Goal: Task Accomplishment & Management: Manage account settings

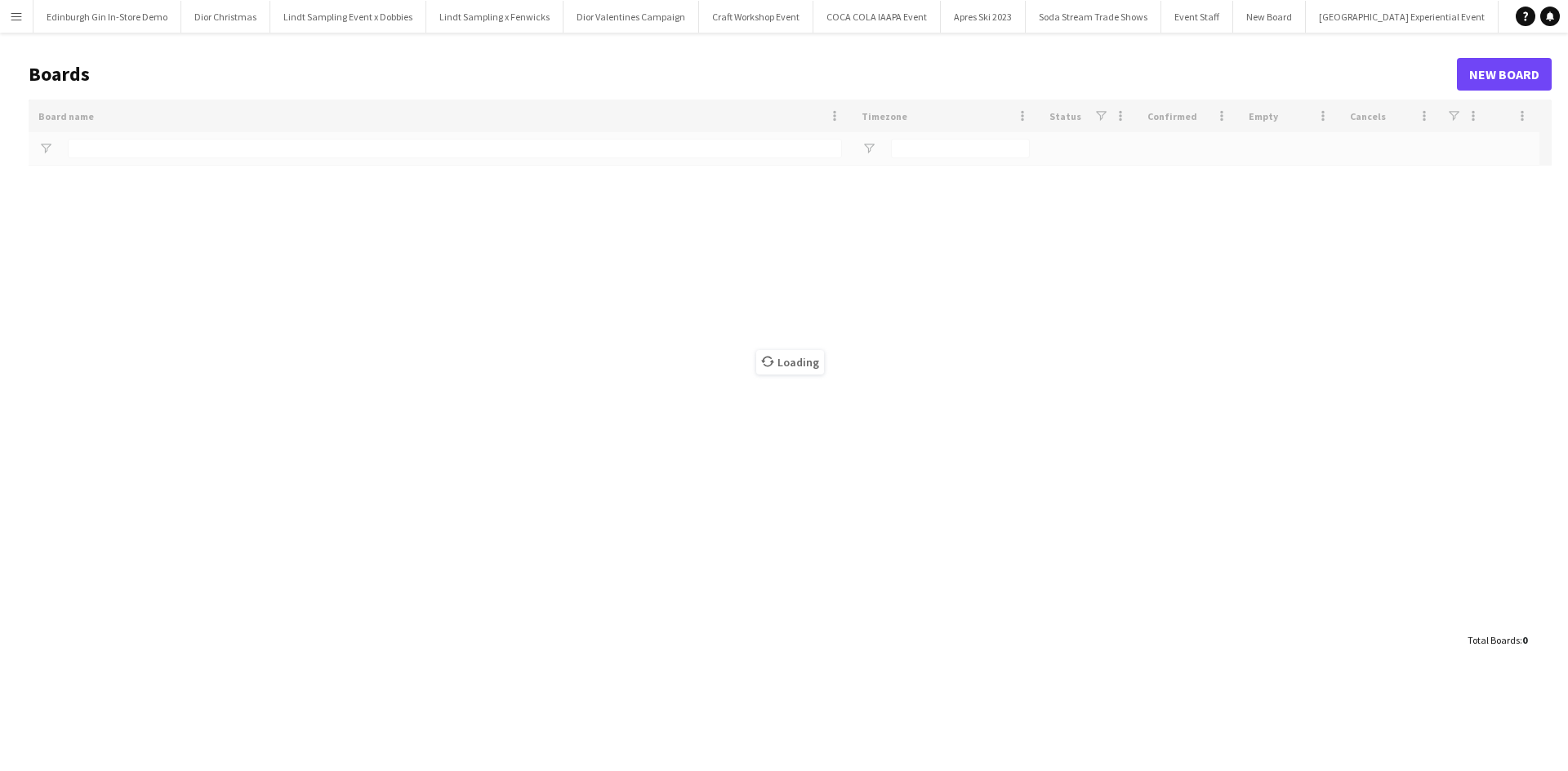
type input "**********"
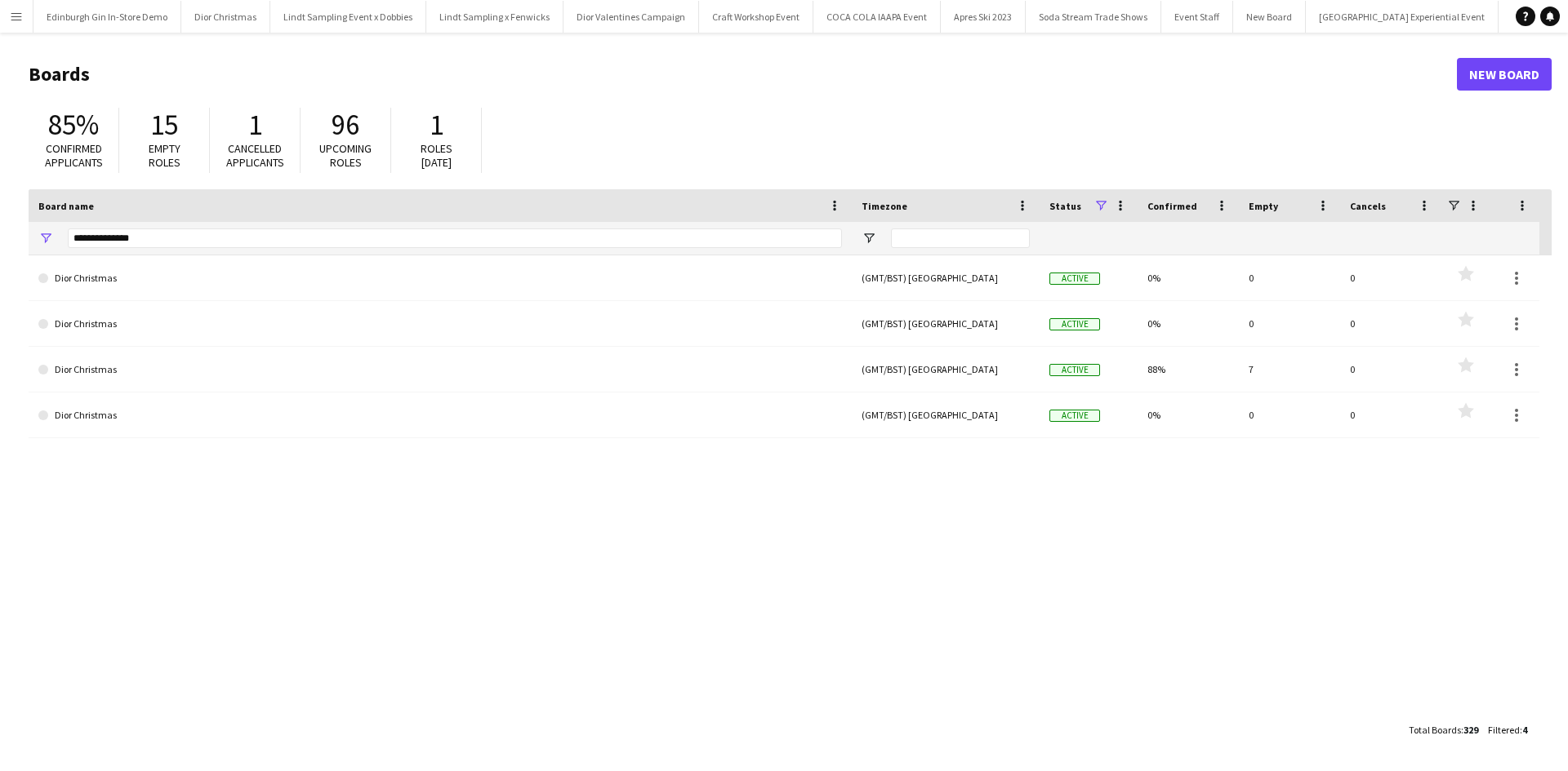
click at [4, 19] on button "Menu" at bounding box center [16, 16] width 33 height 33
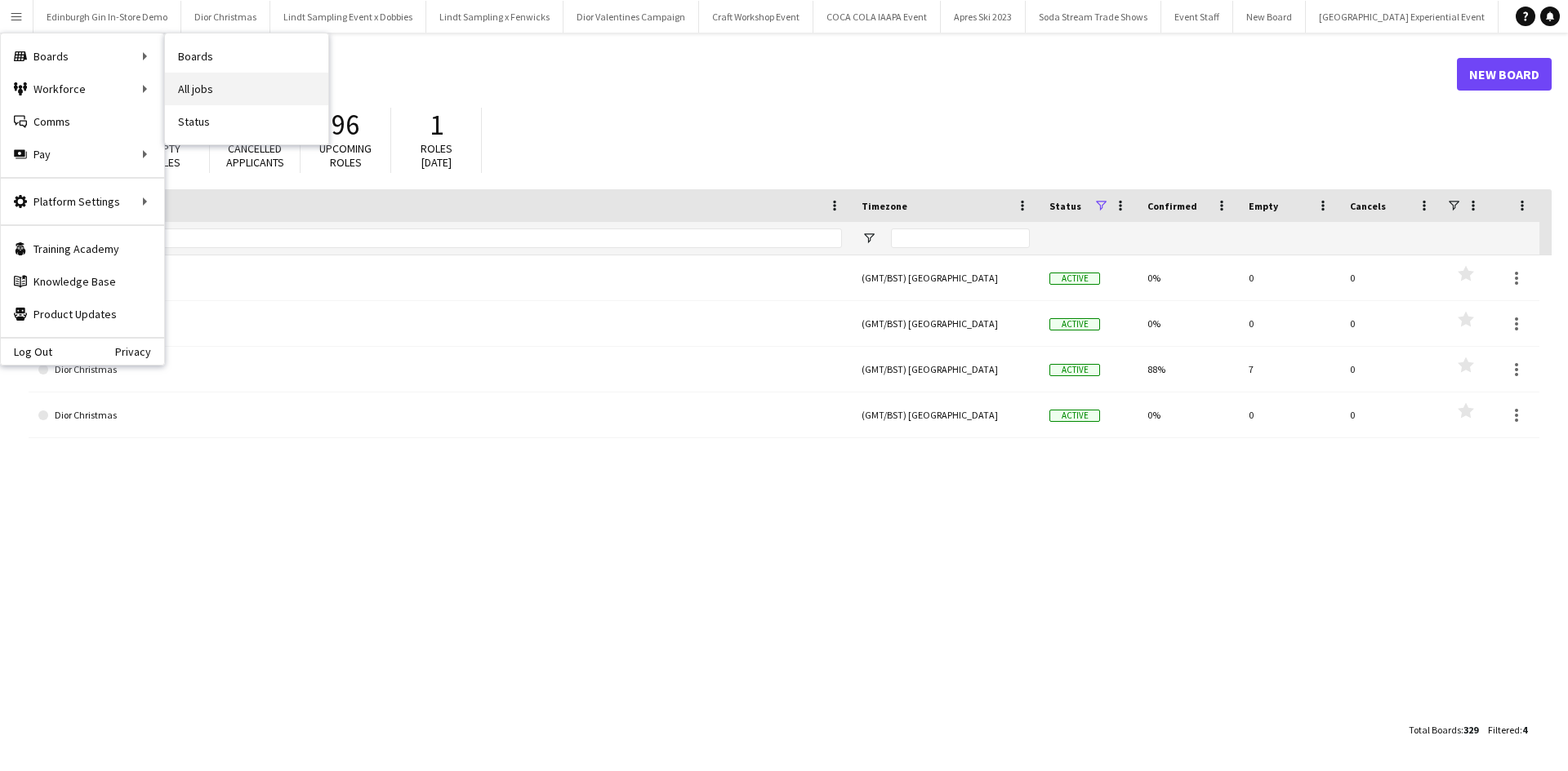
click at [184, 85] on link "All jobs" at bounding box center [247, 89] width 164 height 33
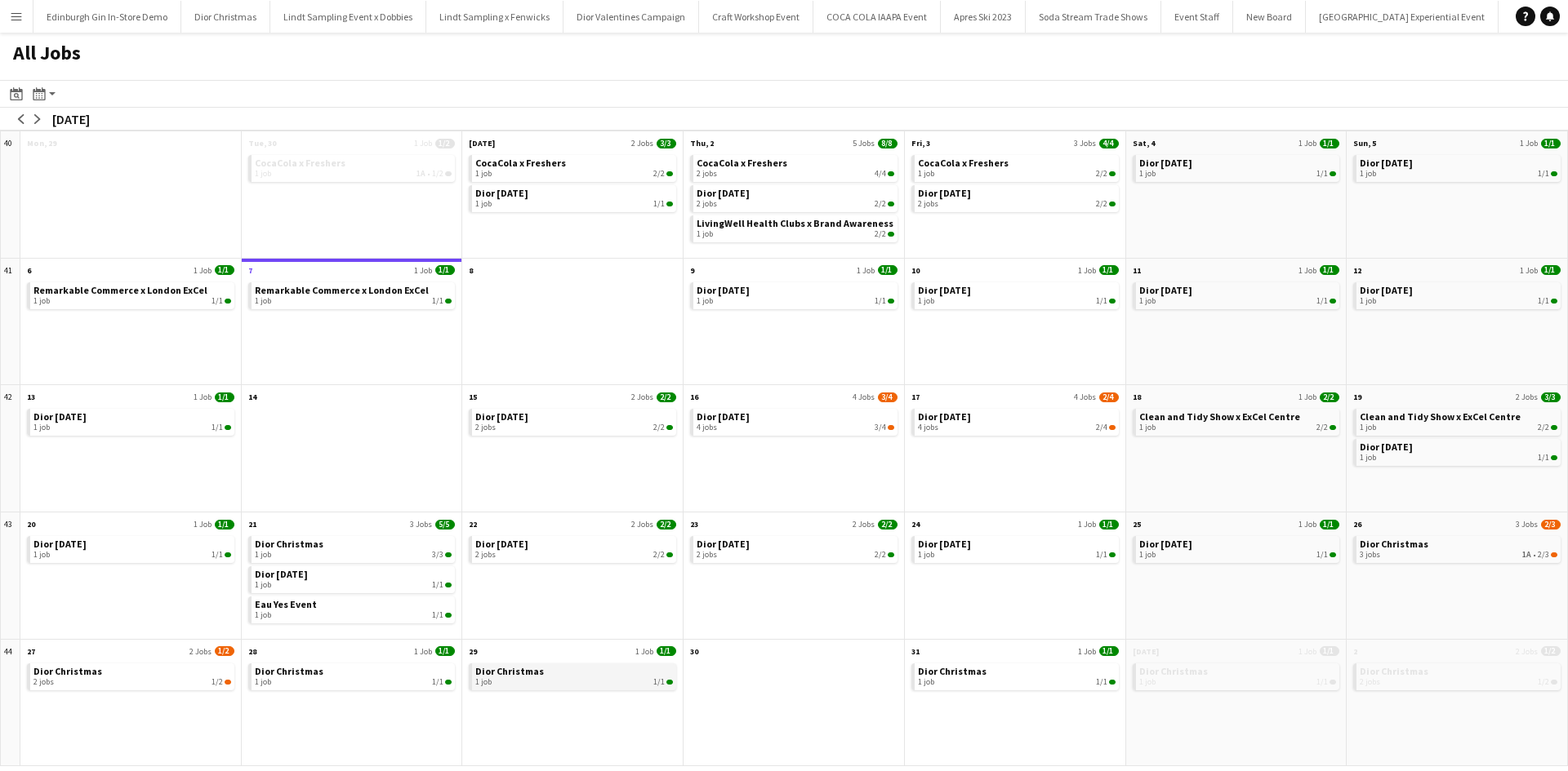
click at [527, 675] on span "Dior Christmas" at bounding box center [509, 671] width 68 height 12
click at [36, 122] on app-icon "arrow-right" at bounding box center [38, 119] width 10 height 10
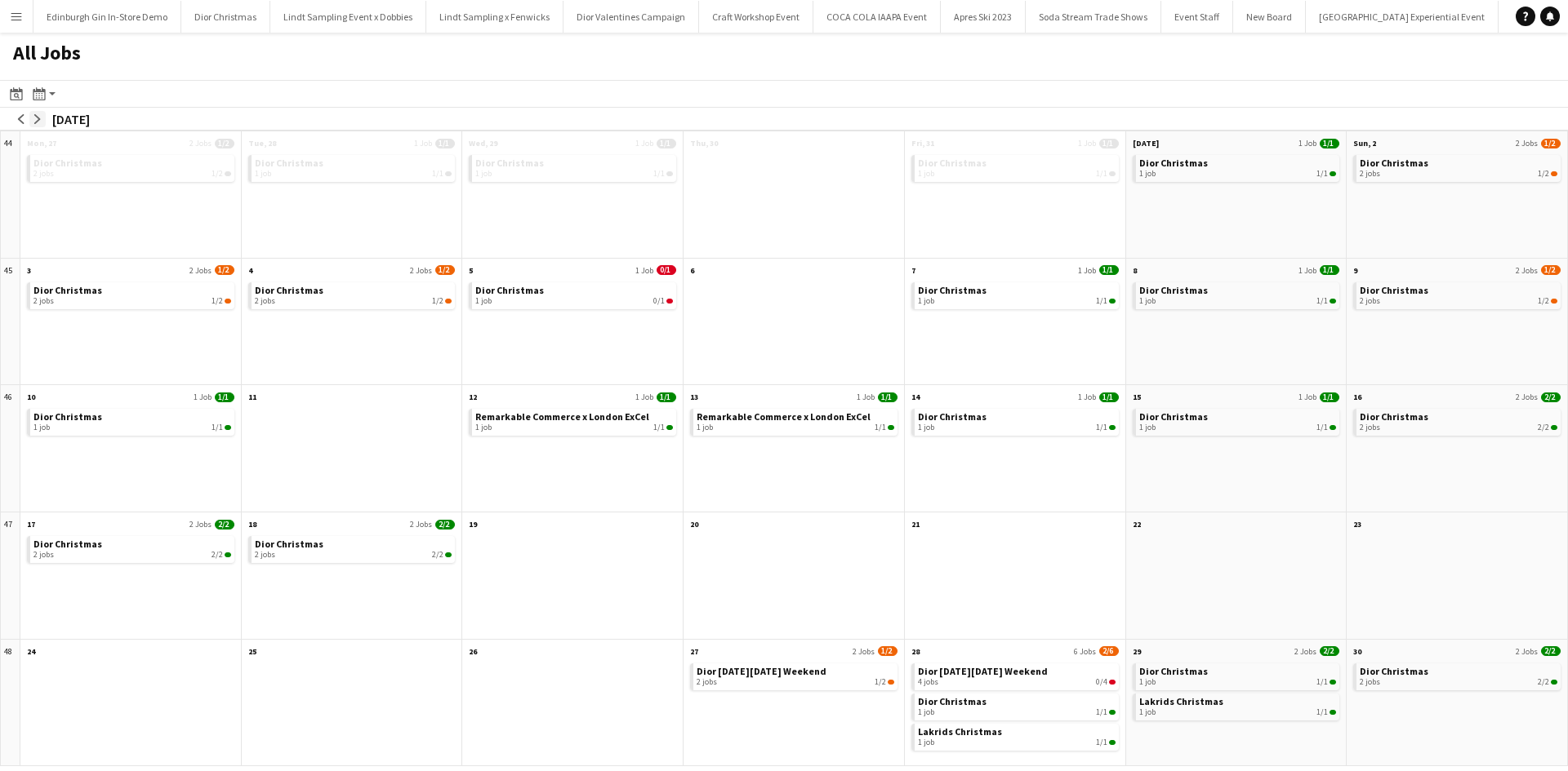
click at [36, 122] on app-icon "arrow-right" at bounding box center [38, 119] width 10 height 10
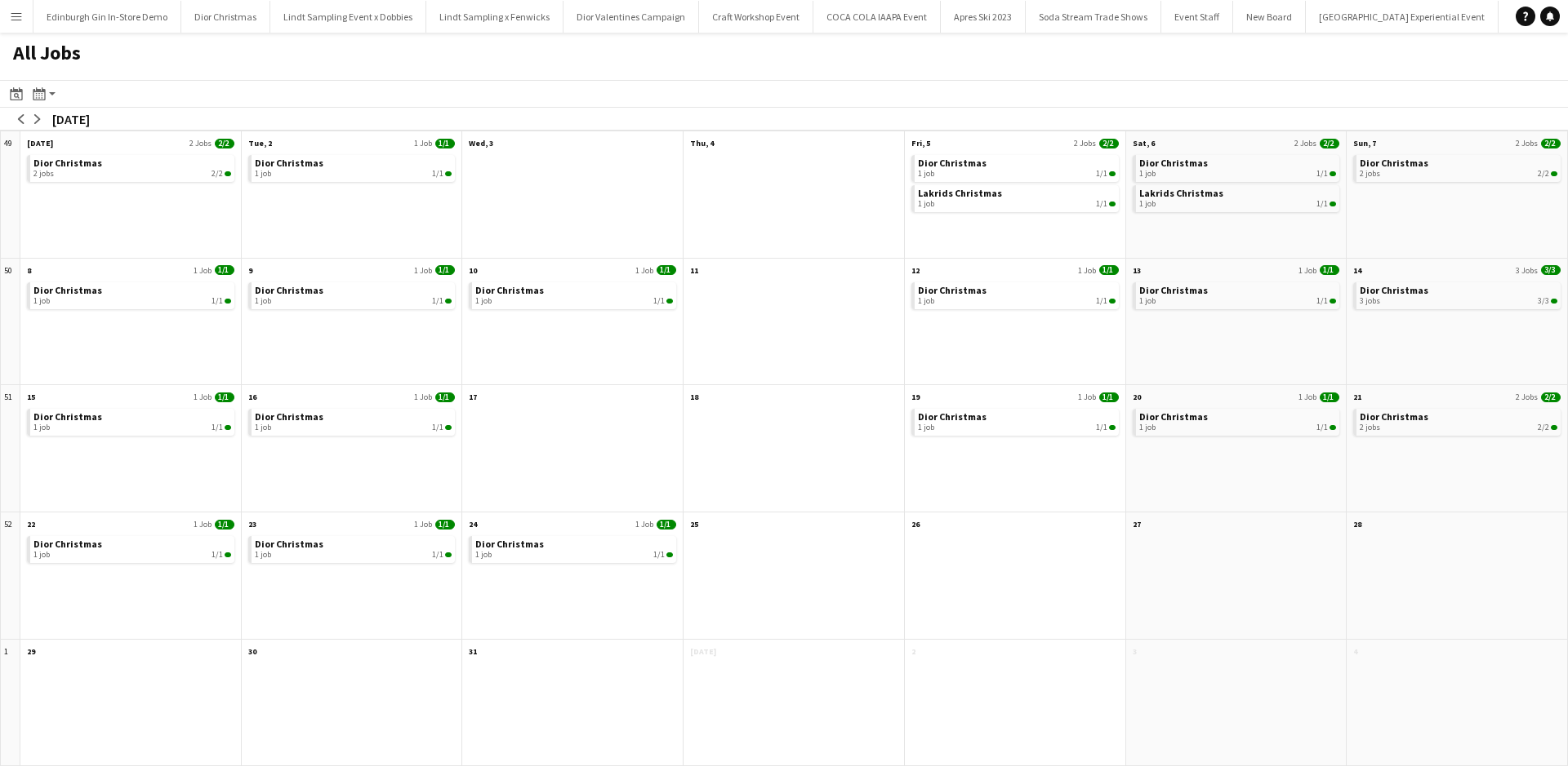
click at [22, 8] on button "Menu" at bounding box center [16, 16] width 33 height 33
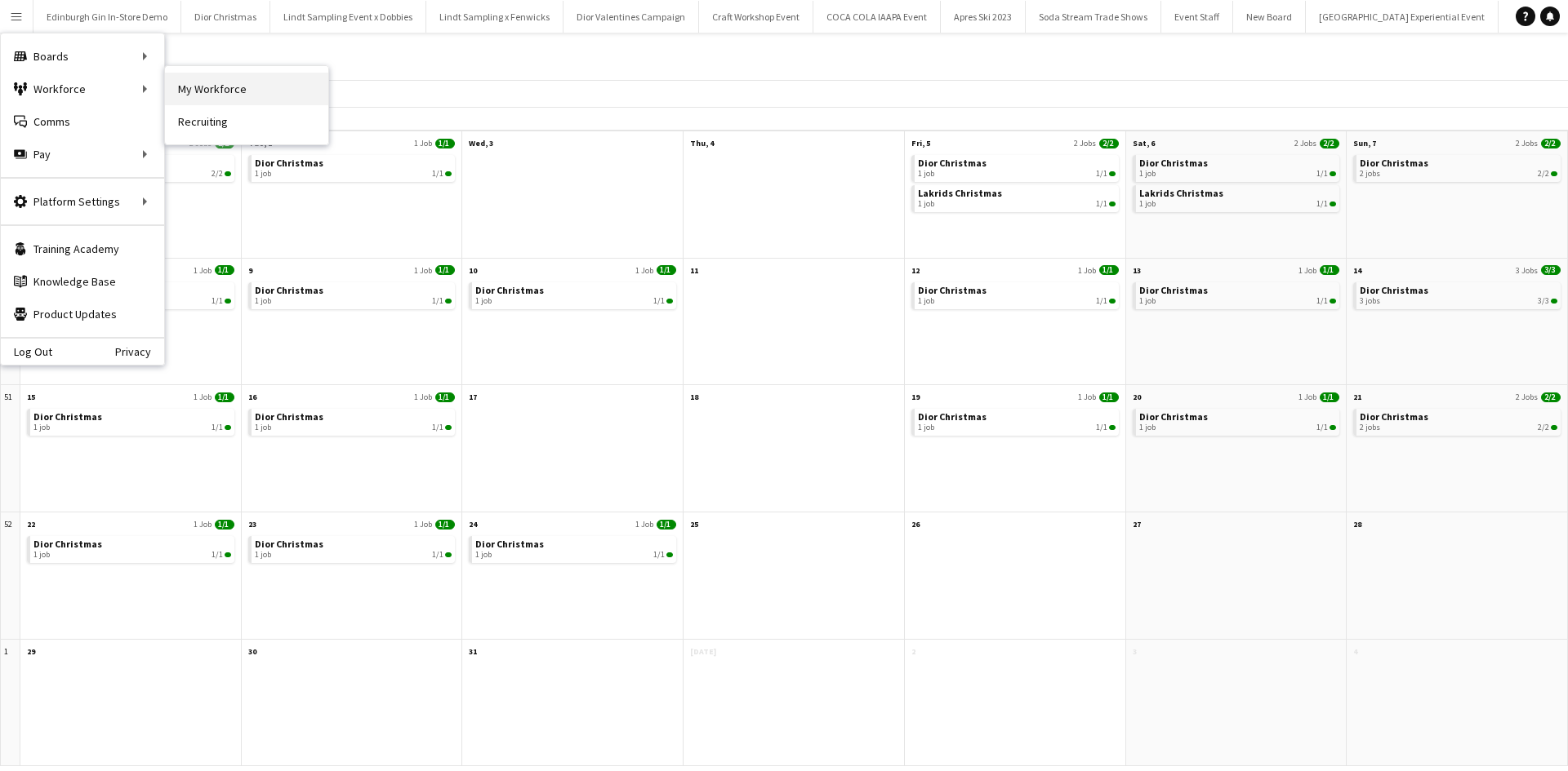
click at [255, 93] on link "My Workforce" at bounding box center [247, 89] width 164 height 33
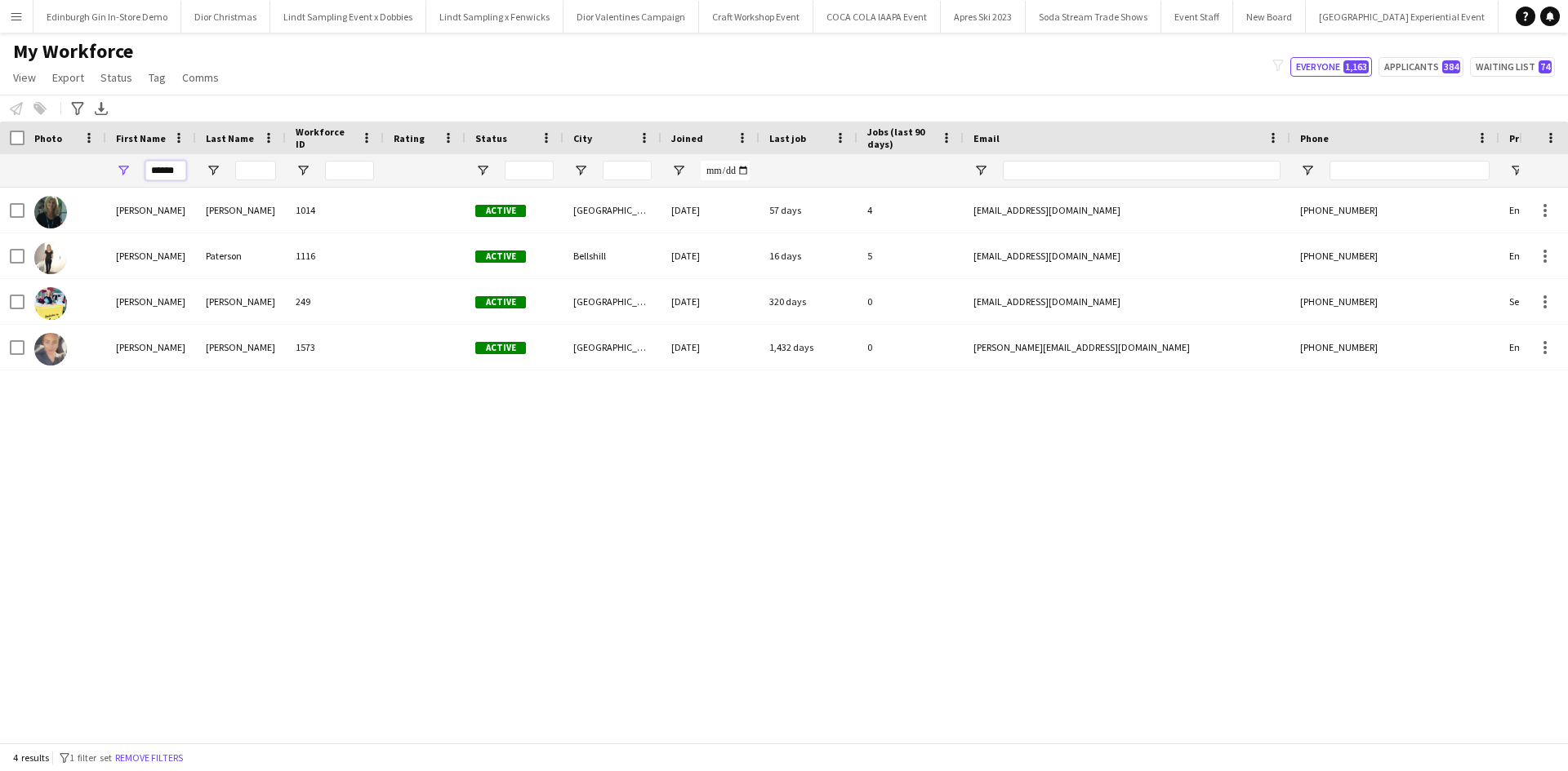
drag, startPoint x: 183, startPoint y: 174, endPoint x: 139, endPoint y: 178, distance: 44.2
click at [139, 178] on div "******" at bounding box center [150, 171] width 90 height 33
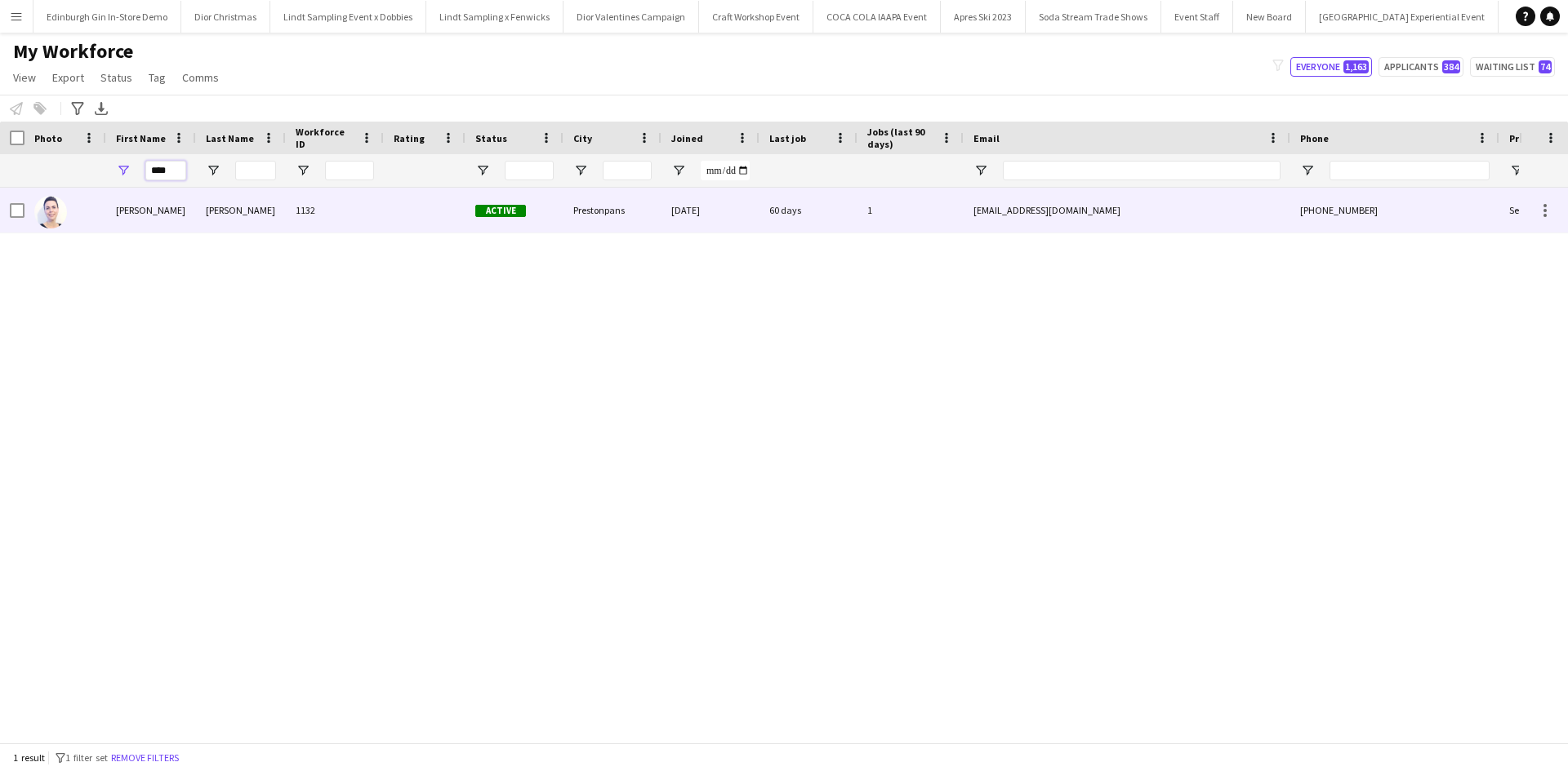
type input "****"
click at [126, 208] on div "Cleo" at bounding box center [150, 210] width 90 height 45
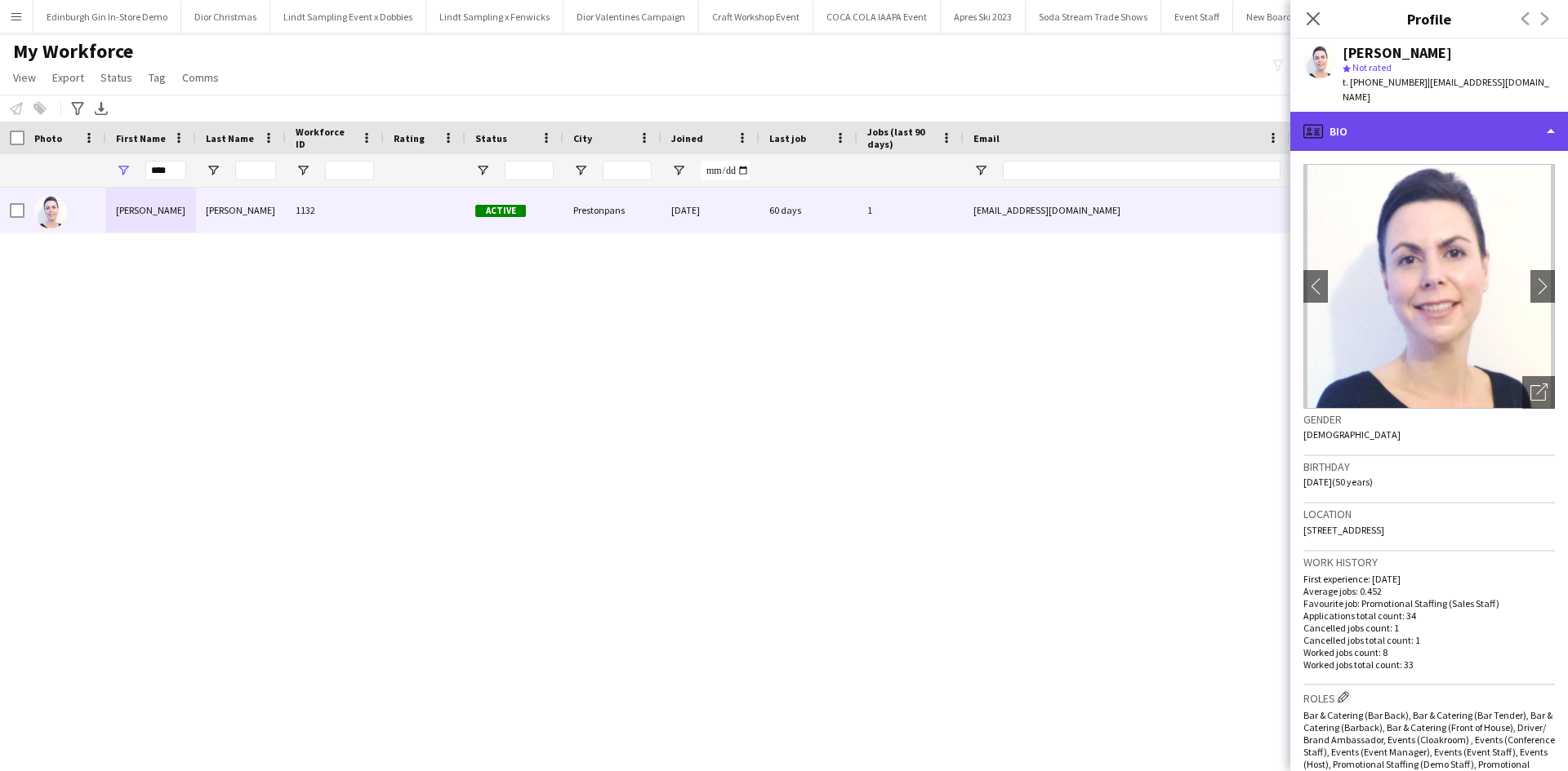
click at [1420, 112] on div "profile Bio" at bounding box center [1429, 132] width 278 height 39
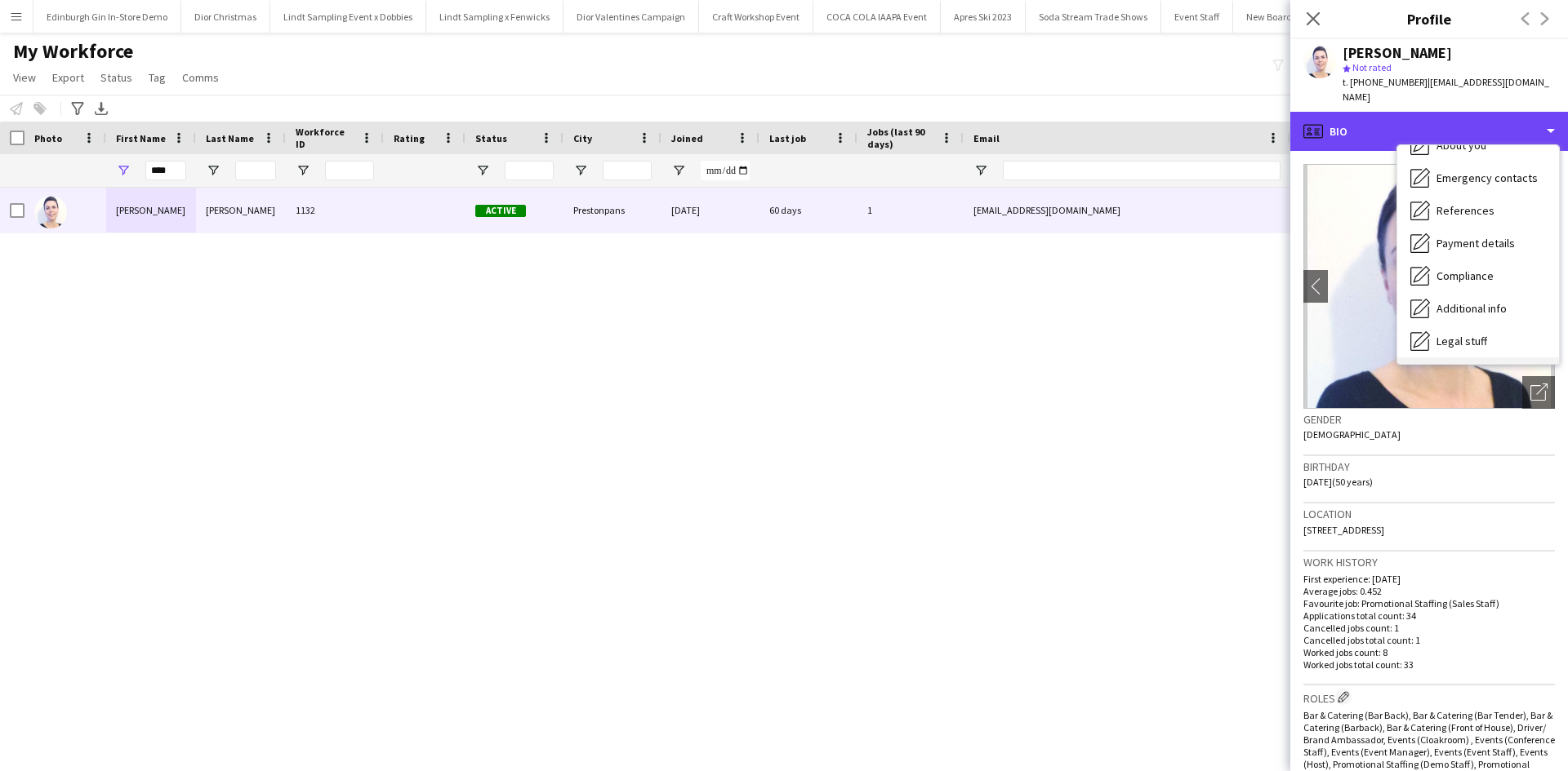
scroll to position [186, 0]
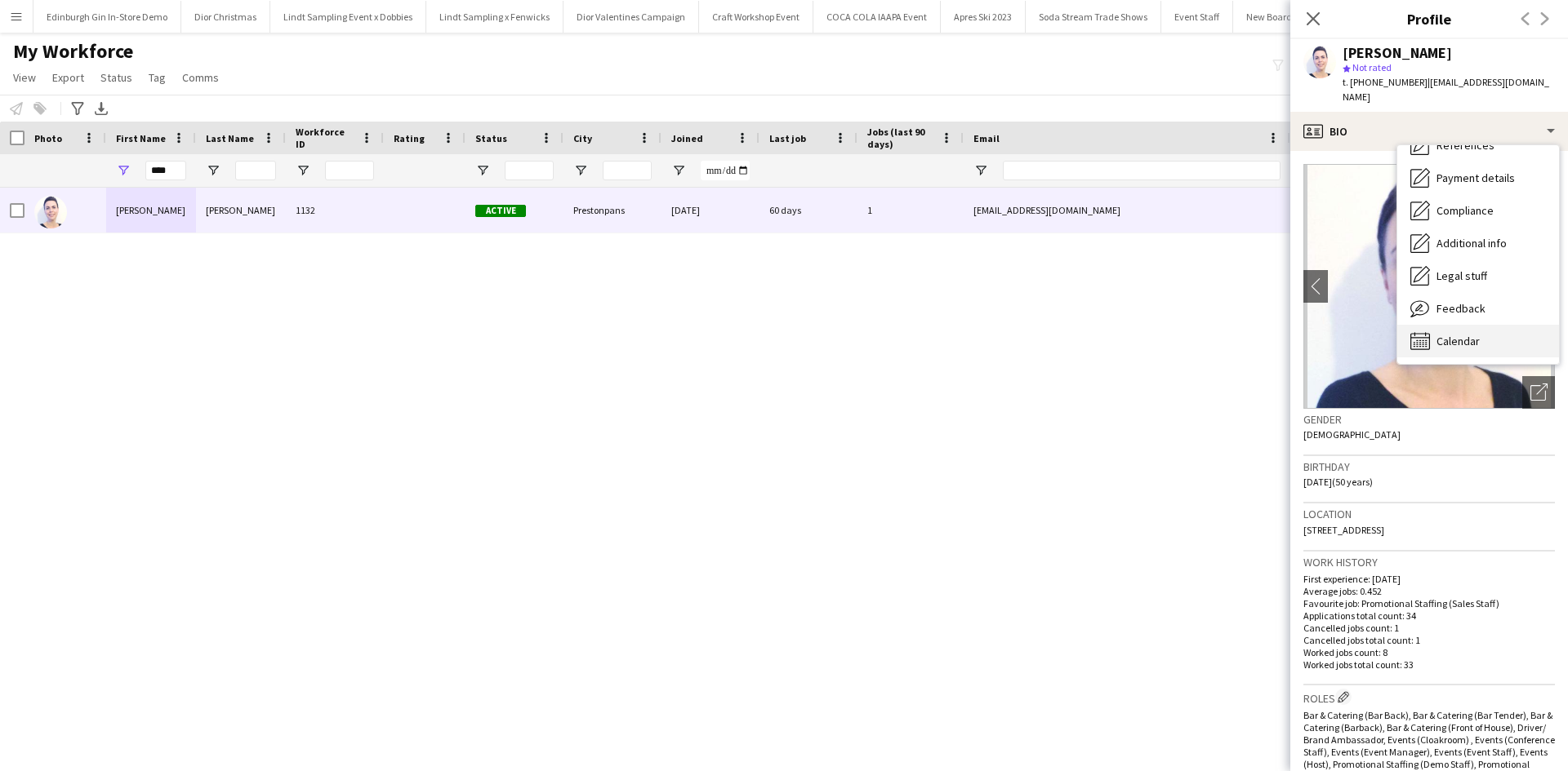
click at [1462, 334] on span "Calendar" at bounding box center [1458, 341] width 44 height 15
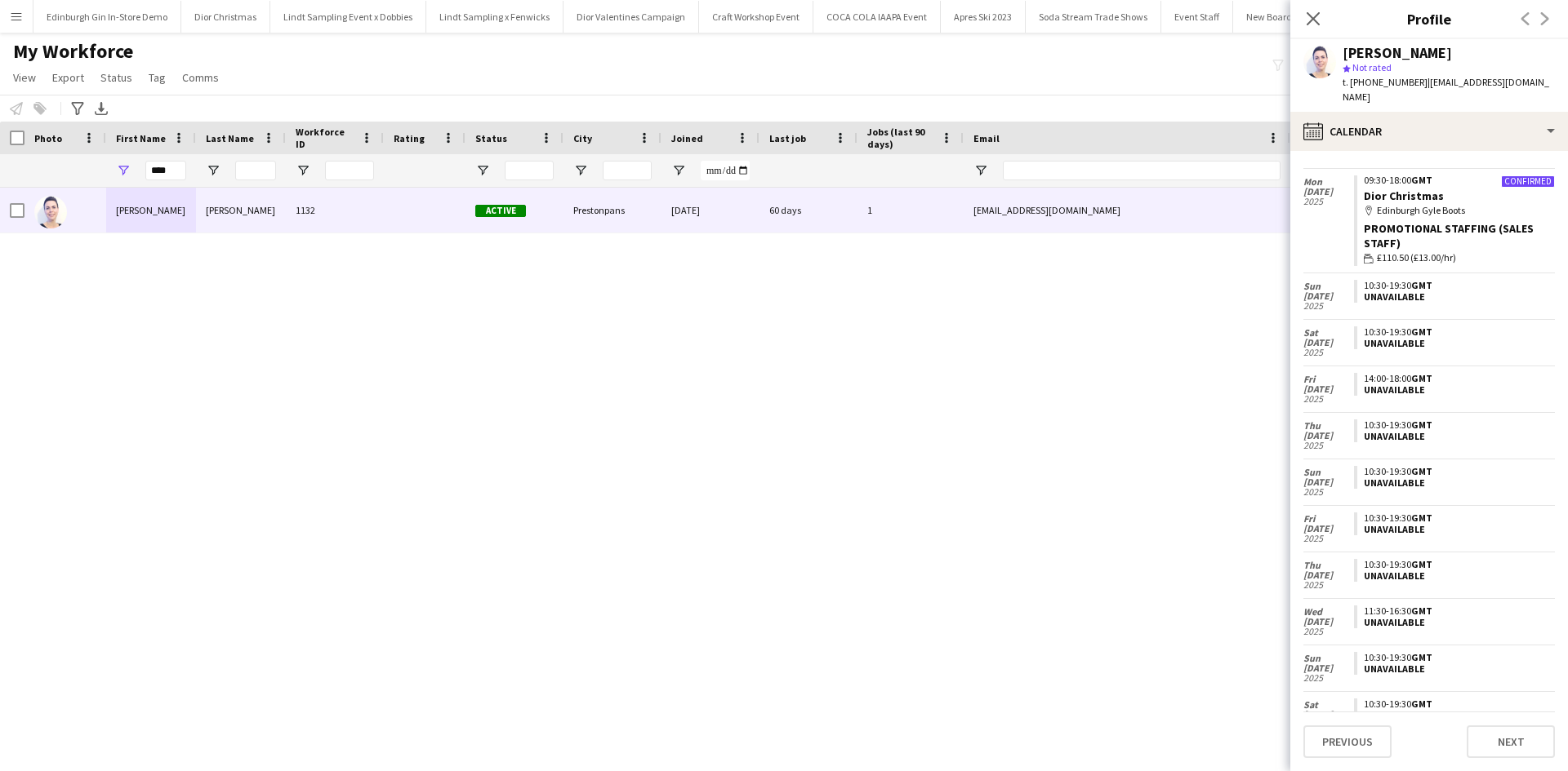
scroll to position [0, 0]
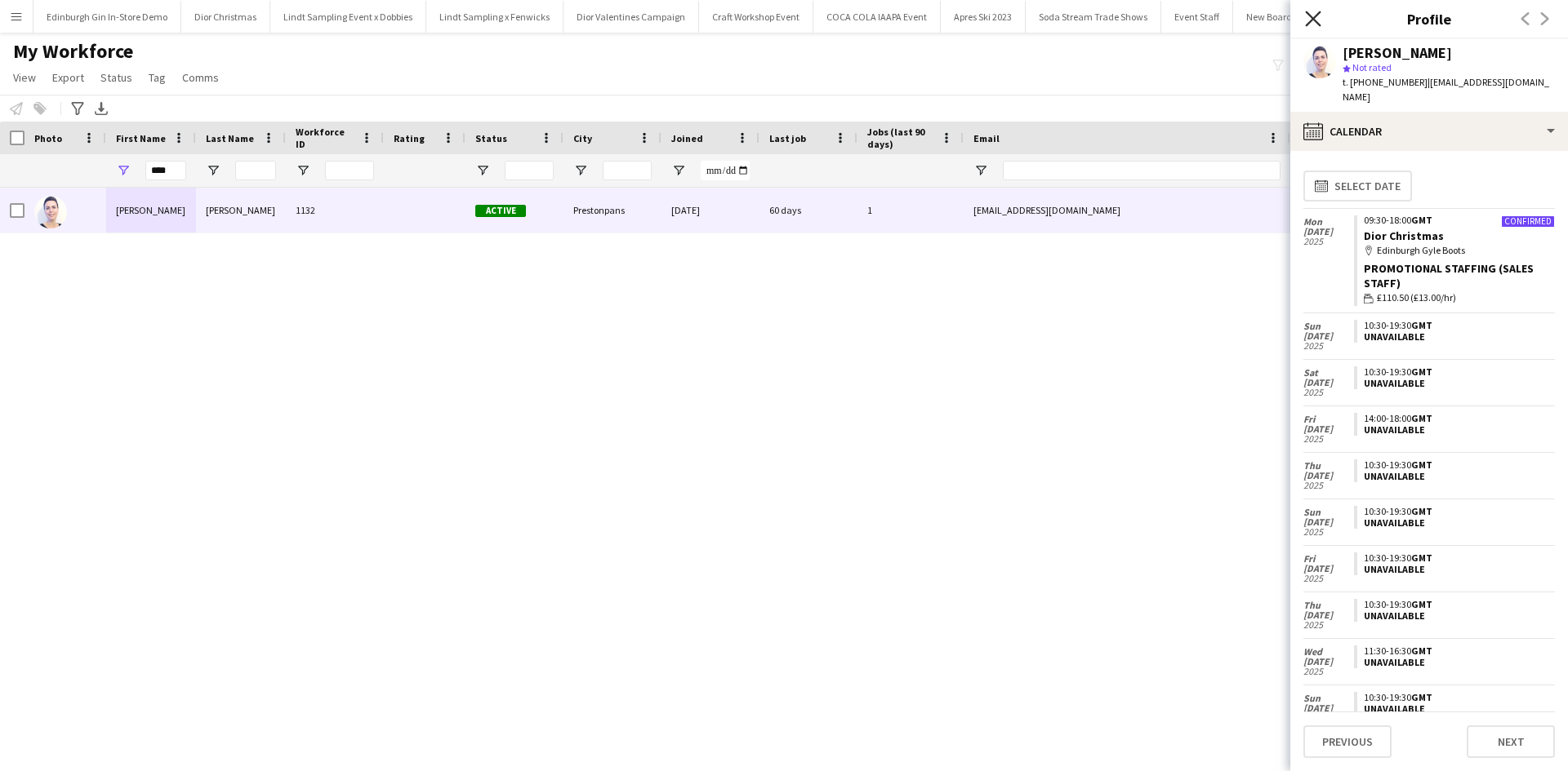
click at [1321, 17] on icon "Close pop-in" at bounding box center [1312, 18] width 16 height 16
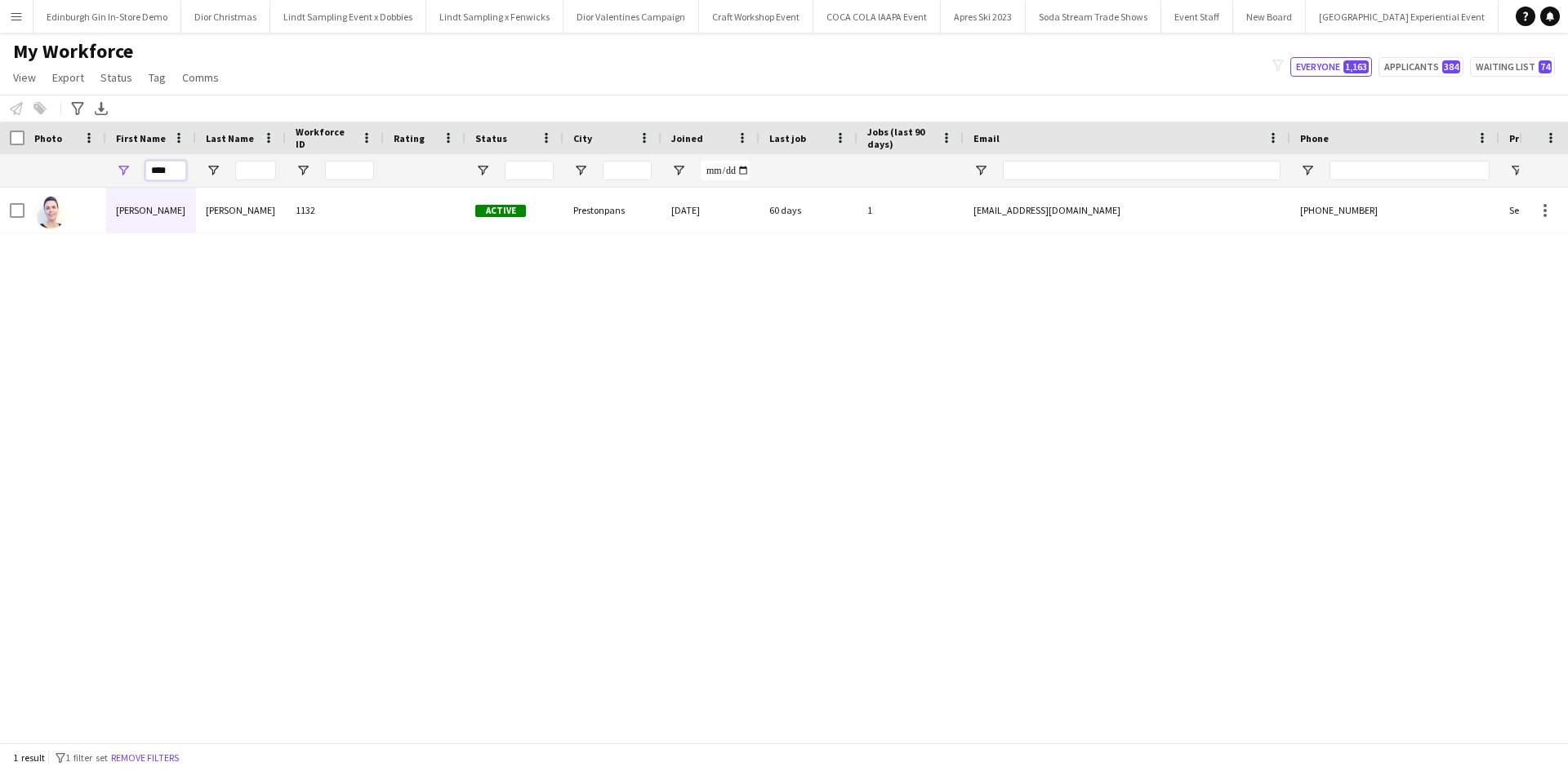
drag, startPoint x: 178, startPoint y: 163, endPoint x: 148, endPoint y: 172, distance: 31.3
click at [148, 172] on input "****" at bounding box center [166, 171] width 41 height 20
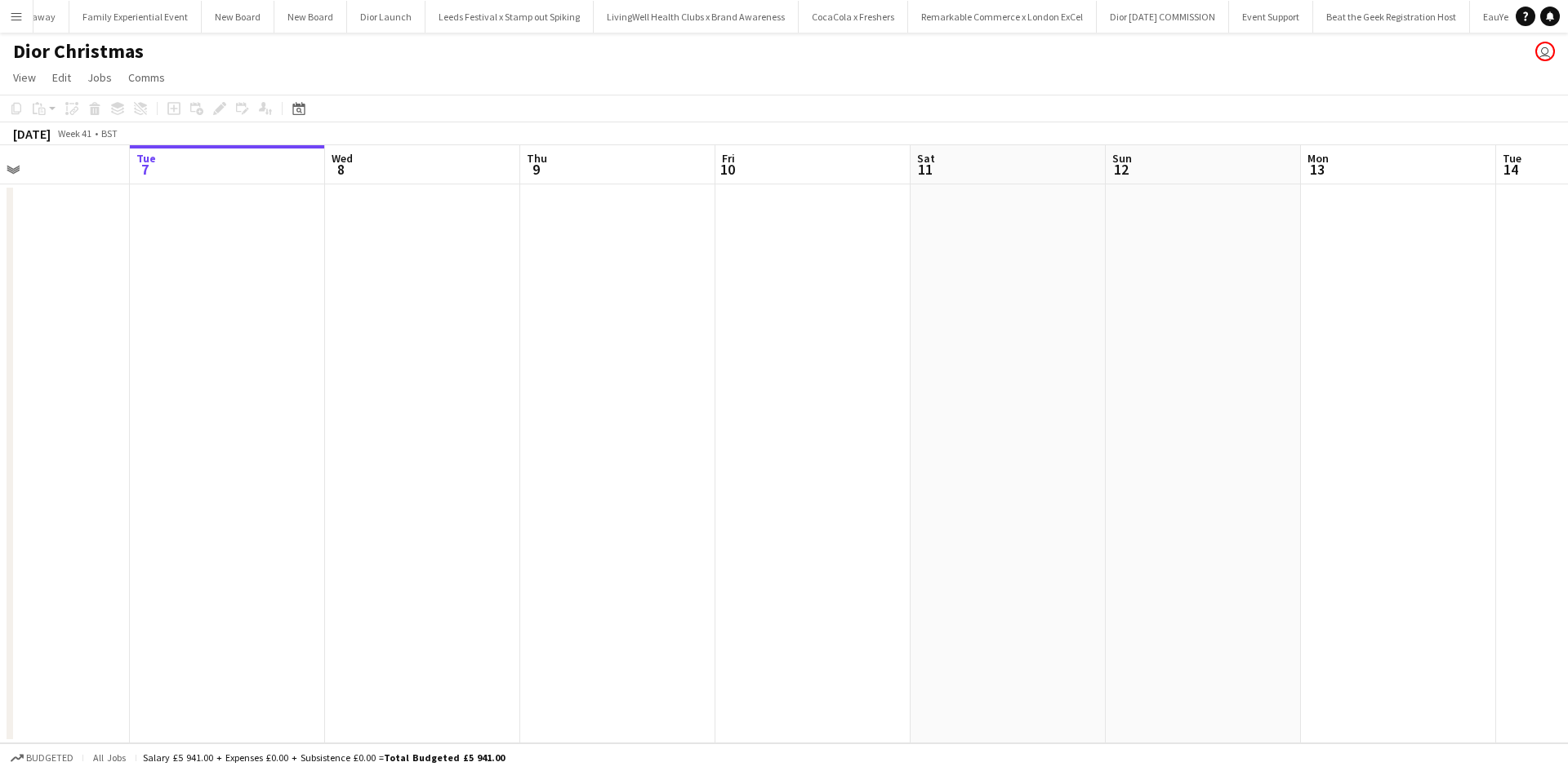
scroll to position [0, 462]
drag, startPoint x: 1001, startPoint y: 514, endPoint x: 930, endPoint y: 502, distance: 72.0
click at [930, 502] on app-calendar-viewport "Sat 4 Sun 5 Mon 6 Tue 7 Wed 8 Thu 9 Fri 10 Sat 11 Sun 12 Mon 13 Tue 14 Wed 15 T…" at bounding box center [784, 445] width 1568 height 598
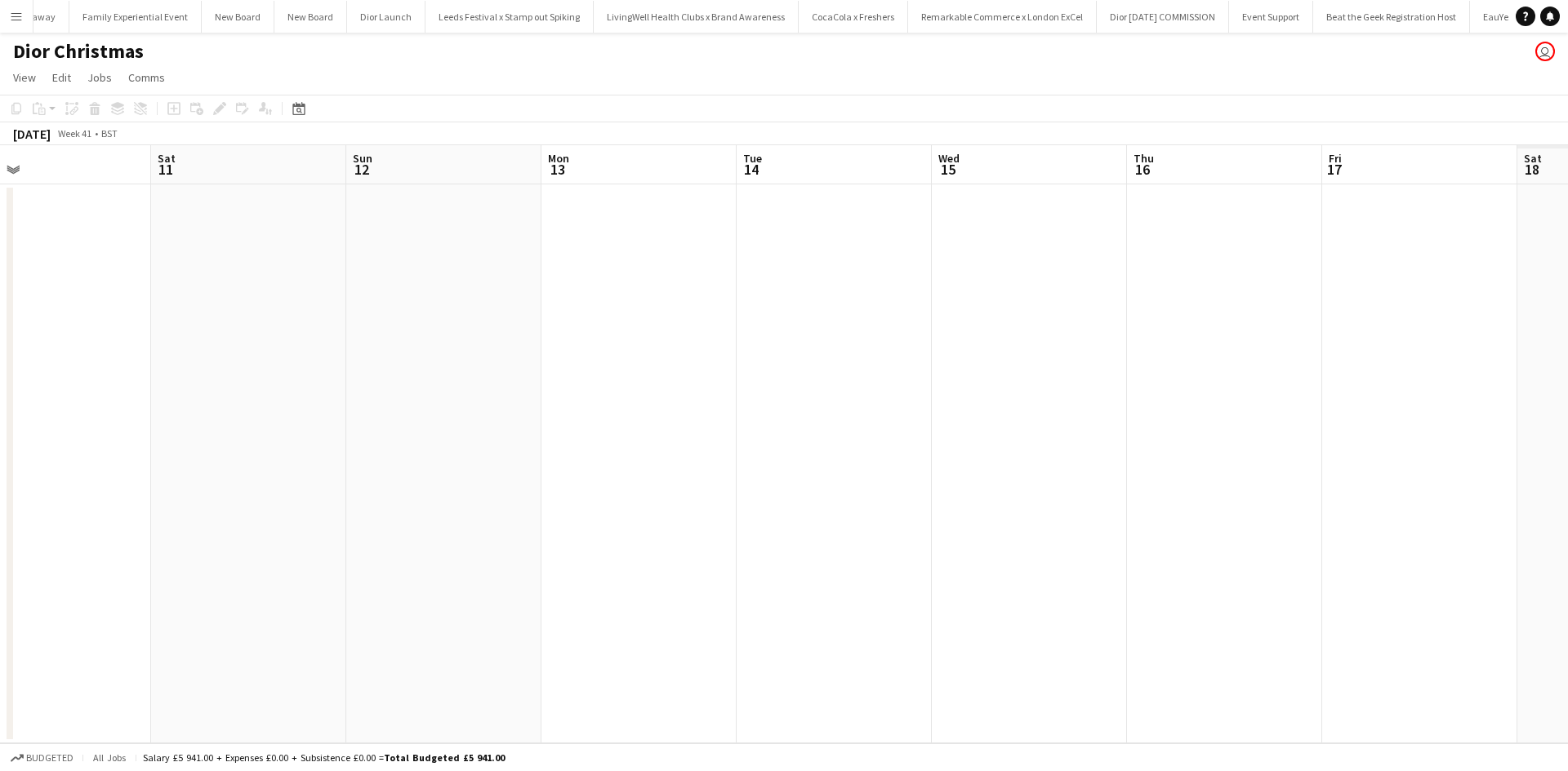
drag, startPoint x: 916, startPoint y: 590, endPoint x: 599, endPoint y: 561, distance: 318.3
click at [204, 526] on app-calendar-viewport "Mon 6 Tue 7 Wed 8 Thu 9 Fri 10 Sat 11 Sun 12 Mon 13 Tue 14 Wed 15 Thu 16 Fri 17…" at bounding box center [784, 445] width 1568 height 598
drag, startPoint x: 646, startPoint y: 565, endPoint x: 151, endPoint y: 484, distance: 501.6
click at [151, 484] on app-calendar-viewport "Wed 8 Thu 9 Fri 10 Sat 11 Sun 12 Mon 13 Tue 14 Wed 15 Thu 16 Fri 17 Sat 18 Sun …" at bounding box center [784, 445] width 1568 height 598
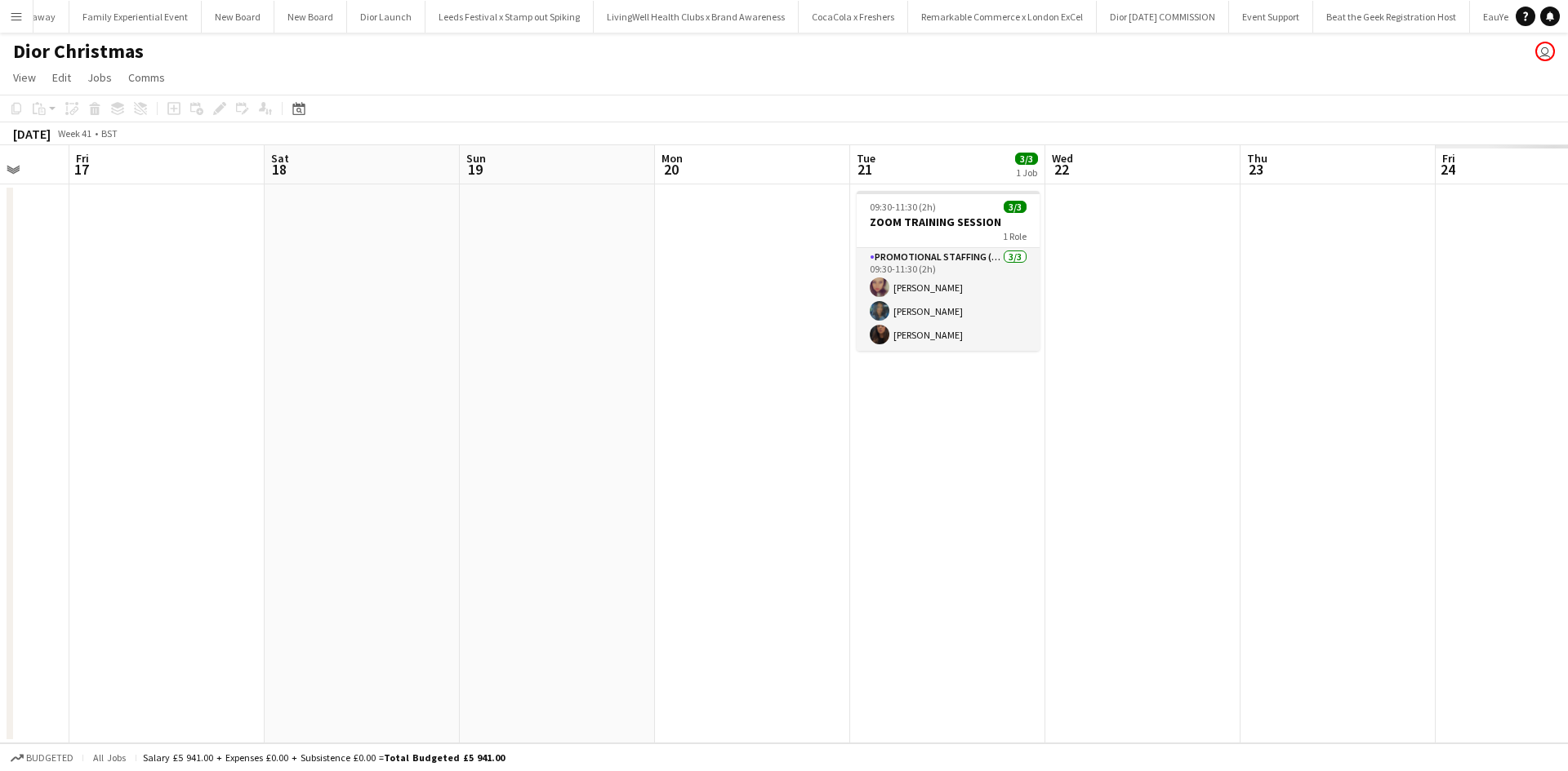
drag, startPoint x: 632, startPoint y: 543, endPoint x: 173, endPoint y: 467, distance: 465.2
click at [176, 467] on app-calendar-viewport "Mon 13 Tue 14 Wed 15 Thu 16 Fri 17 Sat 18 Sun 19 Mon 20 Tue 21 3/3 1 Job Wed 22…" at bounding box center [784, 445] width 1568 height 598
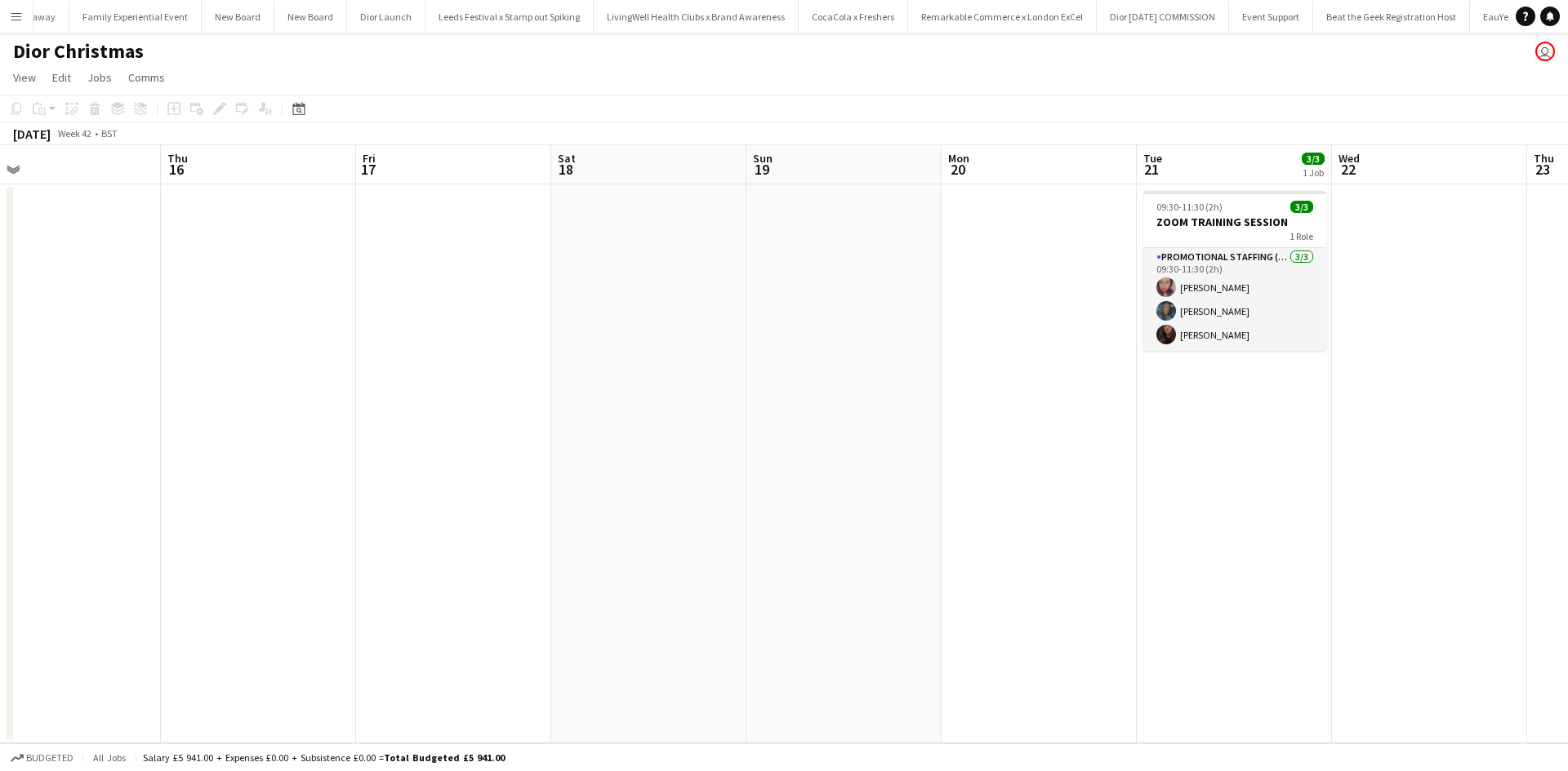
drag, startPoint x: 779, startPoint y: 569, endPoint x: 0, endPoint y: 420, distance: 793.1
click at [0, 420] on app-calendar-viewport "Mon 13 Tue 14 Wed 15 Thu 16 Fri 17 Sat 18 Sun 19 Mon 20 Tue 21 3/3 1 Job Wed 22…" at bounding box center [784, 445] width 1568 height 598
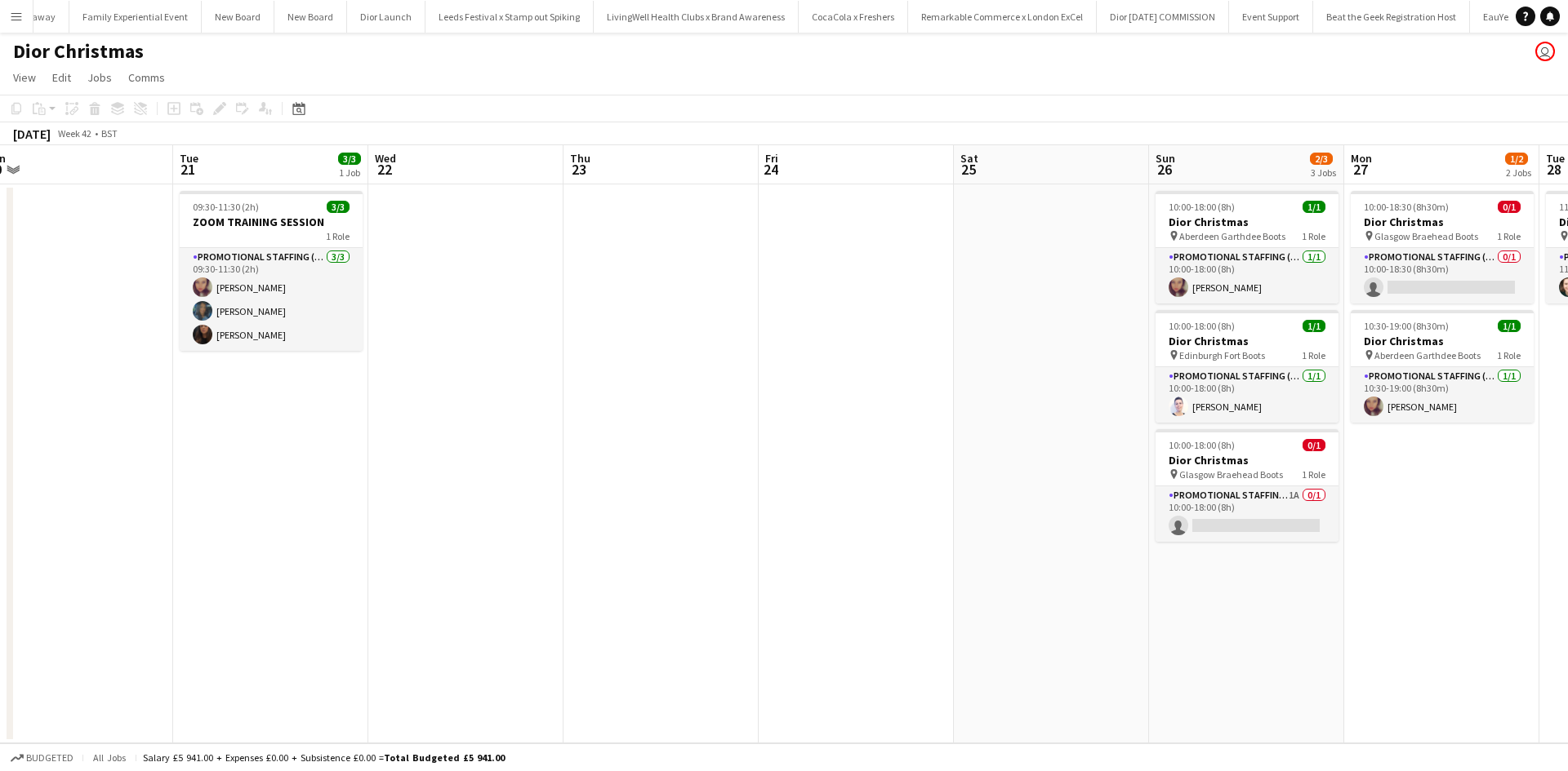
scroll to position [0, 487]
drag, startPoint x: 753, startPoint y: 566, endPoint x: 289, endPoint y: 495, distance: 469.4
click at [289, 495] on app-calendar-viewport "Thu 16 Fri 17 Sat 18 Sun 19 Mon 20 Tue 21 3/3 1 Job Wed 22 Thu 23 Fri 24 Sat 25…" at bounding box center [784, 445] width 1568 height 598
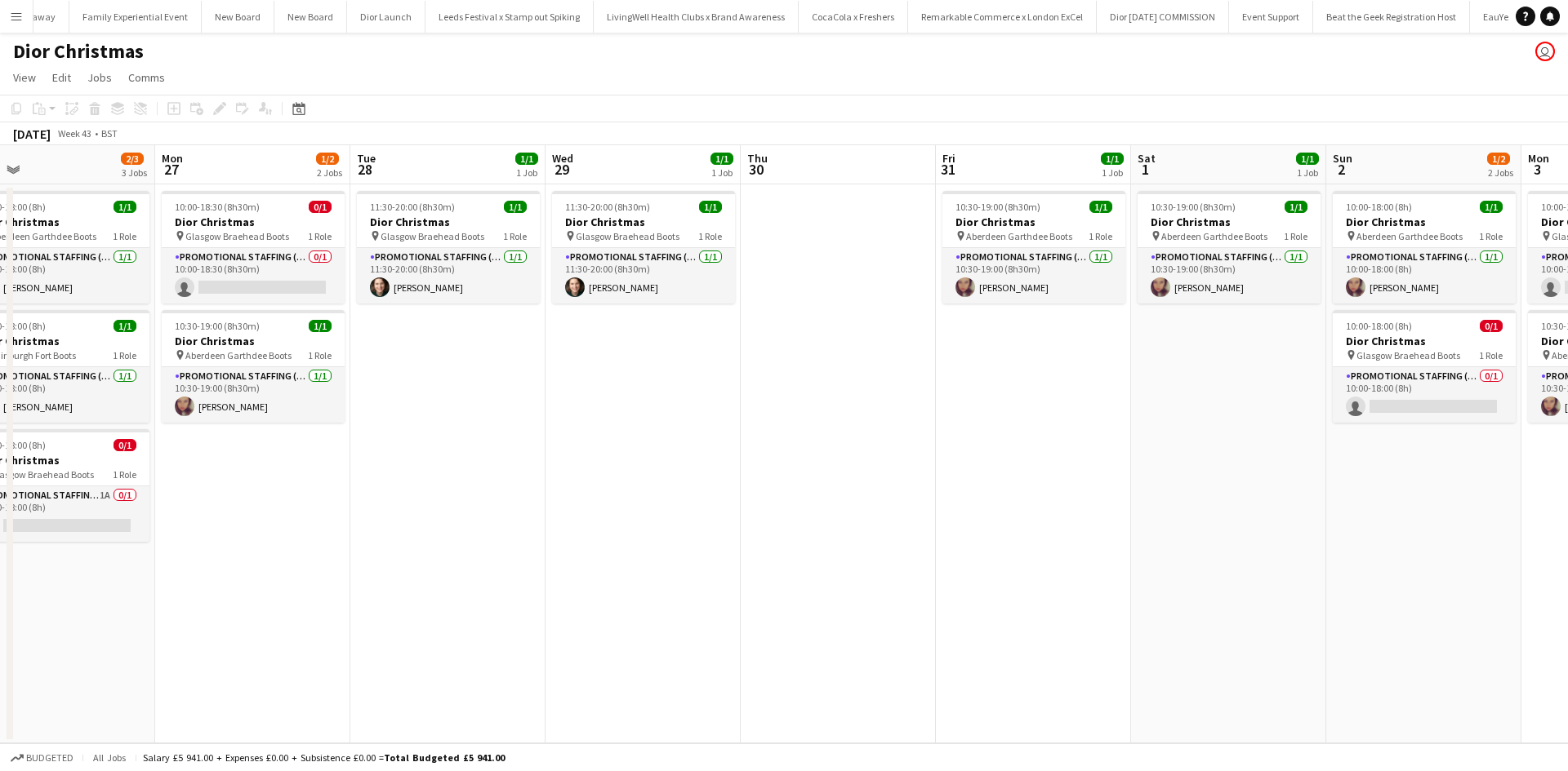
drag, startPoint x: 1011, startPoint y: 592, endPoint x: 284, endPoint y: 543, distance: 728.6
click at [284, 543] on app-calendar-viewport "Wed 22 Thu 23 Fri 24 Sat 25 Sun 26 2/3 3 Jobs Mon 27 1/2 2 Jobs Tue 28 1/1 1 Jo…" at bounding box center [784, 445] width 1568 height 598
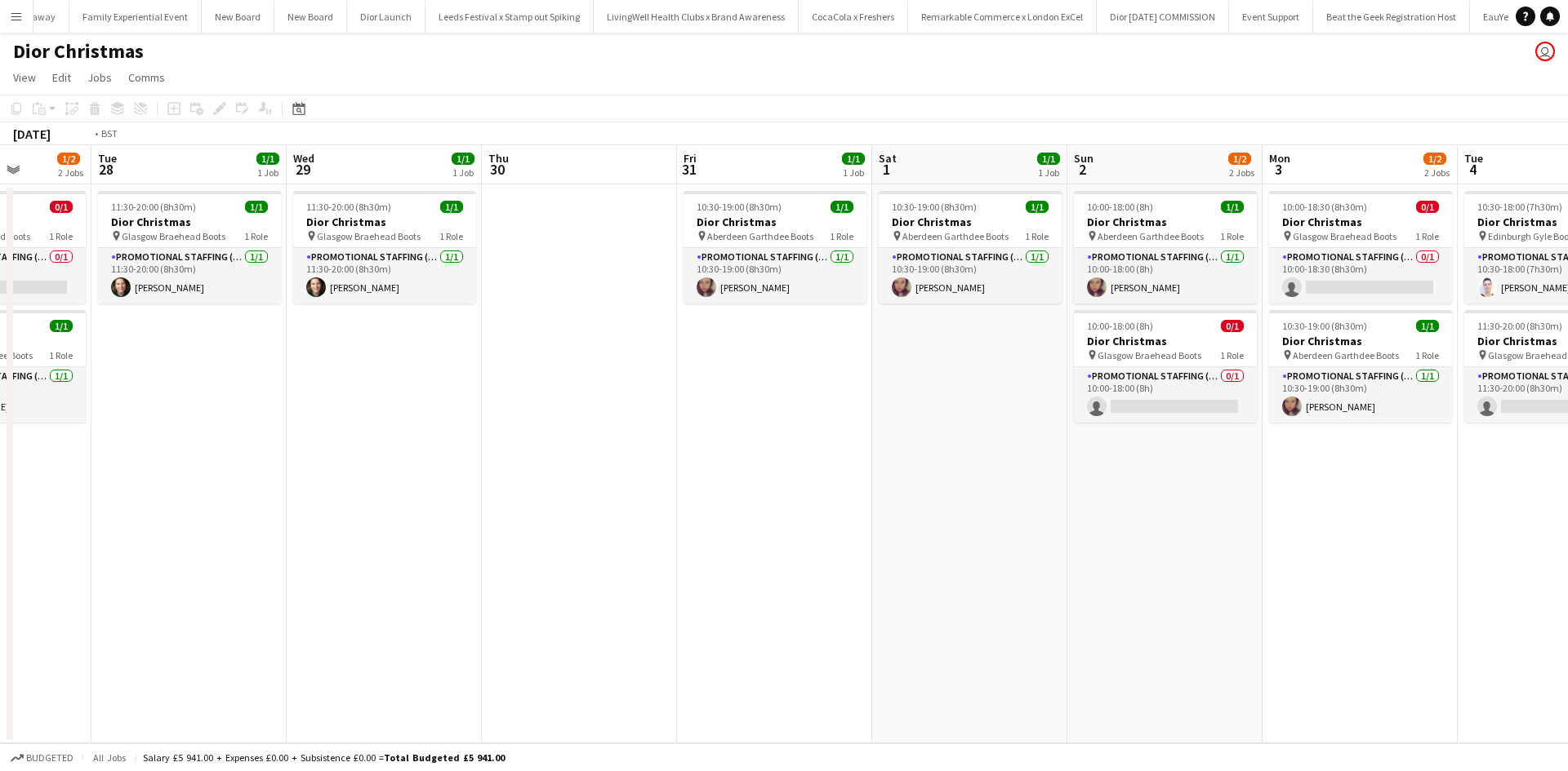
drag, startPoint x: 851, startPoint y: 593, endPoint x: 202, endPoint y: 543, distance: 650.9
click at [202, 543] on app-calendar-viewport "Fri 24 Sat 25 Sun 26 2/3 3 Jobs Mon 27 1/2 2 Jobs Tue 28 1/1 1 Job Wed 29 1/1 1…" at bounding box center [784, 445] width 1568 height 598
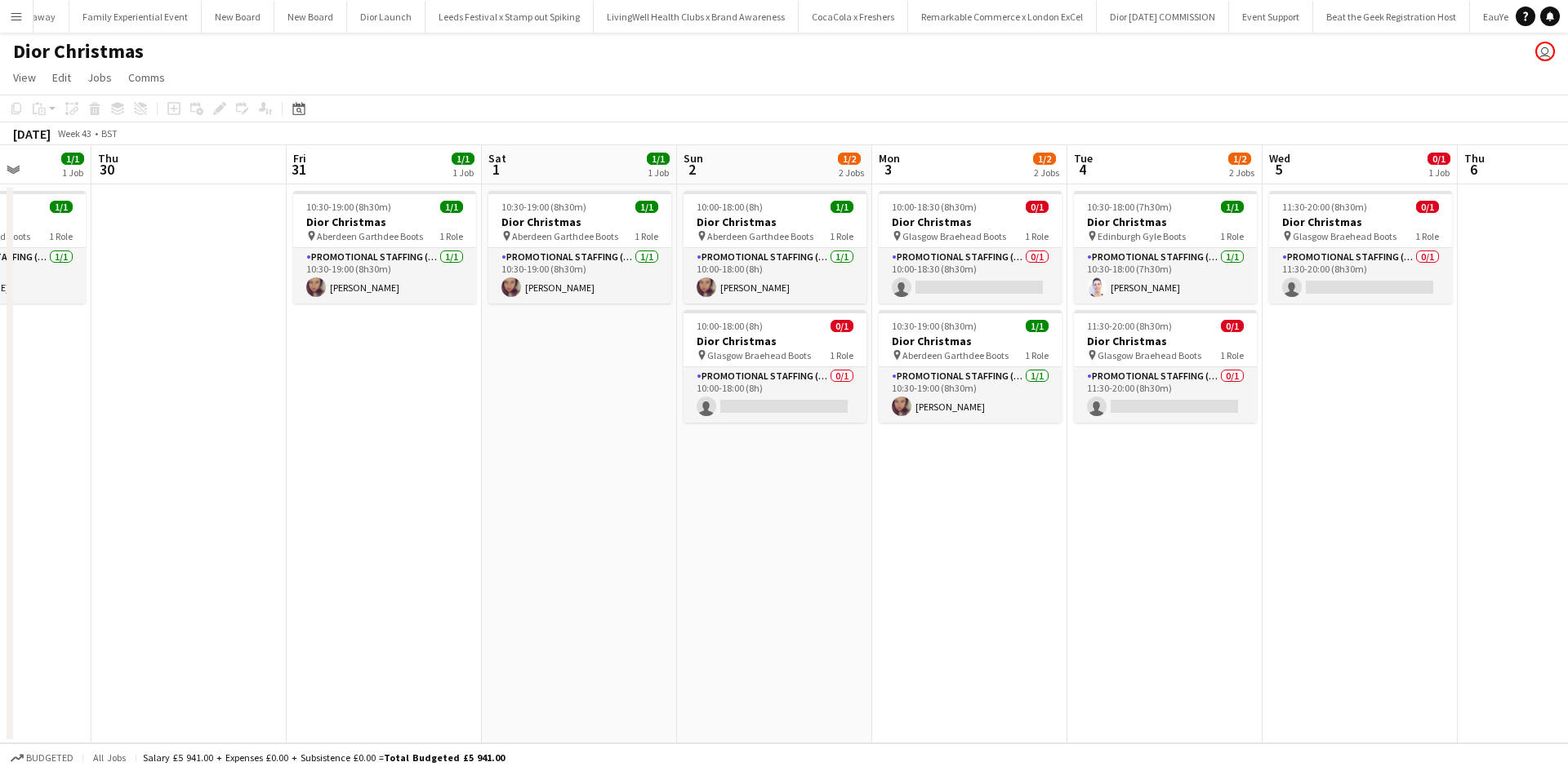
scroll to position [0, 691]
click at [1182, 217] on h3 "Dior Christmas" at bounding box center [1163, 222] width 183 height 15
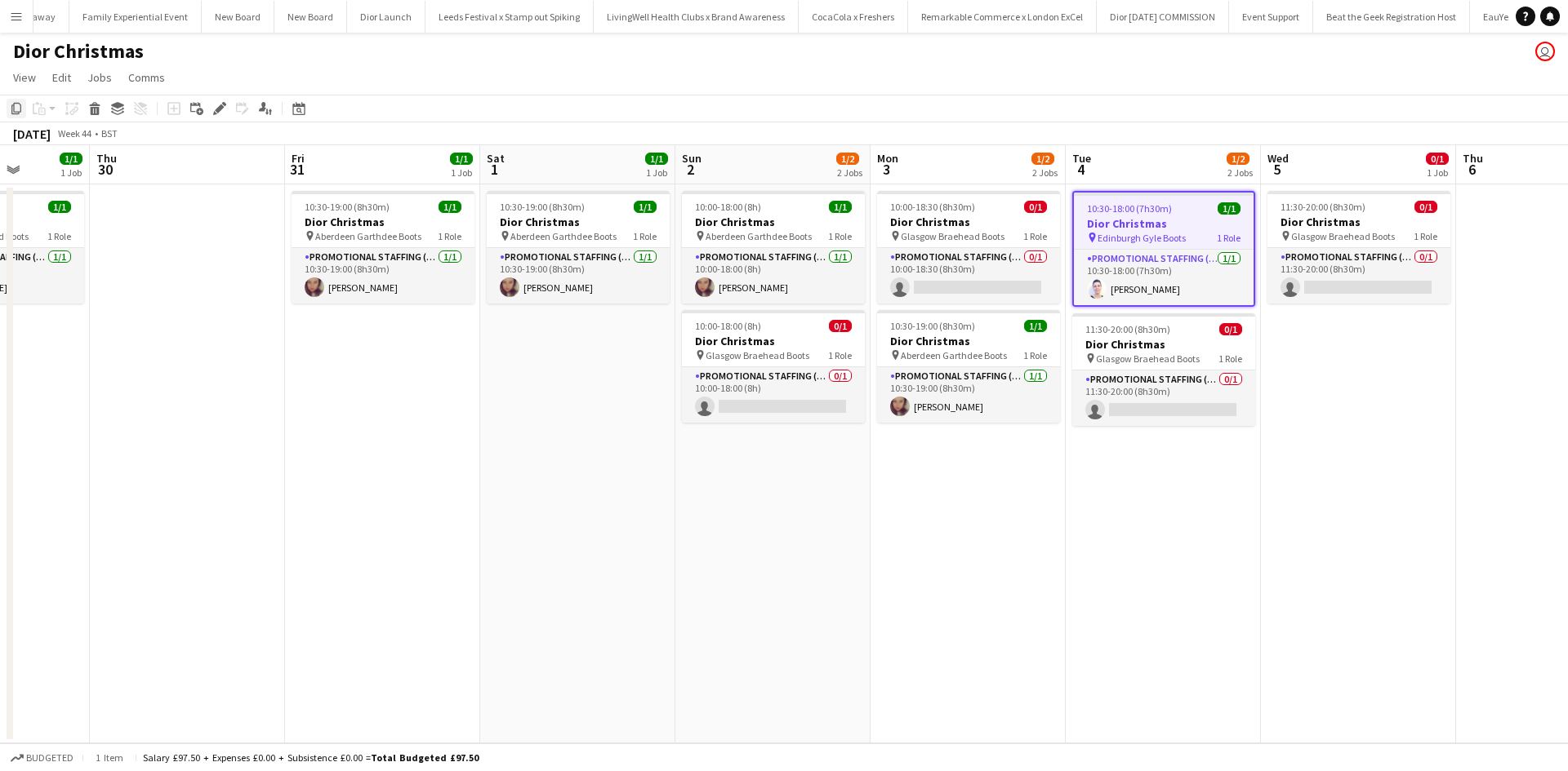
click at [14, 108] on icon at bounding box center [16, 108] width 10 height 12
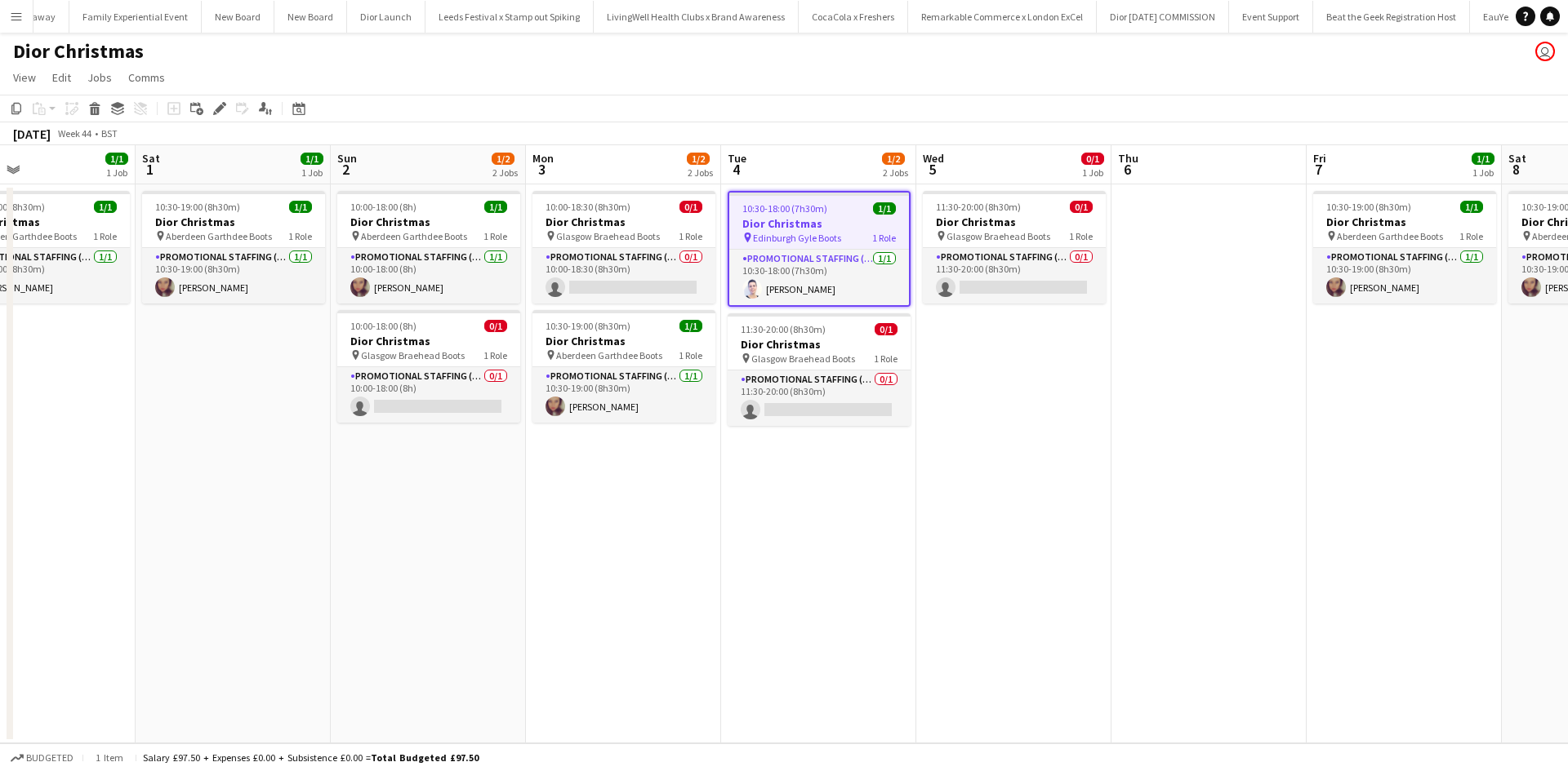
drag, startPoint x: 1017, startPoint y: 630, endPoint x: 330, endPoint y: 538, distance: 693.1
click at [330, 538] on app-calendar-viewport "Wed 29 1/1 1 Job Thu 30 Fri 31 1/1 1 Job Sat 1 1/1 1 Job Sun 2 1/2 2 Jobs Mon 3…" at bounding box center [784, 445] width 1568 height 598
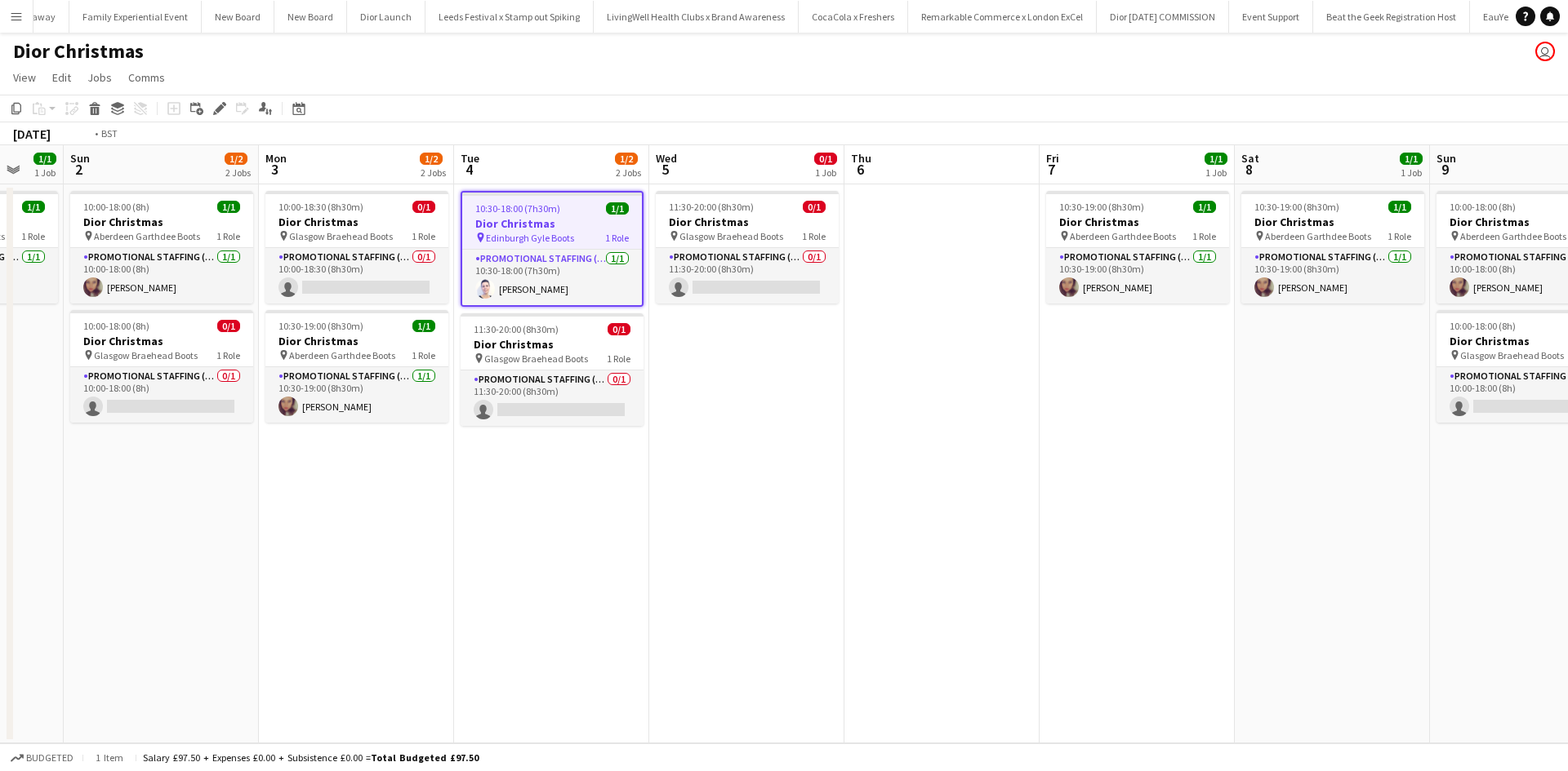
drag, startPoint x: 914, startPoint y: 616, endPoint x: 422, endPoint y: 543, distance: 497.4
click at [312, 533] on app-calendar-viewport "Wed 29 1/1 1 Job Thu 30 Fri 31 1/1 1 Job Sat 1 1/1 1 Job Sun 2 1/2 2 Jobs Mon 3…" at bounding box center [784, 445] width 1568 height 598
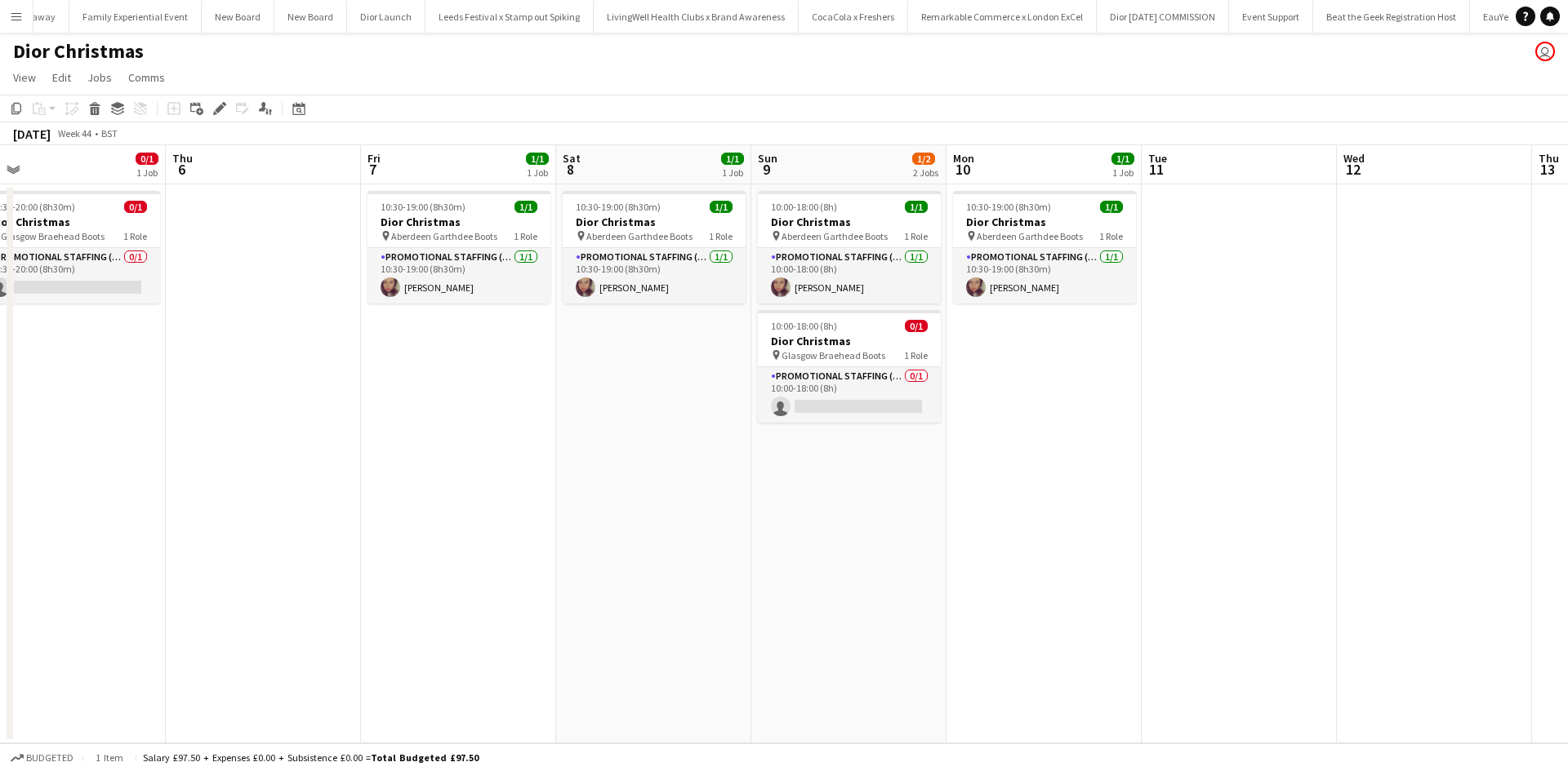
drag, startPoint x: 784, startPoint y: 619, endPoint x: 415, endPoint y: 556, distance: 374.3
click at [397, 556] on app-calendar-viewport "Sat 1 1/1 1 Job Sun 2 1/2 2 Jobs Mon 3 1/2 2 Jobs Tue 4 1/2 2 Jobs Wed 5 0/1 1 …" at bounding box center [784, 445] width 1568 height 598
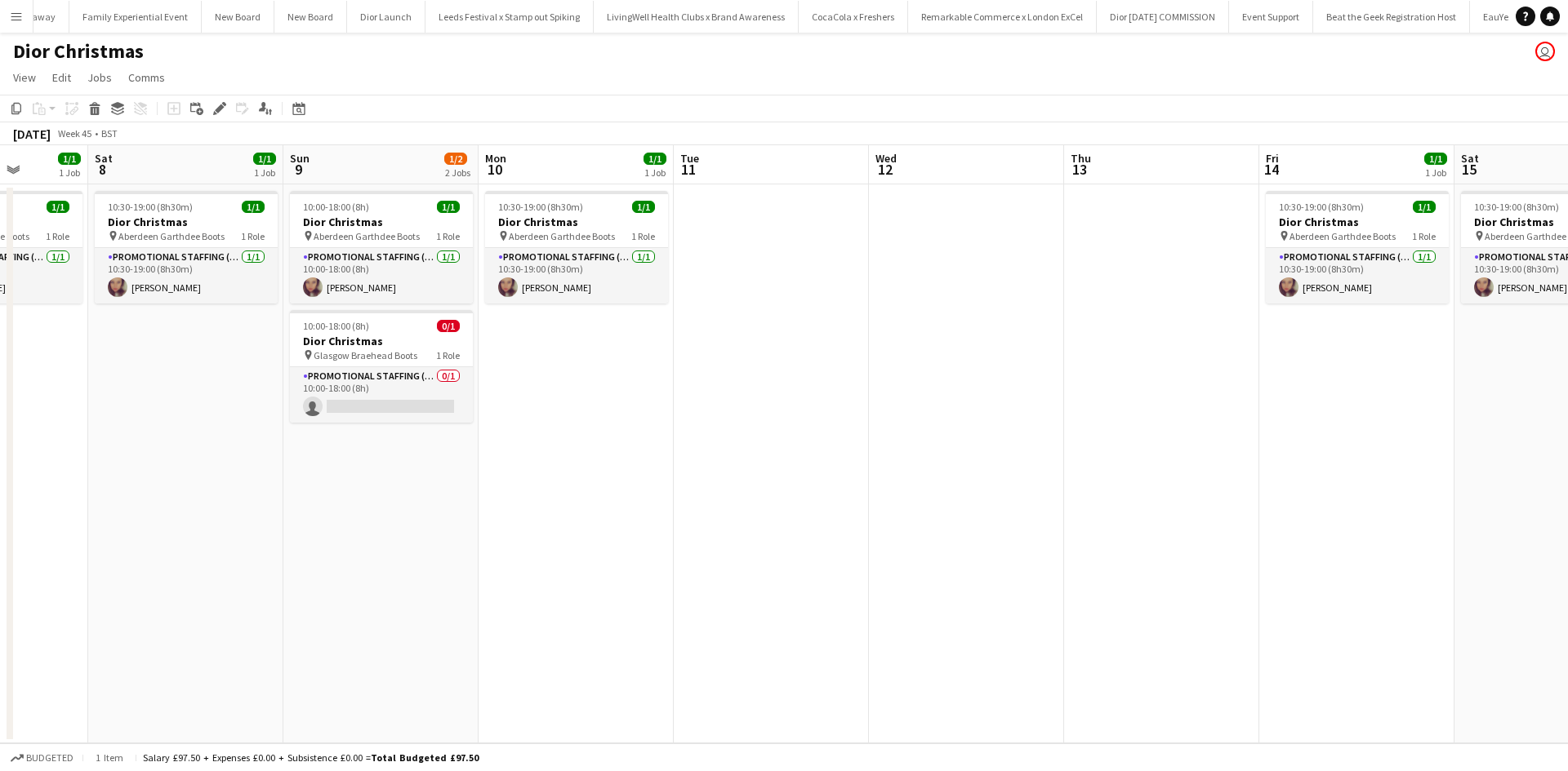
drag, startPoint x: 636, startPoint y: 606, endPoint x: 587, endPoint y: 595, distance: 50.2
click at [587, 595] on app-calendar-viewport "Wed 5 0/1 1 Job Thu 6 Fri 7 1/1 1 Job Sat 8 1/1 1 Job Sun 9 1/2 2 Jobs Mon 10 1…" at bounding box center [784, 445] width 1568 height 598
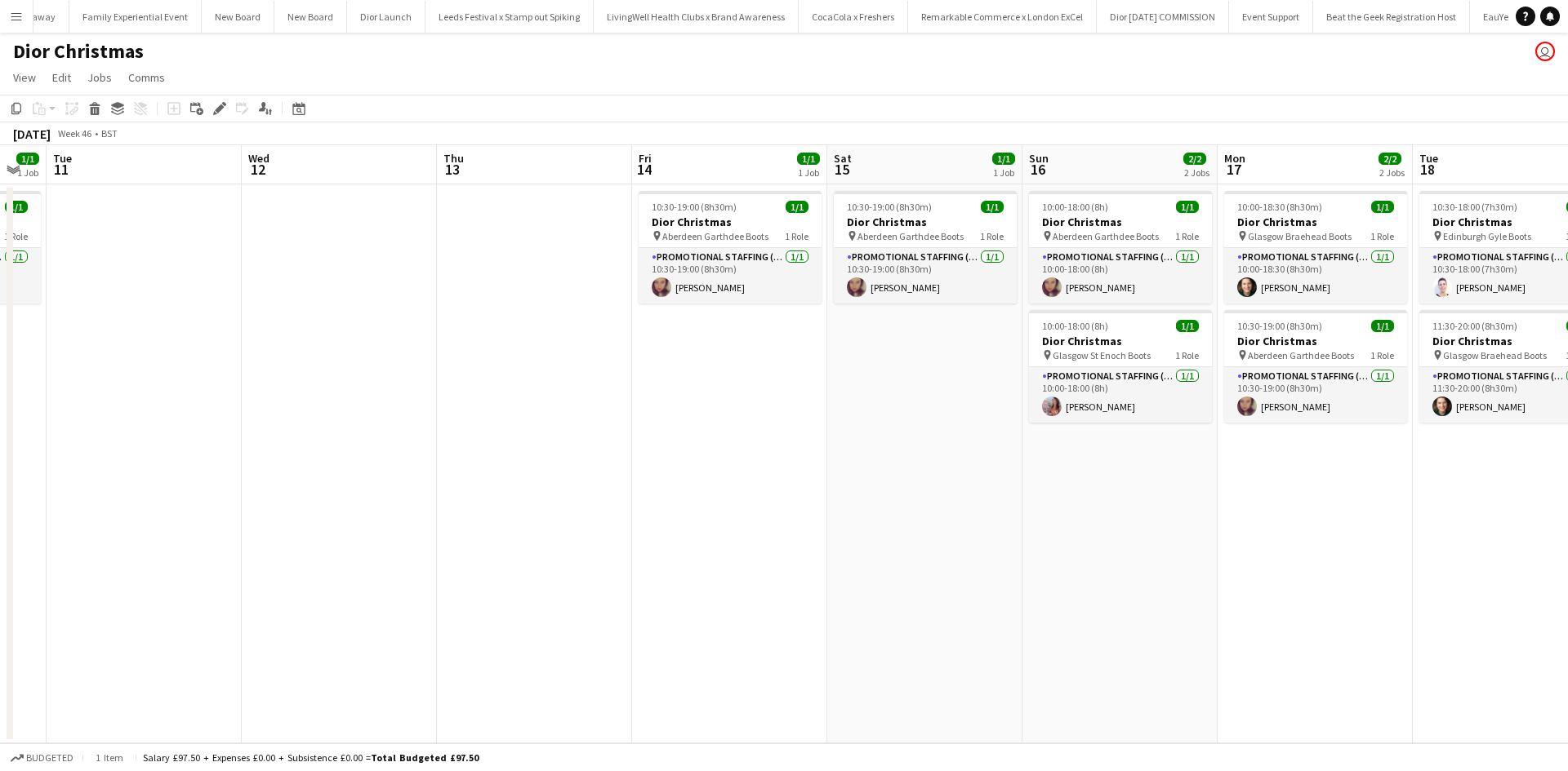
drag, startPoint x: 675, startPoint y: 617, endPoint x: 907, endPoint y: 672, distance: 238.4
click at [569, 595] on app-calendar-viewport "Fri 7 1/1 1 Job Sat 8 1/1 1 Job Sun 9 1/2 2 Jobs Mon 10 1/1 1 Job Tue 11 Wed 12…" at bounding box center [784, 445] width 1568 height 598
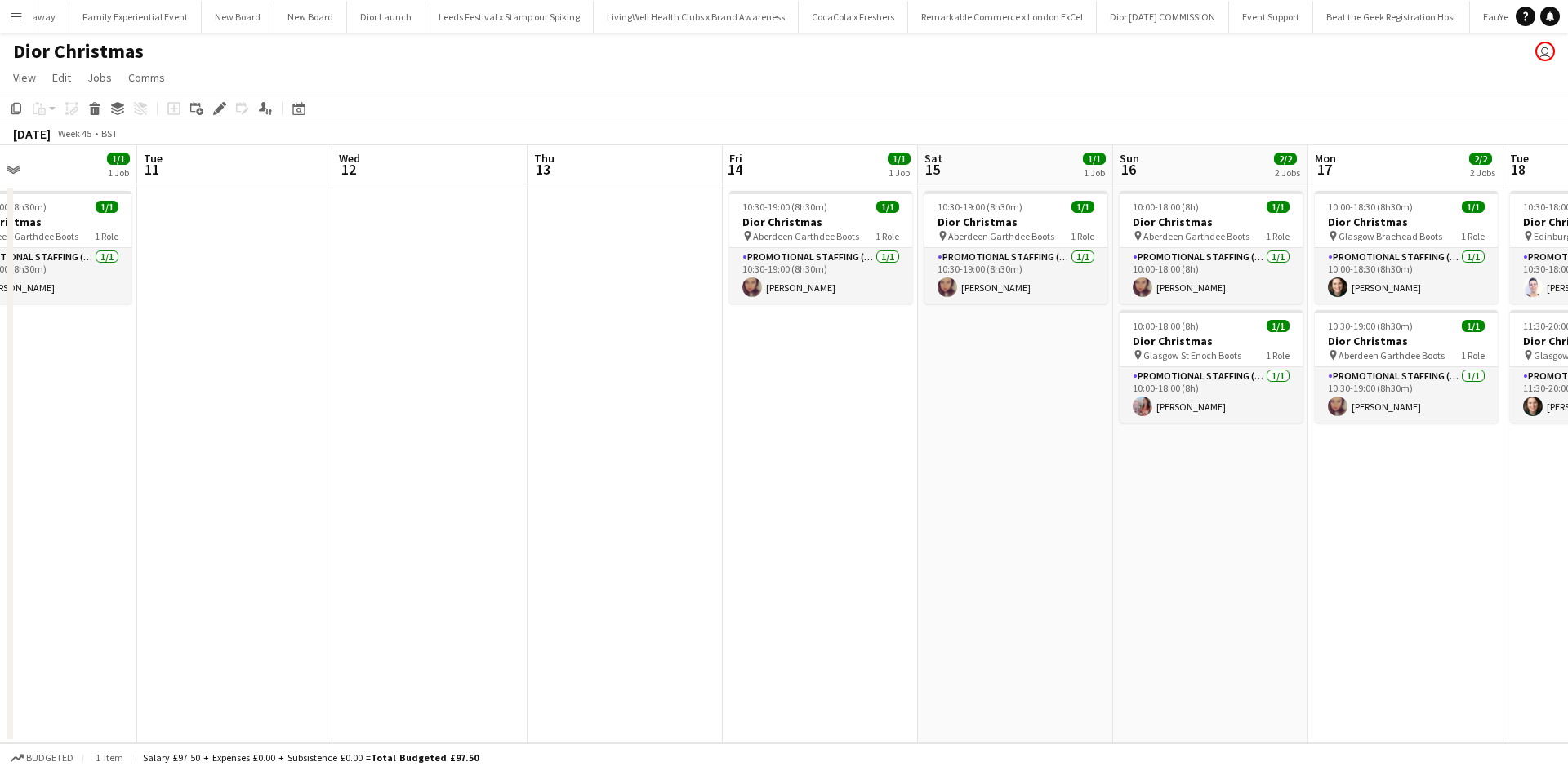
drag, startPoint x: 860, startPoint y: 661, endPoint x: 604, endPoint y: 606, distance: 261.8
click at [604, 607] on app-calendar-viewport "Fri 7 1/1 1 Job Sat 8 1/1 1 Job Sun 9 1/2 2 Jobs Mon 10 1/1 1 Job Tue 11 Wed 12…" at bounding box center [784, 445] width 1568 height 598
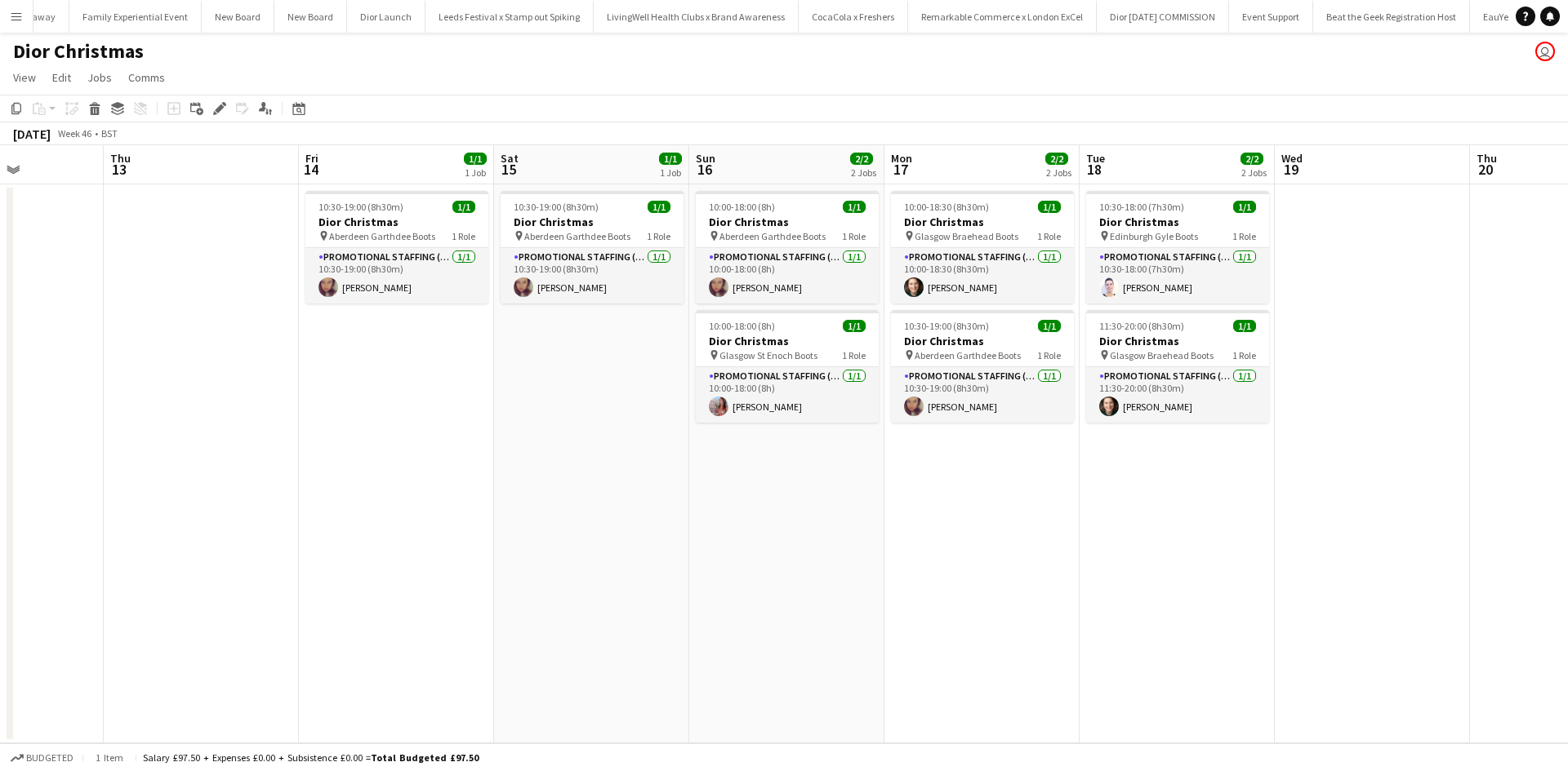
drag, startPoint x: 915, startPoint y: 682, endPoint x: 604, endPoint y: 625, distance: 316.2
click at [604, 625] on app-calendar-viewport "Sun 9 1/2 2 Jobs Mon 10 1/1 1 Job Tue 11 Wed 12 Thu 13 Fri 14 1/1 1 Job Sat 15 …" at bounding box center [784, 445] width 1568 height 598
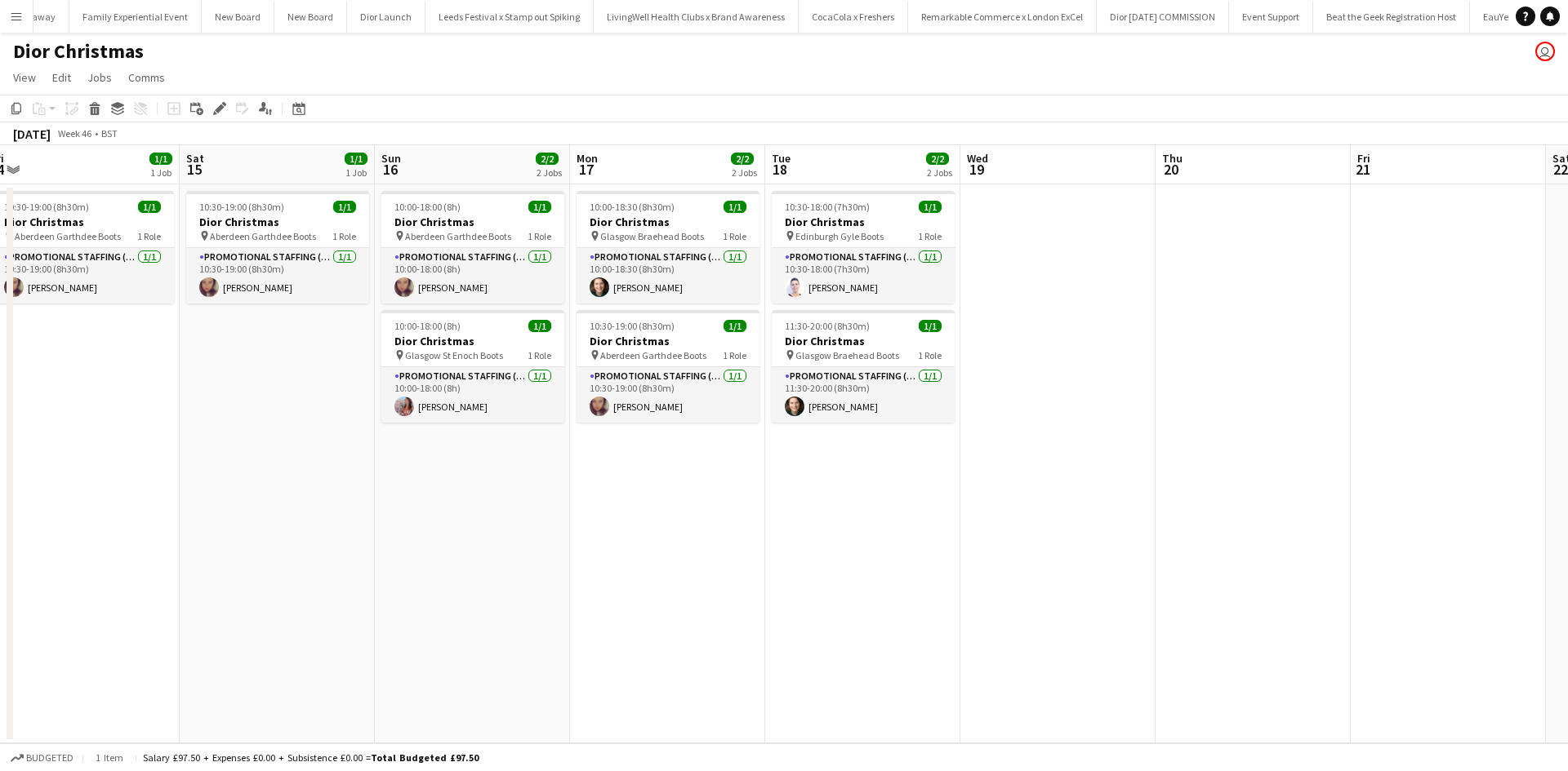
drag, startPoint x: 951, startPoint y: 711, endPoint x: 562, endPoint y: 612, distance: 401.4
click at [557, 612] on app-calendar-viewport "Tue 11 Wed 12 Thu 13 Fri 14 1/1 1 Job Sat 15 1/1 1 Job Sun 16 2/2 2 Jobs Mon 17…" at bounding box center [784, 445] width 1568 height 598
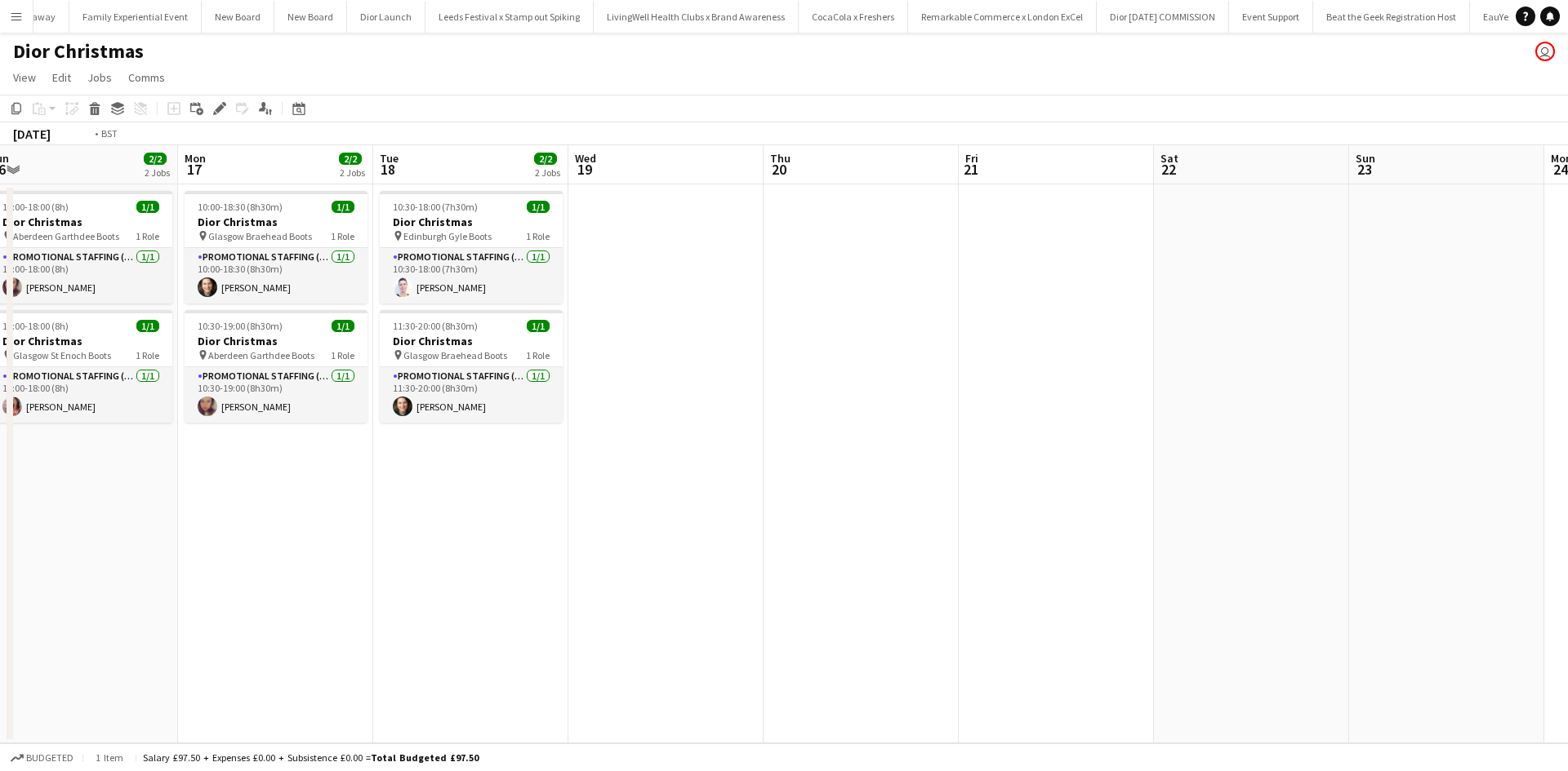
drag, startPoint x: 921, startPoint y: 668, endPoint x: 493, endPoint y: 569, distance: 439.3
click at [493, 569] on app-calendar-viewport "Thu 13 Fri 14 1/1 1 Job Sat 15 1/1 1 Job Sun 16 2/2 2 Jobs Mon 17 2/2 2 Jobs Tu…" at bounding box center [784, 445] width 1568 height 598
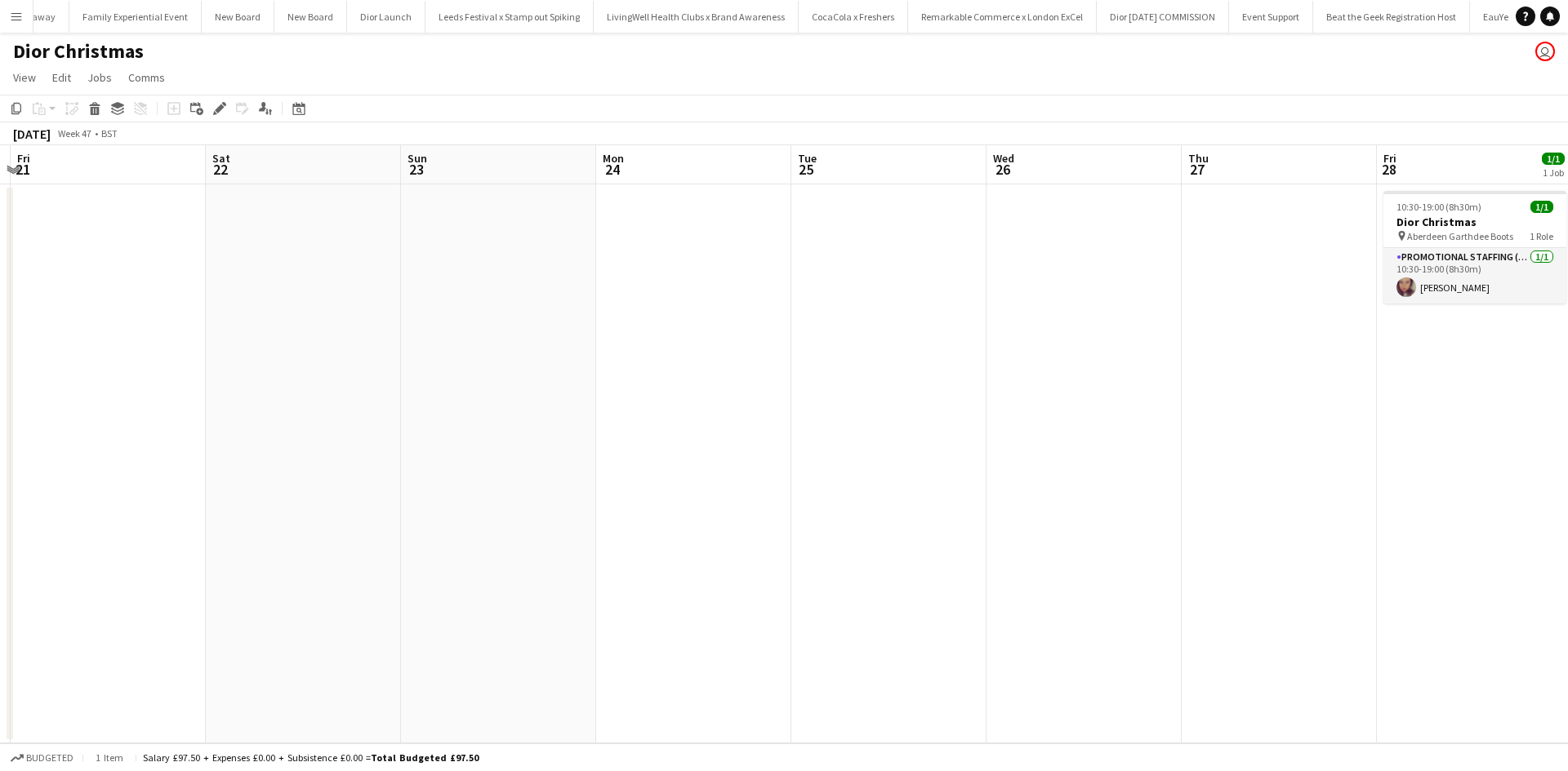
drag, startPoint x: 770, startPoint y: 571, endPoint x: 677, endPoint y: 575, distance: 93.1
click at [79, 476] on app-calendar-viewport "Tue 18 2/2 2 Jobs Wed 19 Thu 20 Fri 21 Sat 22 Sun 23 Mon 24 Tue 25 Wed 26 Thu 2…" at bounding box center [784, 445] width 1568 height 598
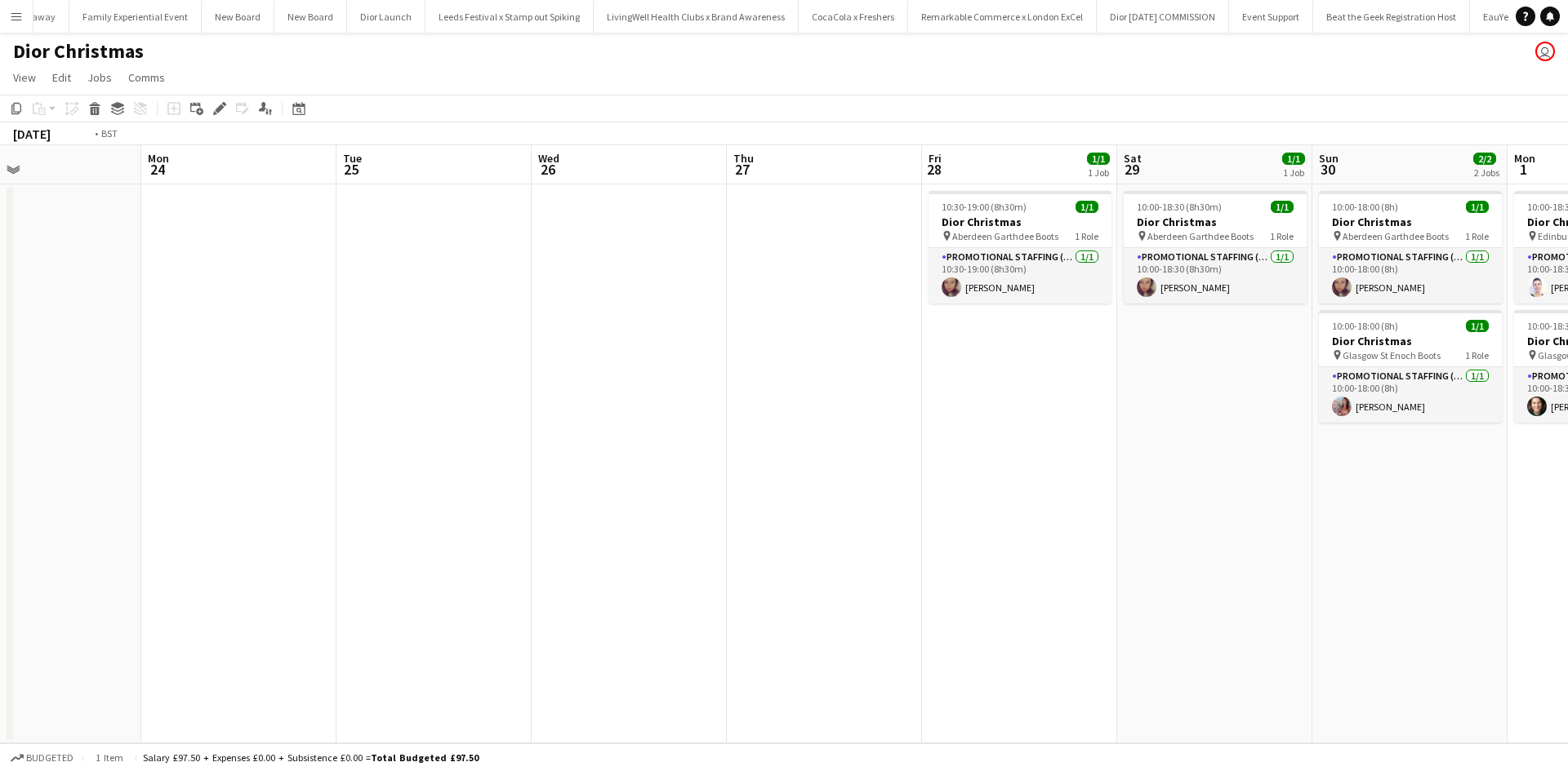
drag, startPoint x: 521, startPoint y: 554, endPoint x: 220, endPoint y: 506, distance: 304.8
click at [221, 506] on app-calendar-viewport "Thu 20 Fri 21 Sat 22 Sun 23 Mon 24 Tue 25 Wed 26 Thu 27 Fri 28 1/1 1 Job Sat 29…" at bounding box center [784, 445] width 1568 height 598
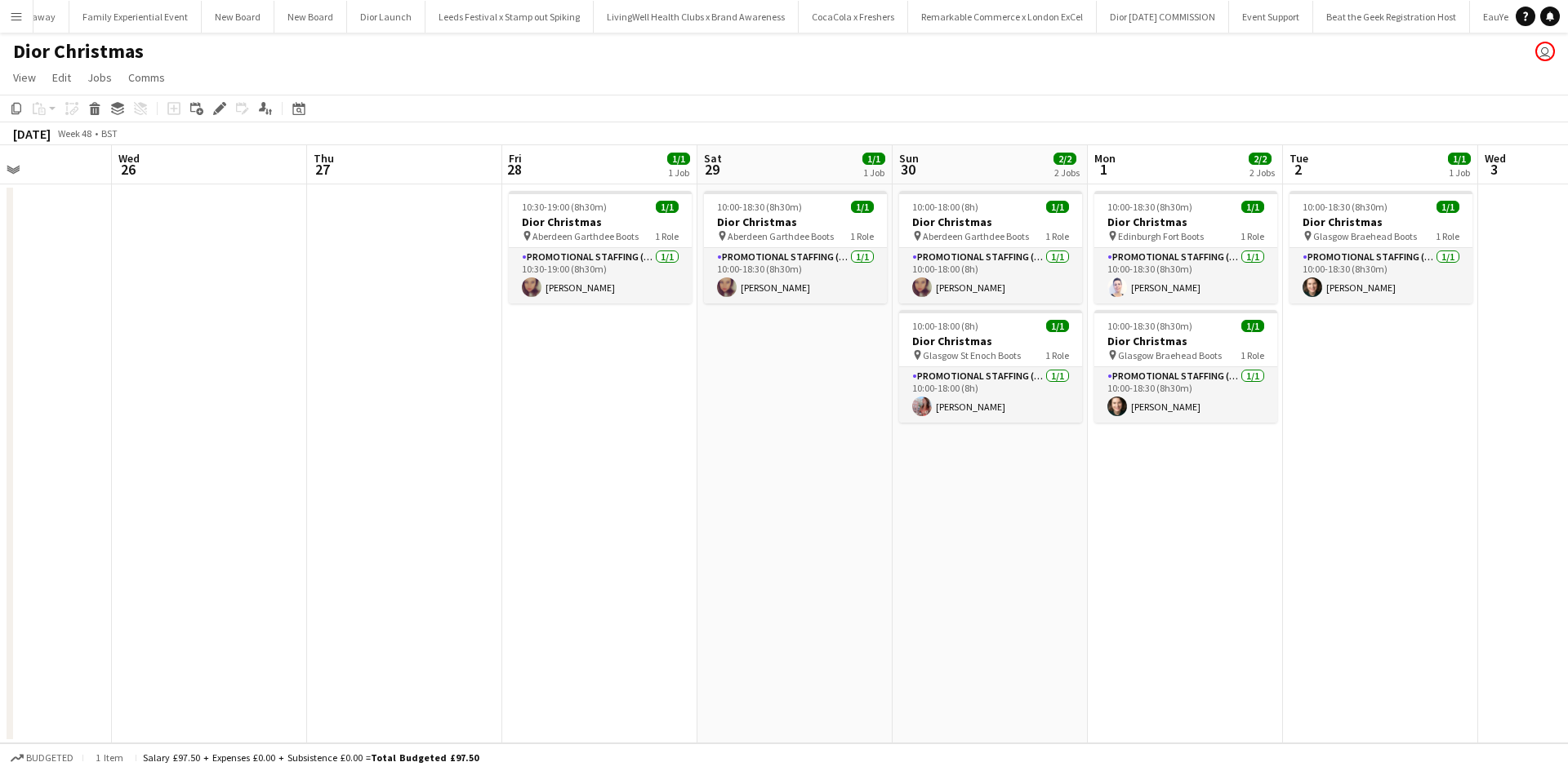
drag, startPoint x: 451, startPoint y: 561, endPoint x: 133, endPoint y: 507, distance: 322.6
click at [136, 507] on app-calendar-viewport "Sat 22 Sun 23 Mon 24 Tue 25 Wed 26 Thu 27 Fri 28 1/1 1 Job Sat 29 1/1 1 Job Sun…" at bounding box center [784, 445] width 1568 height 598
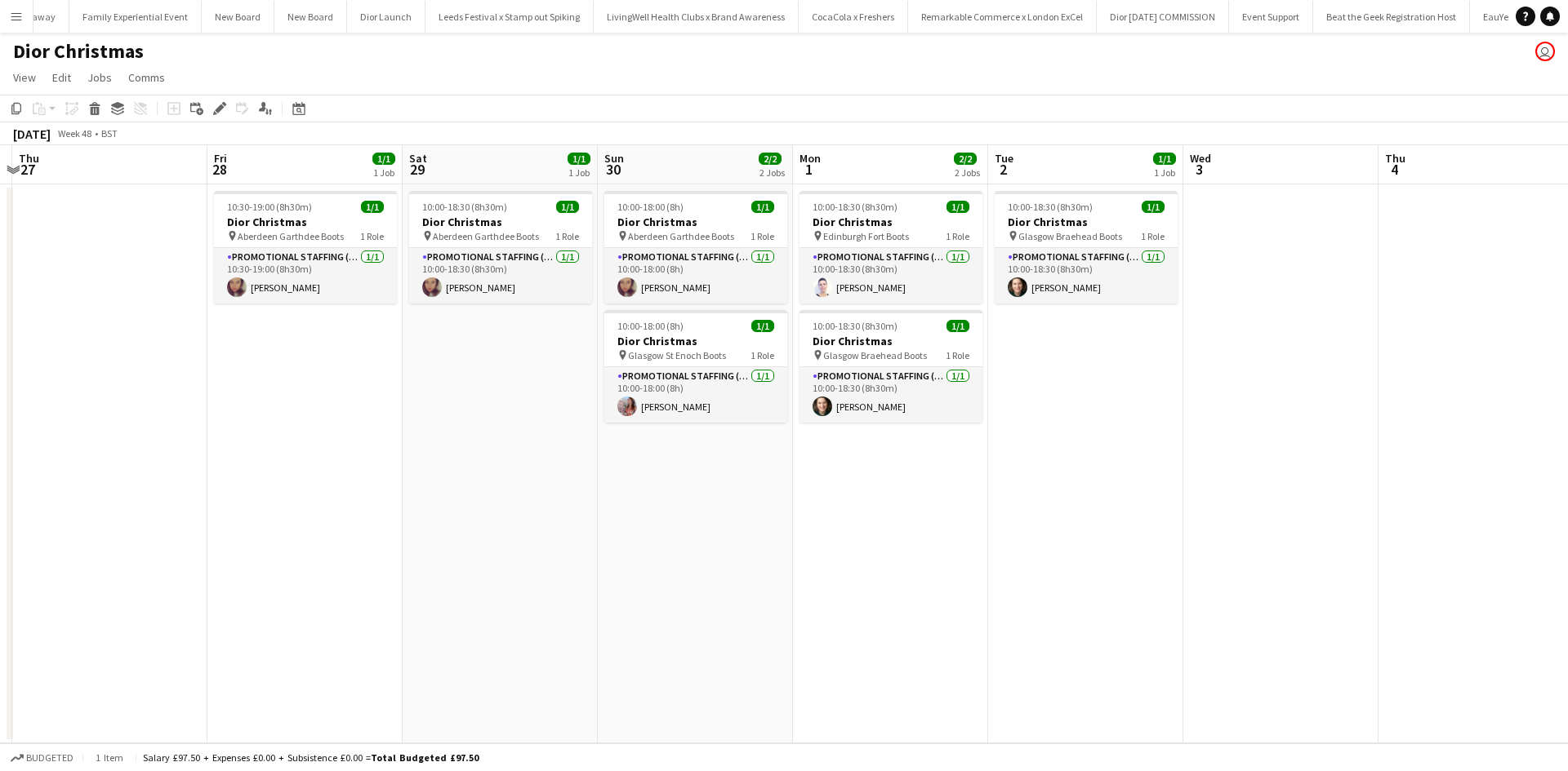
drag, startPoint x: 565, startPoint y: 605, endPoint x: 106, endPoint y: 517, distance: 467.4
click at [106, 517] on app-calendar-viewport "Mon 24 Tue 25 Wed 26 Thu 27 Fri 28 1/1 1 Job Sat 29 1/1 1 Job Sun 30 2/2 2 Jobs…" at bounding box center [784, 445] width 1568 height 598
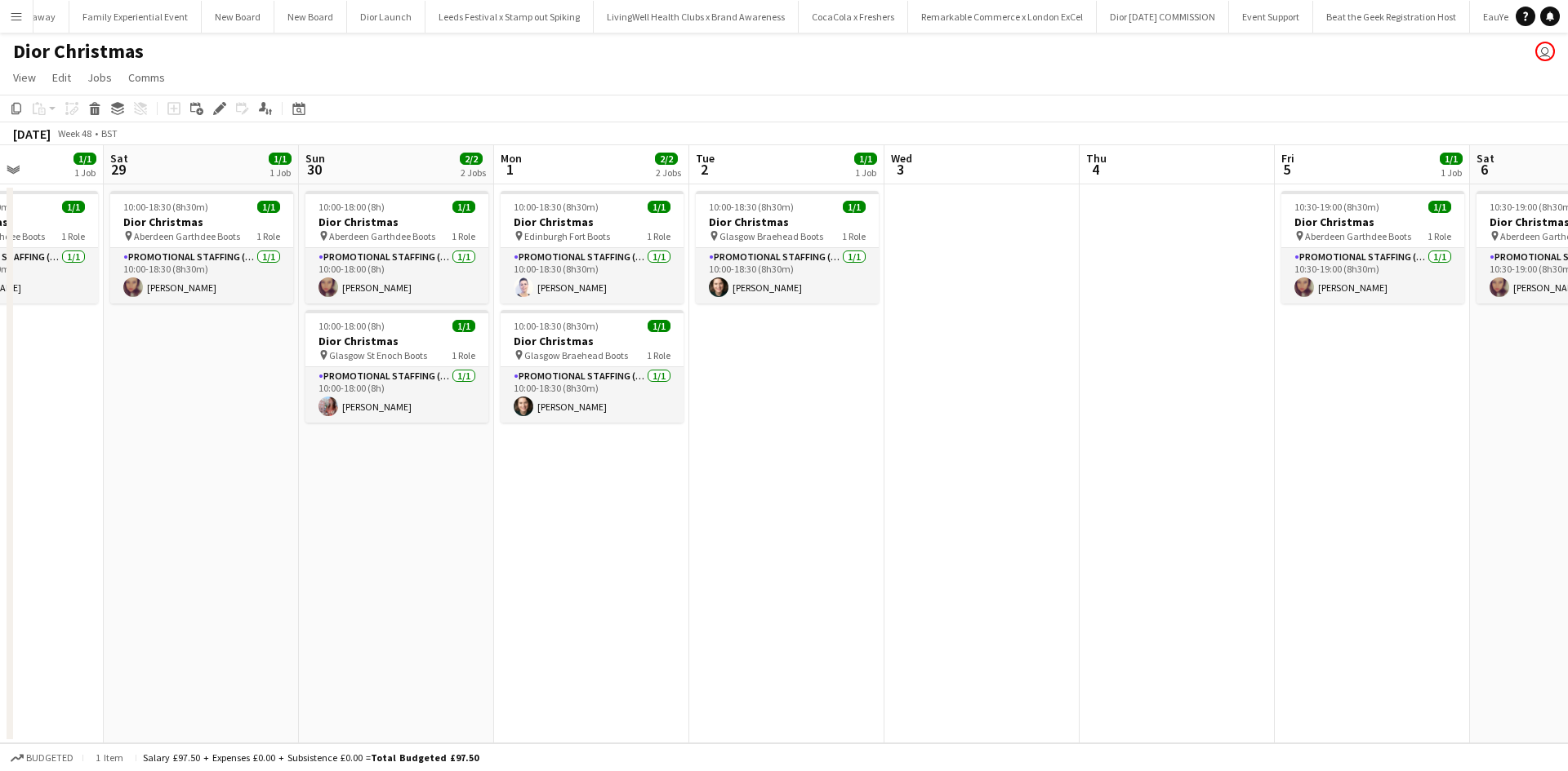
drag, startPoint x: 438, startPoint y: 592, endPoint x: 215, endPoint y: 547, distance: 227.5
click at [215, 547] on app-calendar-viewport "Wed 26 Thu 27 Fri 28 1/1 1 Job Sat 29 1/1 1 Job Sun 30 2/2 2 Jobs Mon 1 2/2 2 J…" at bounding box center [784, 445] width 1568 height 598
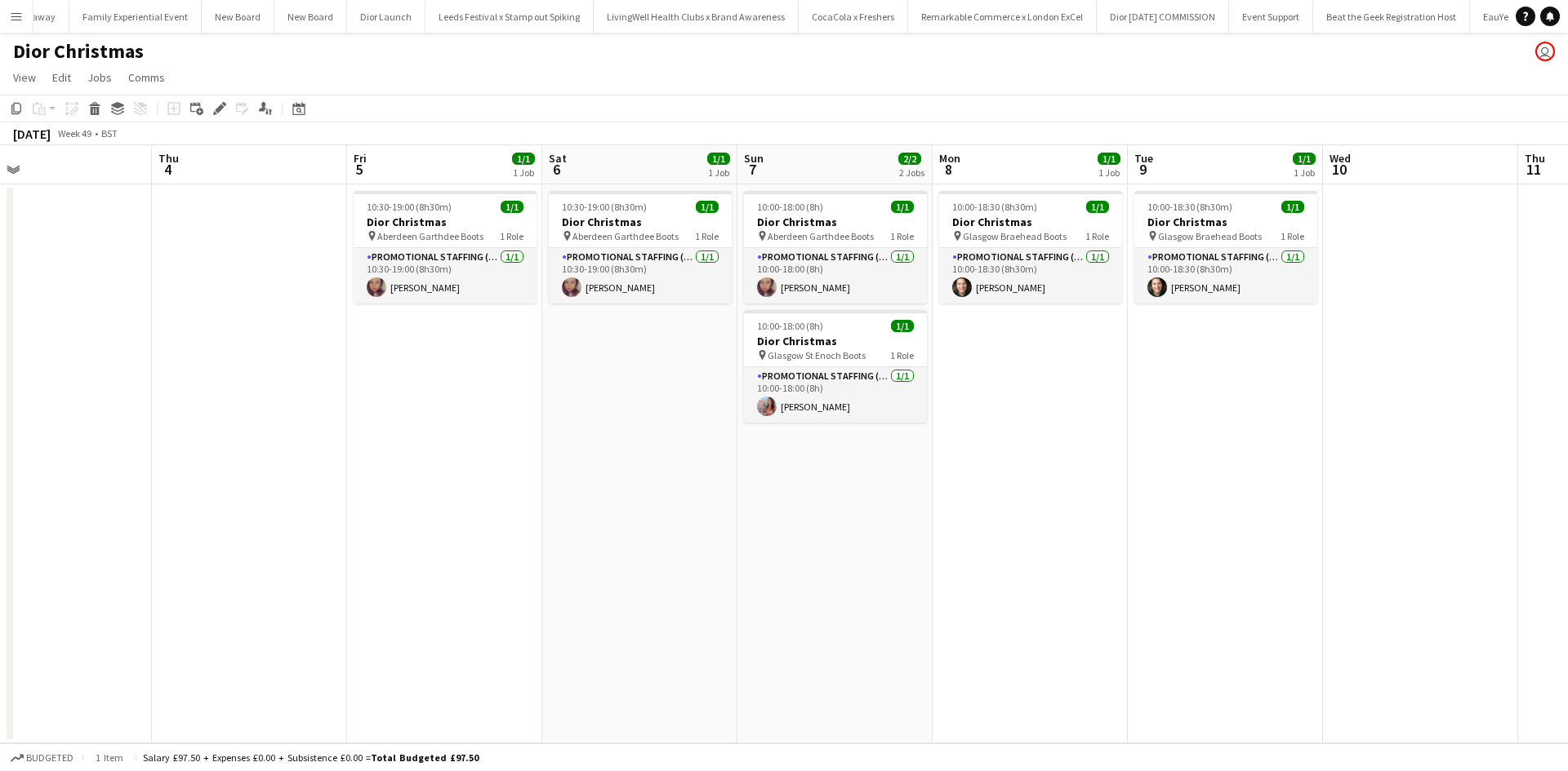
drag, startPoint x: 497, startPoint y: 588, endPoint x: 107, endPoint y: 512, distance: 397.3
click at [109, 515] on app-calendar-viewport "Sun 30 2/2 2 Jobs Mon 1 2/2 2 Jobs Tue 2 1/1 1 Job Wed 3 Thu 4 Fri 5 1/1 1 Job …" at bounding box center [784, 445] width 1568 height 598
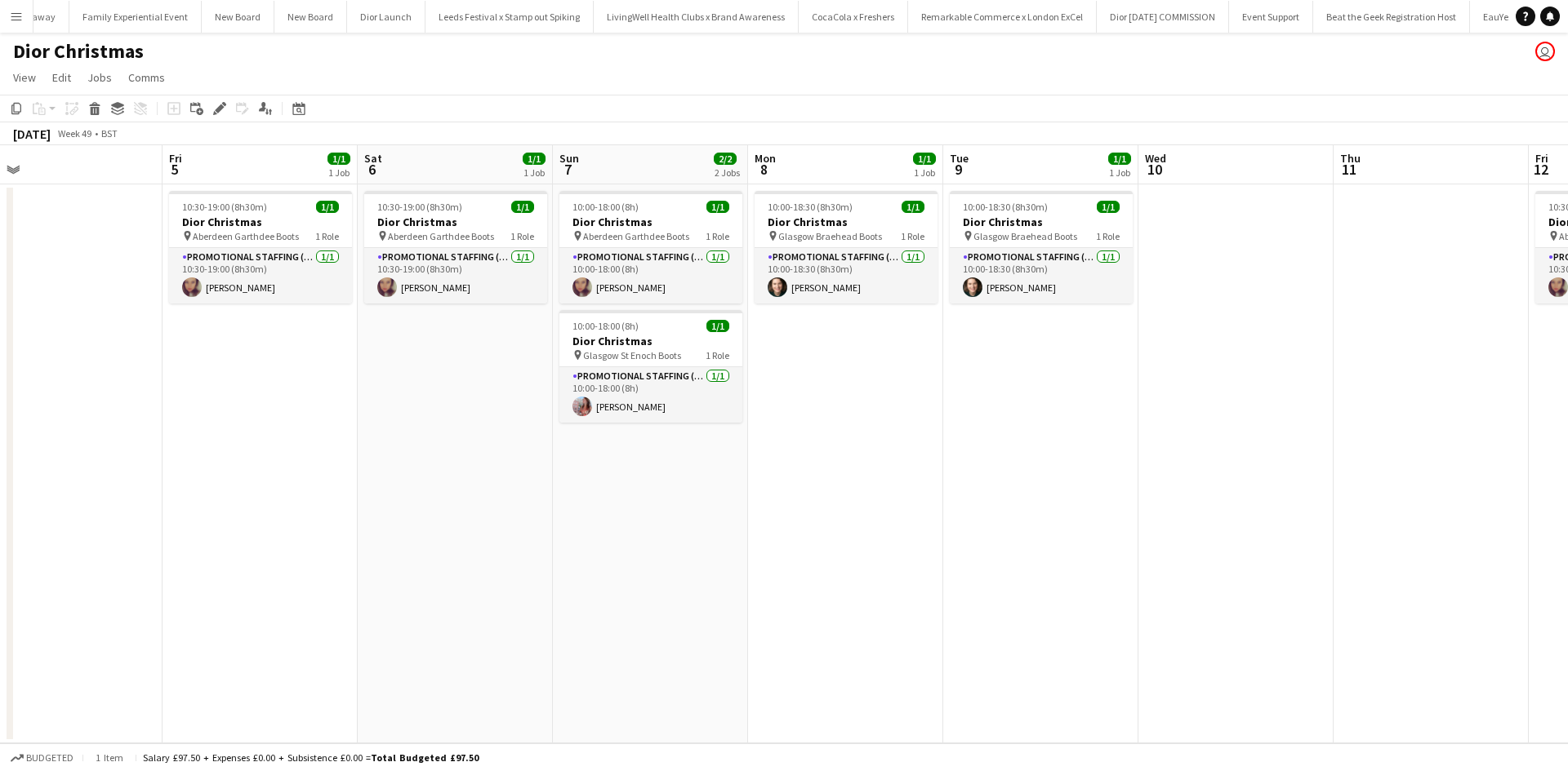
scroll to position [0, 599]
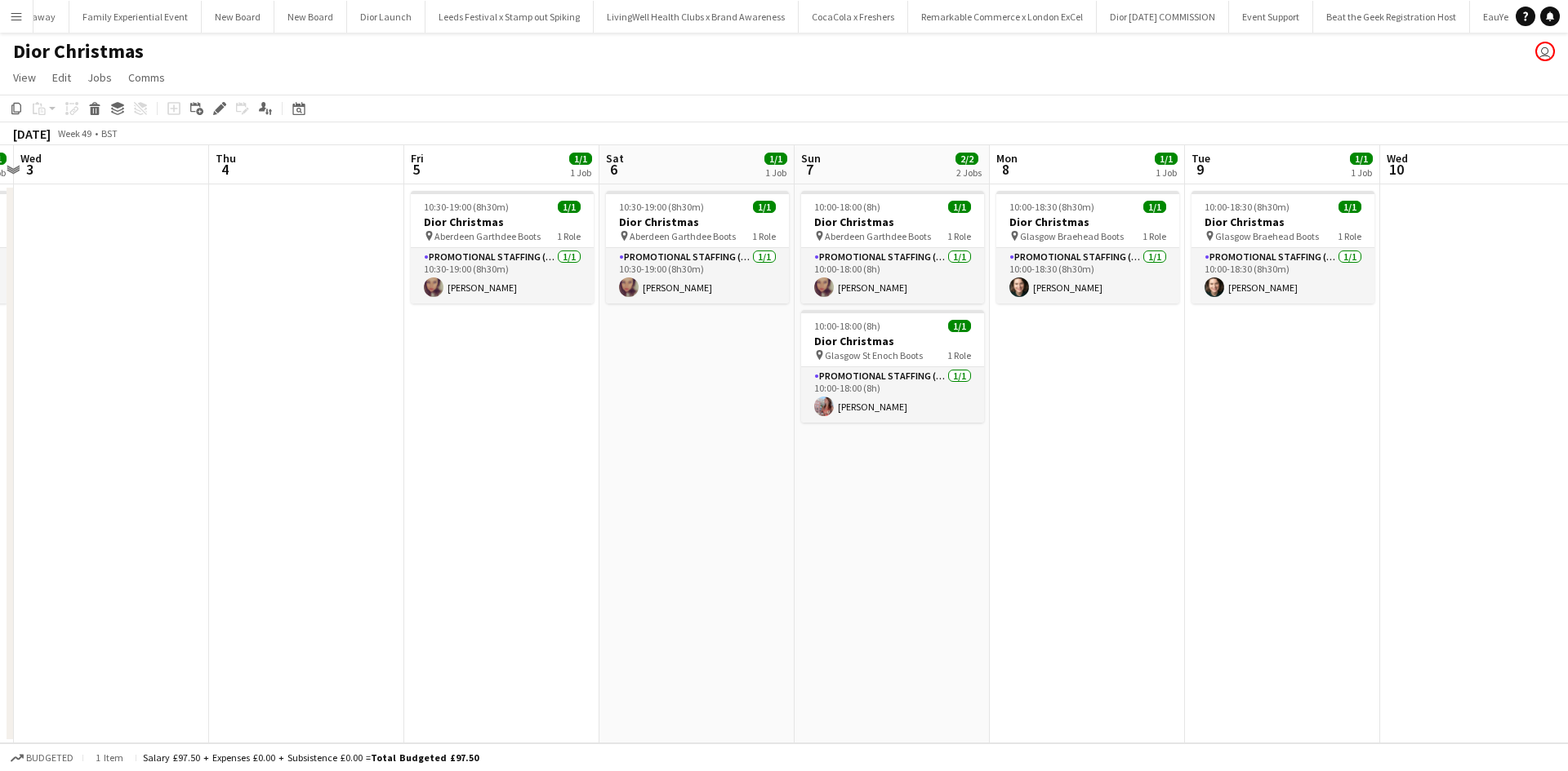
drag, startPoint x: 888, startPoint y: 545, endPoint x: 764, endPoint y: 530, distance: 124.9
click at [749, 539] on app-calendar-viewport "Sun 30 2/2 2 Jobs Mon 1 2/2 2 Jobs Tue 2 1/1 1 Job Wed 3 Thu 4 Fri 5 1/1 1 Job …" at bounding box center [784, 445] width 1568 height 598
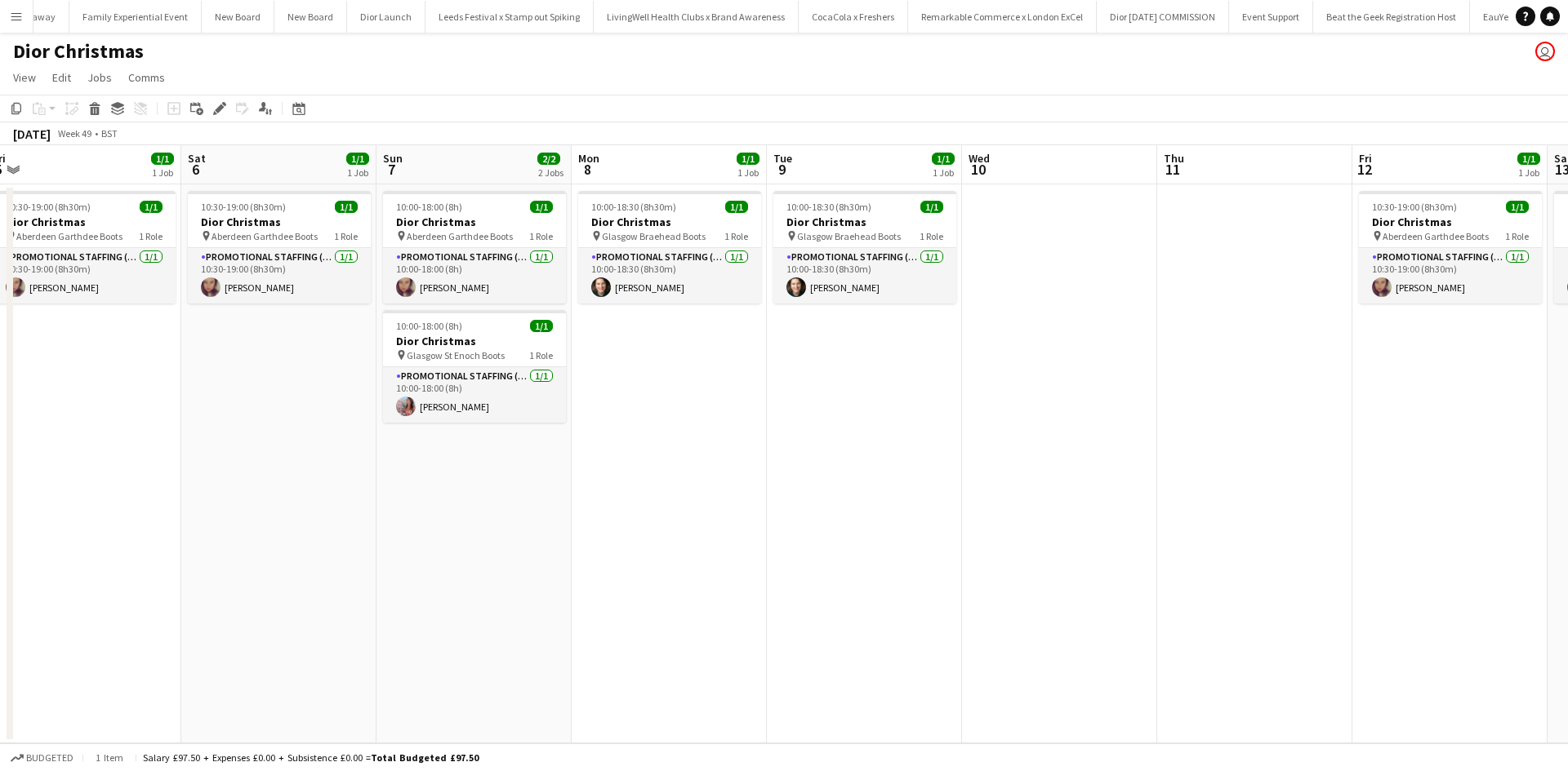
click at [994, 257] on app-date-cell at bounding box center [1059, 464] width 195 height 559
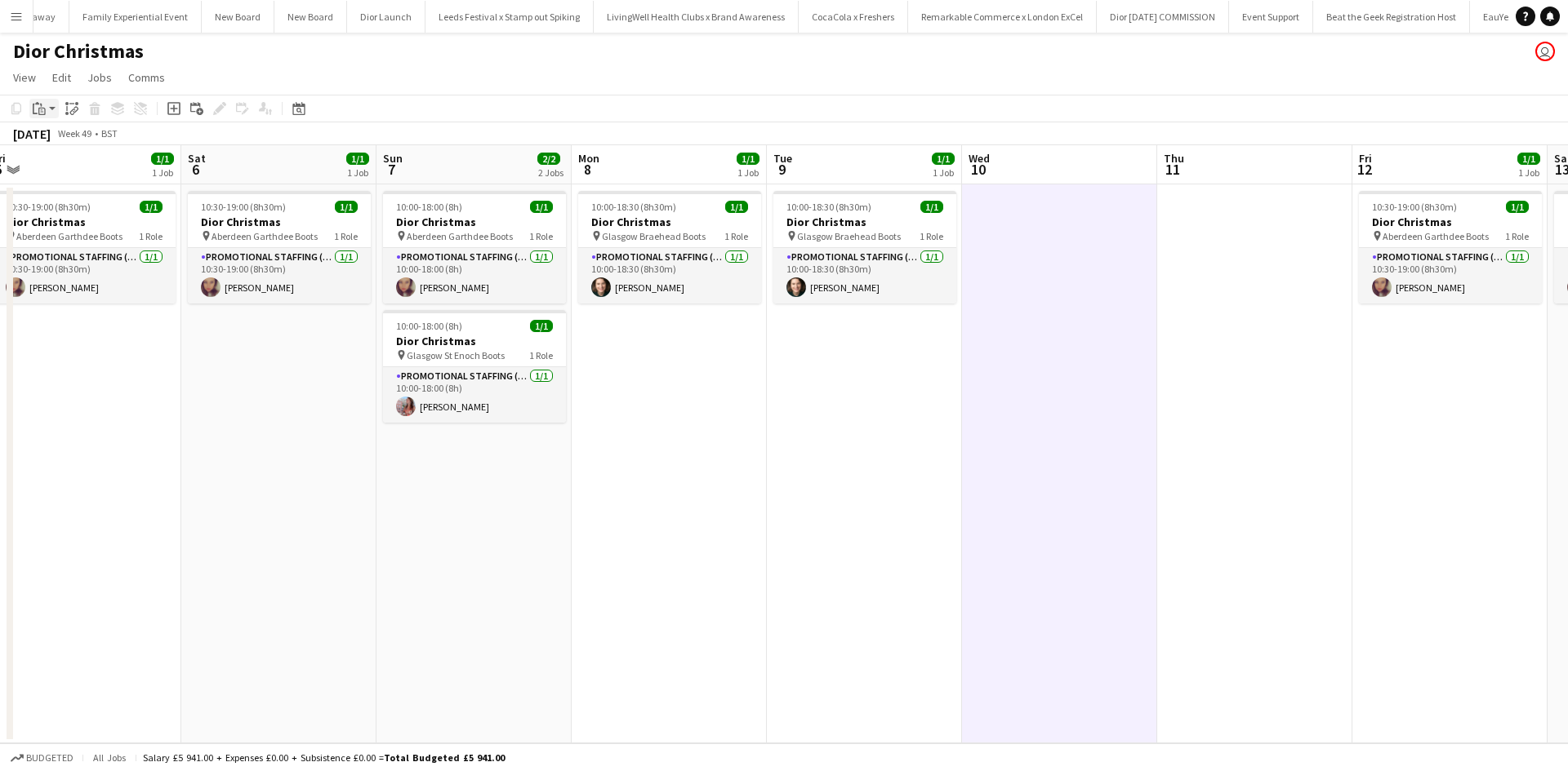
click at [36, 106] on icon "Paste" at bounding box center [39, 108] width 13 height 13
click at [58, 137] on link "Paste Ctrl+V" at bounding box center [120, 140] width 154 height 15
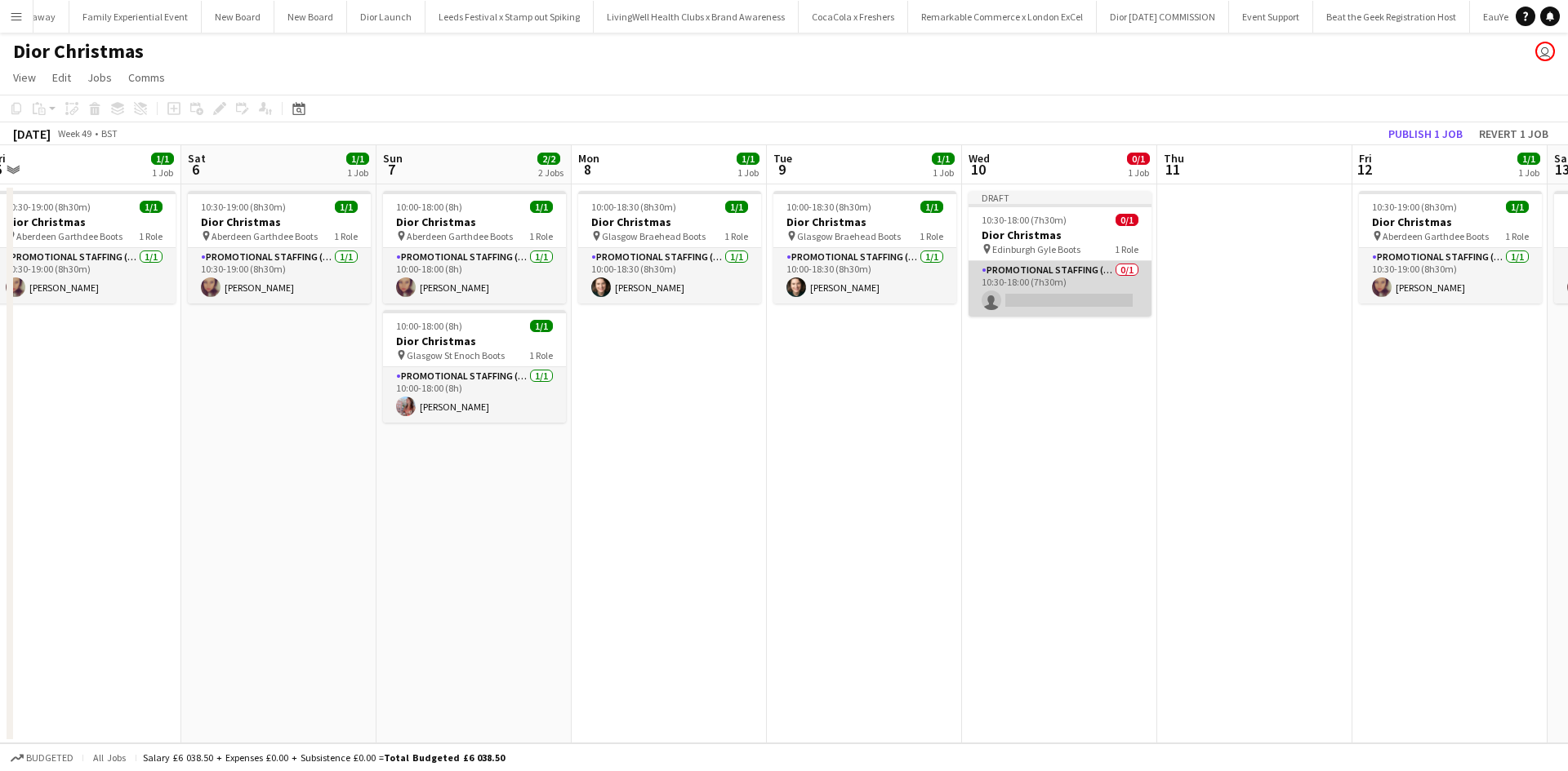
click at [1074, 281] on app-card-role "Promotional Staffing (Sales Staff) 0/1 10:30-18:00 (7h30m) single-neutral-actio…" at bounding box center [1060, 289] width 183 height 56
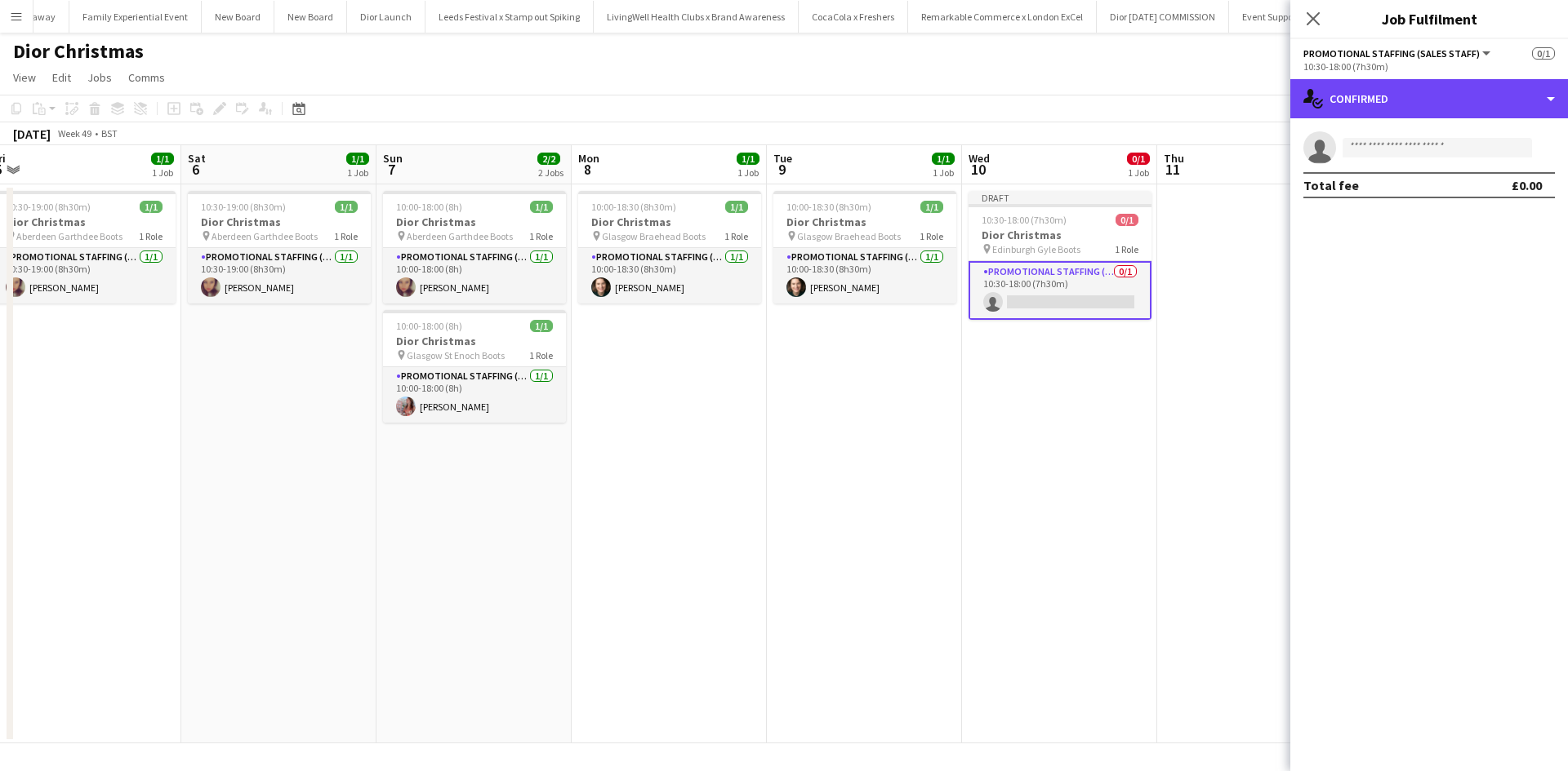
drag, startPoint x: 1358, startPoint y: 106, endPoint x: 1379, endPoint y: 123, distance: 27.0
click at [1359, 106] on div "single-neutral-actions-check-2 Confirmed" at bounding box center [1429, 99] width 278 height 39
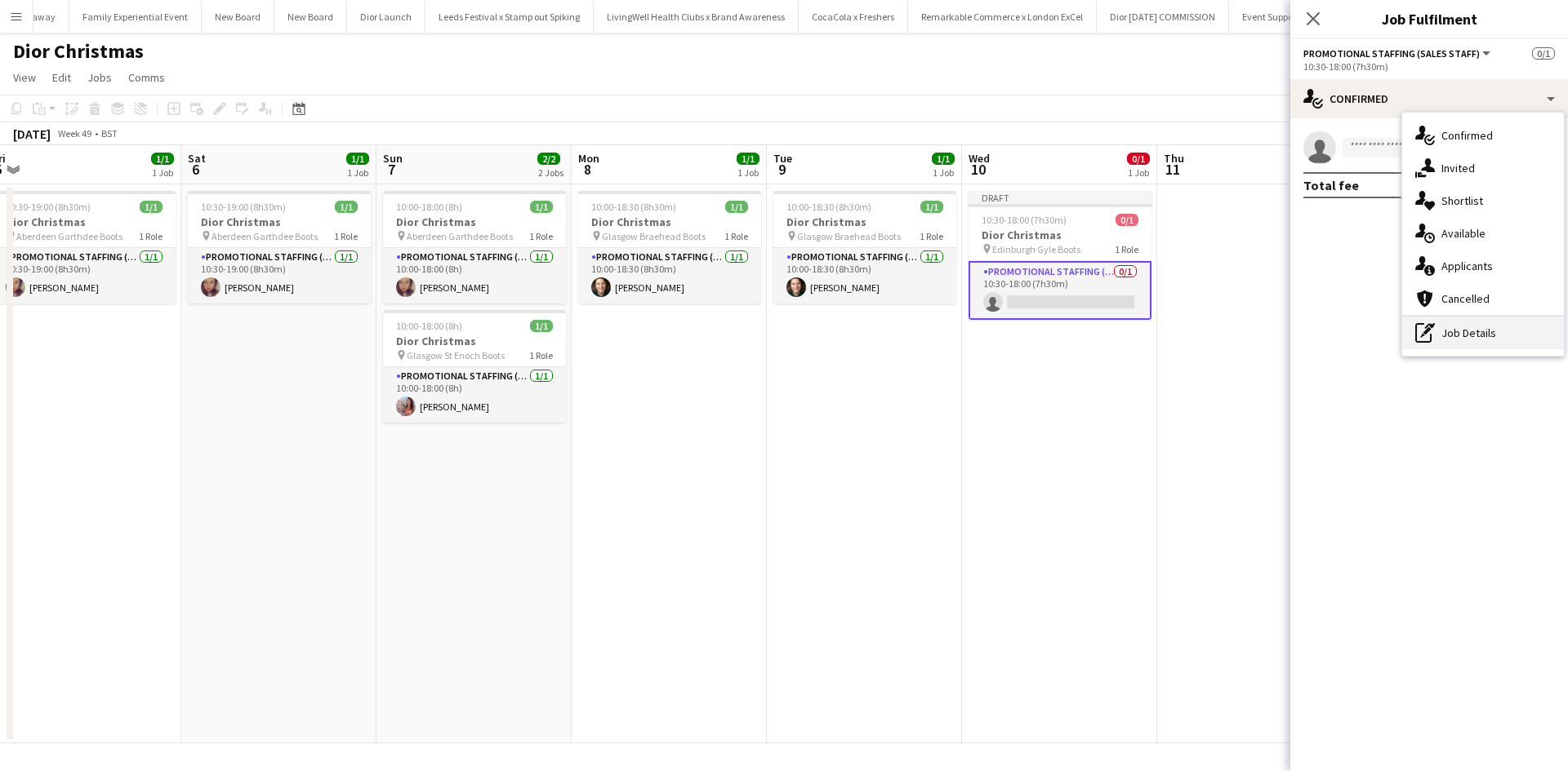
click at [1457, 334] on div "pen-write Job Details" at bounding box center [1482, 333] width 162 height 33
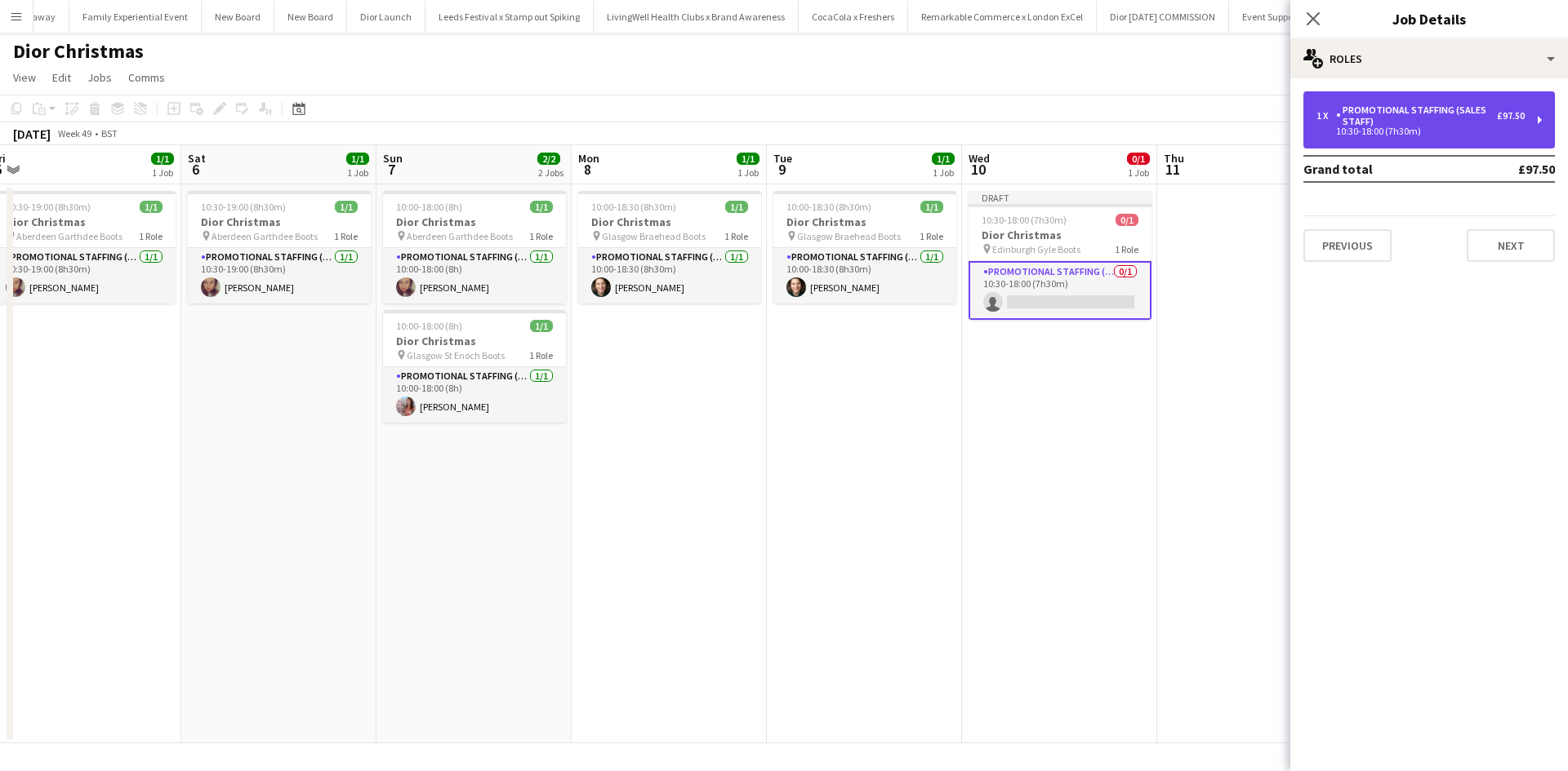
click at [1395, 125] on div "Promotional Staffing (Sales Staff)" at bounding box center [1417, 116] width 161 height 23
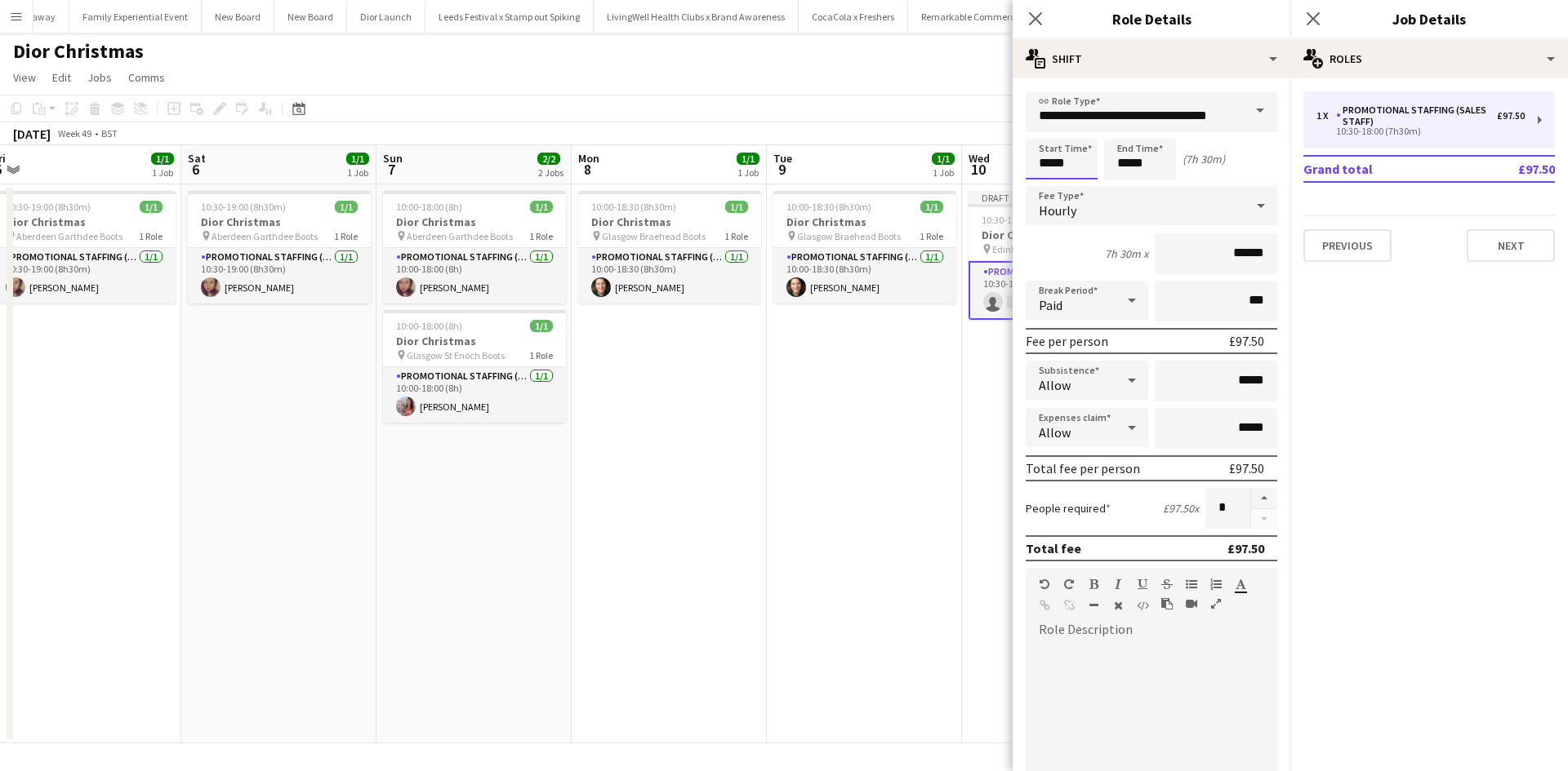
click at [1073, 163] on input "*****" at bounding box center [1061, 159] width 72 height 41
type input "*****"
click at [909, 469] on app-date-cell "10:00-18:30 (8h30m) 1/1 Dior Christmas pin Glasgow Braehead Boots 1 Role Promot…" at bounding box center [863, 464] width 195 height 559
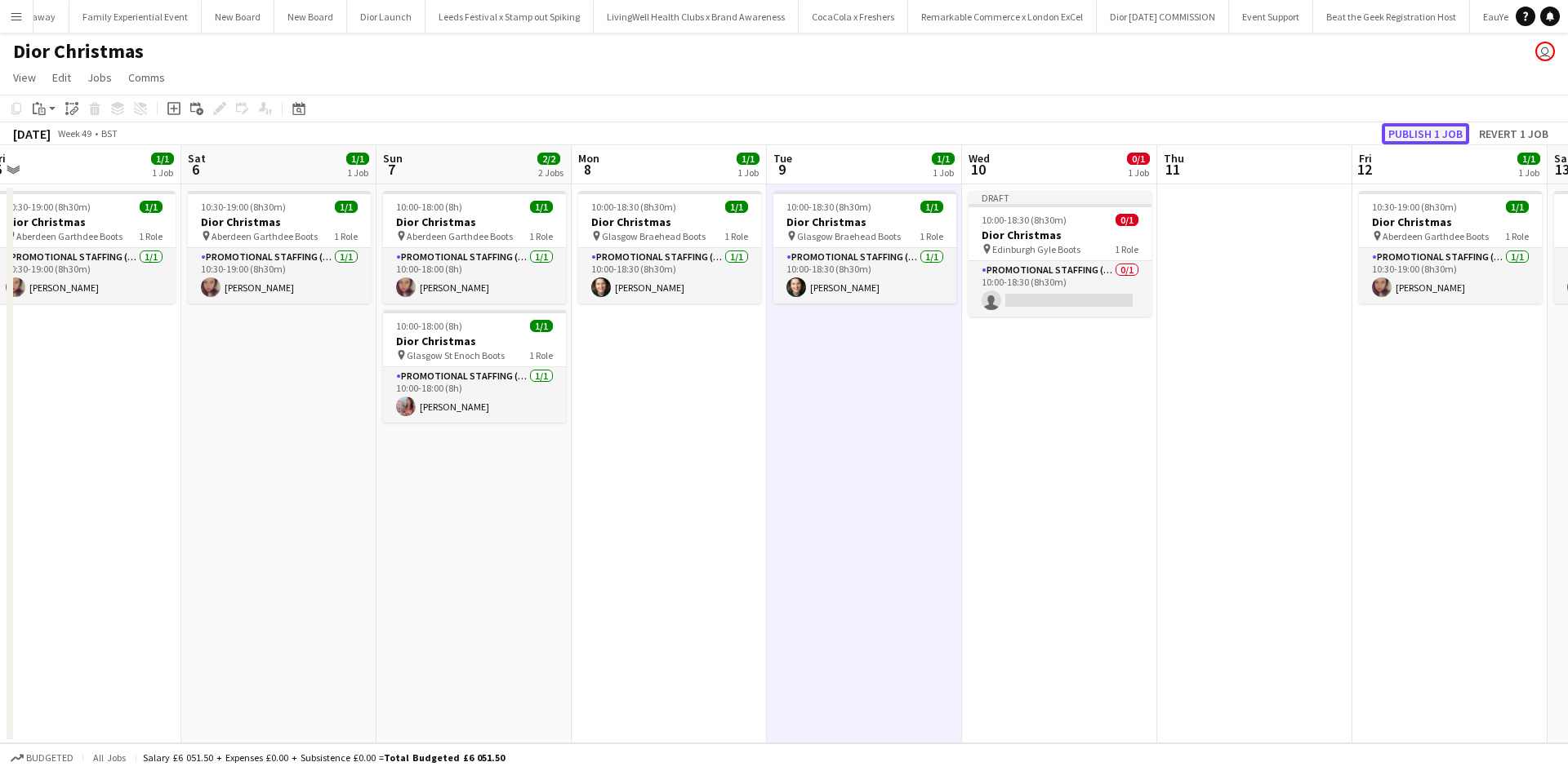
click at [1417, 129] on button "Publish 1 job" at bounding box center [1425, 134] width 87 height 21
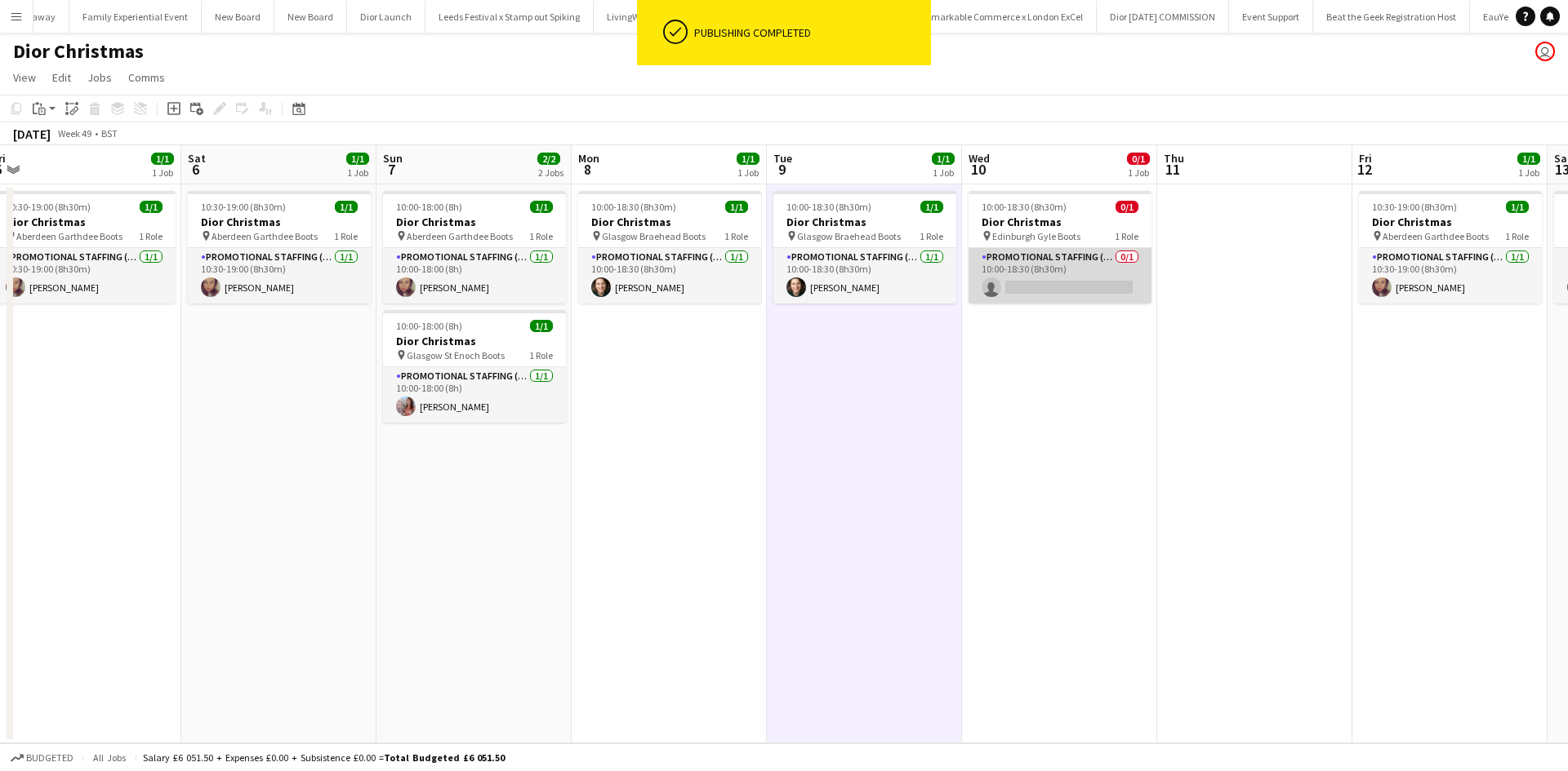
click at [1056, 286] on app-card-role "Promotional Staffing (Sales Staff) 0/1 10:00-18:30 (8h30m) single-neutral-actio…" at bounding box center [1060, 276] width 183 height 56
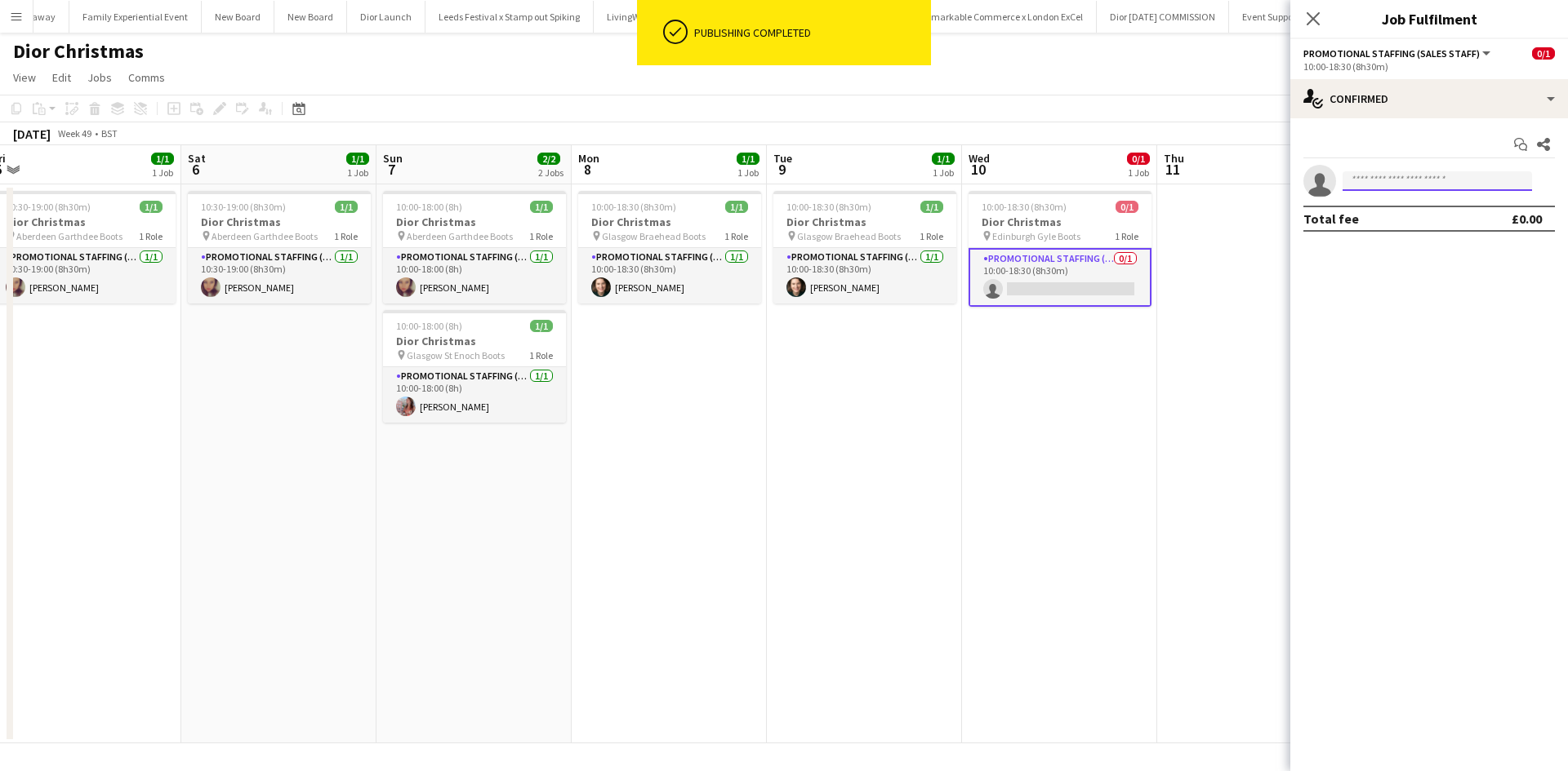
click at [1418, 181] on input at bounding box center [1437, 182] width 189 height 20
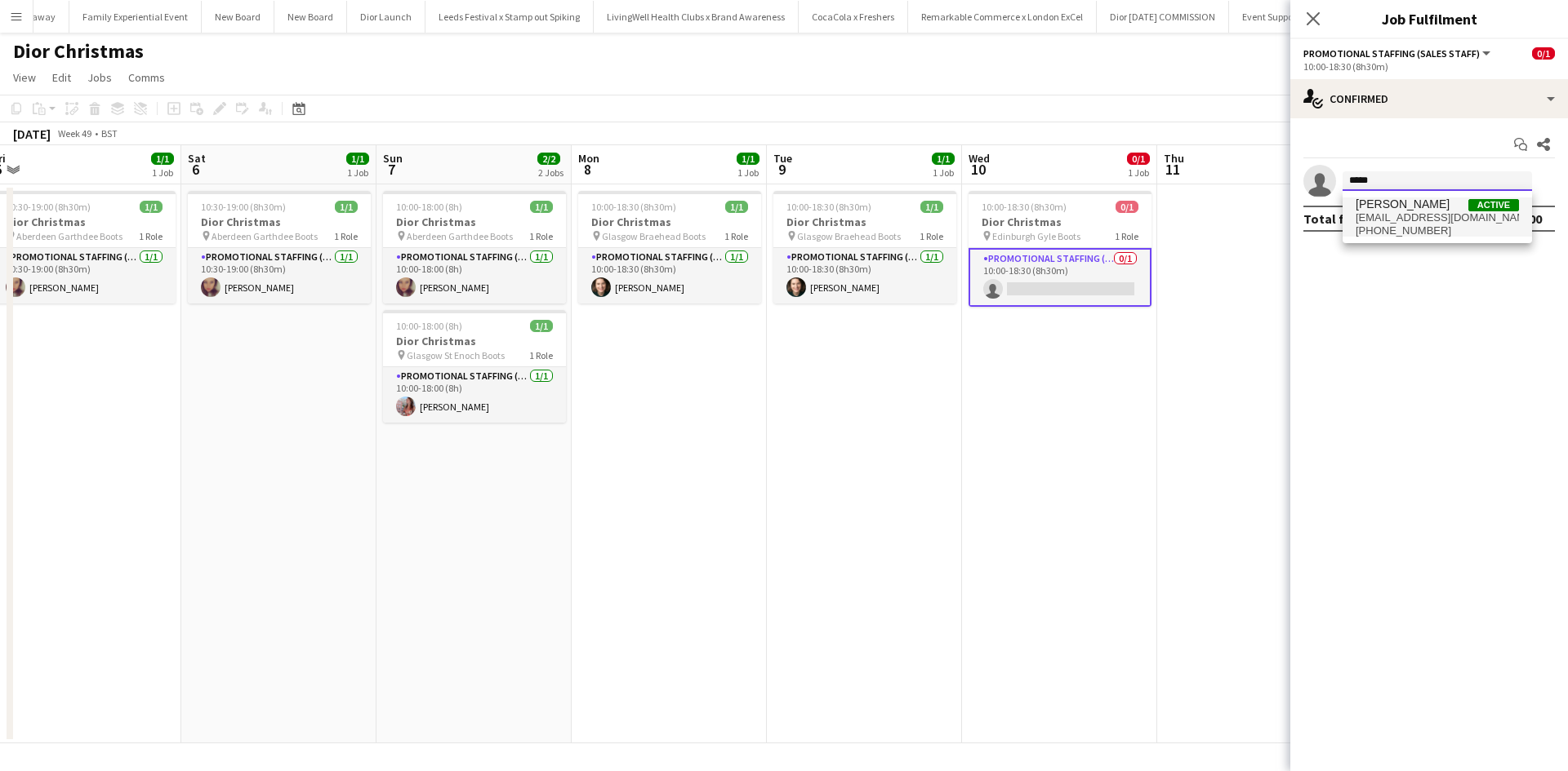
type input "*****"
click at [1412, 211] on span "[EMAIL_ADDRESS][DOMAIN_NAME]" at bounding box center [1436, 218] width 164 height 13
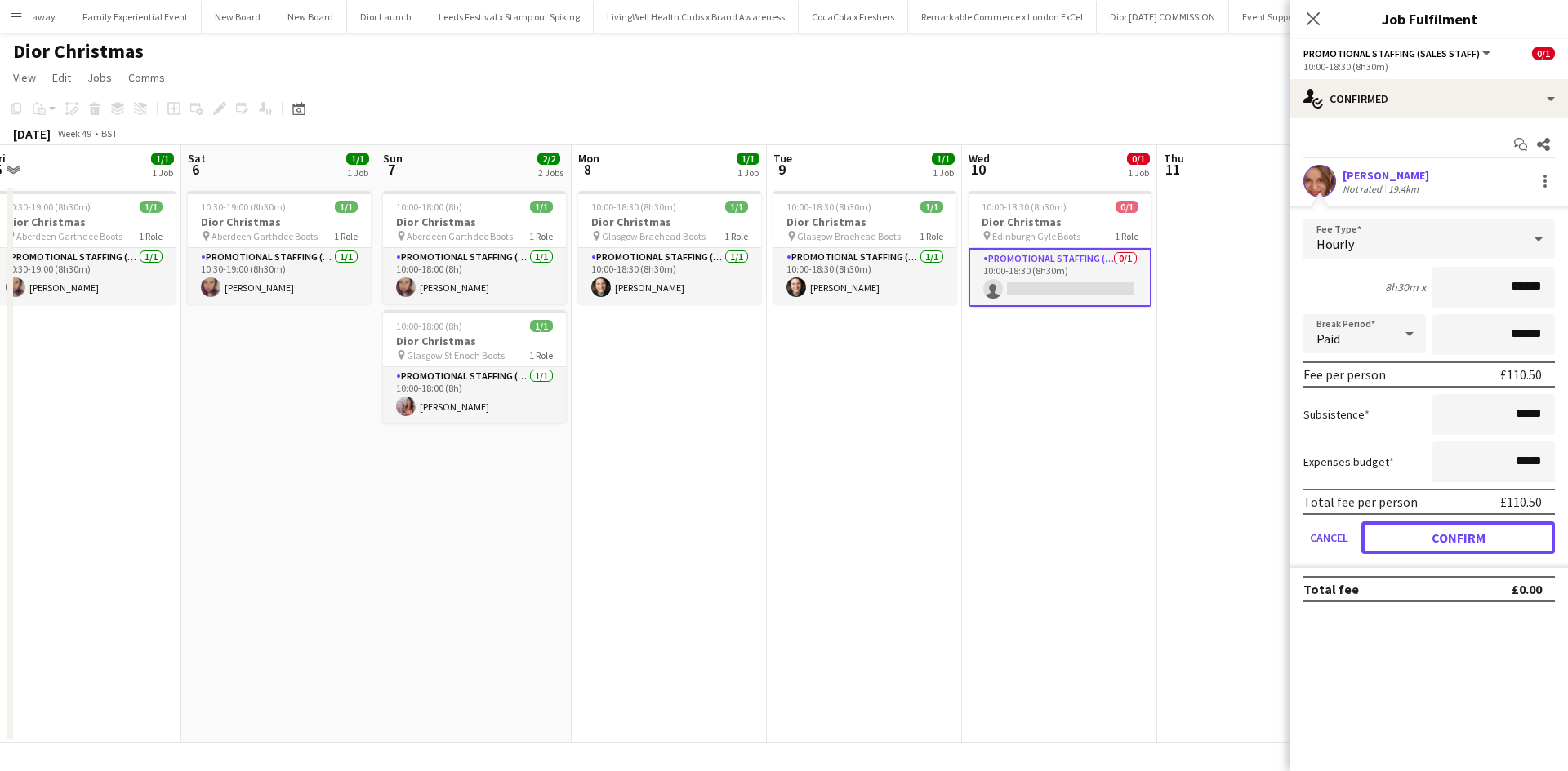
click at [1479, 544] on button "Confirm" at bounding box center [1457, 538] width 193 height 33
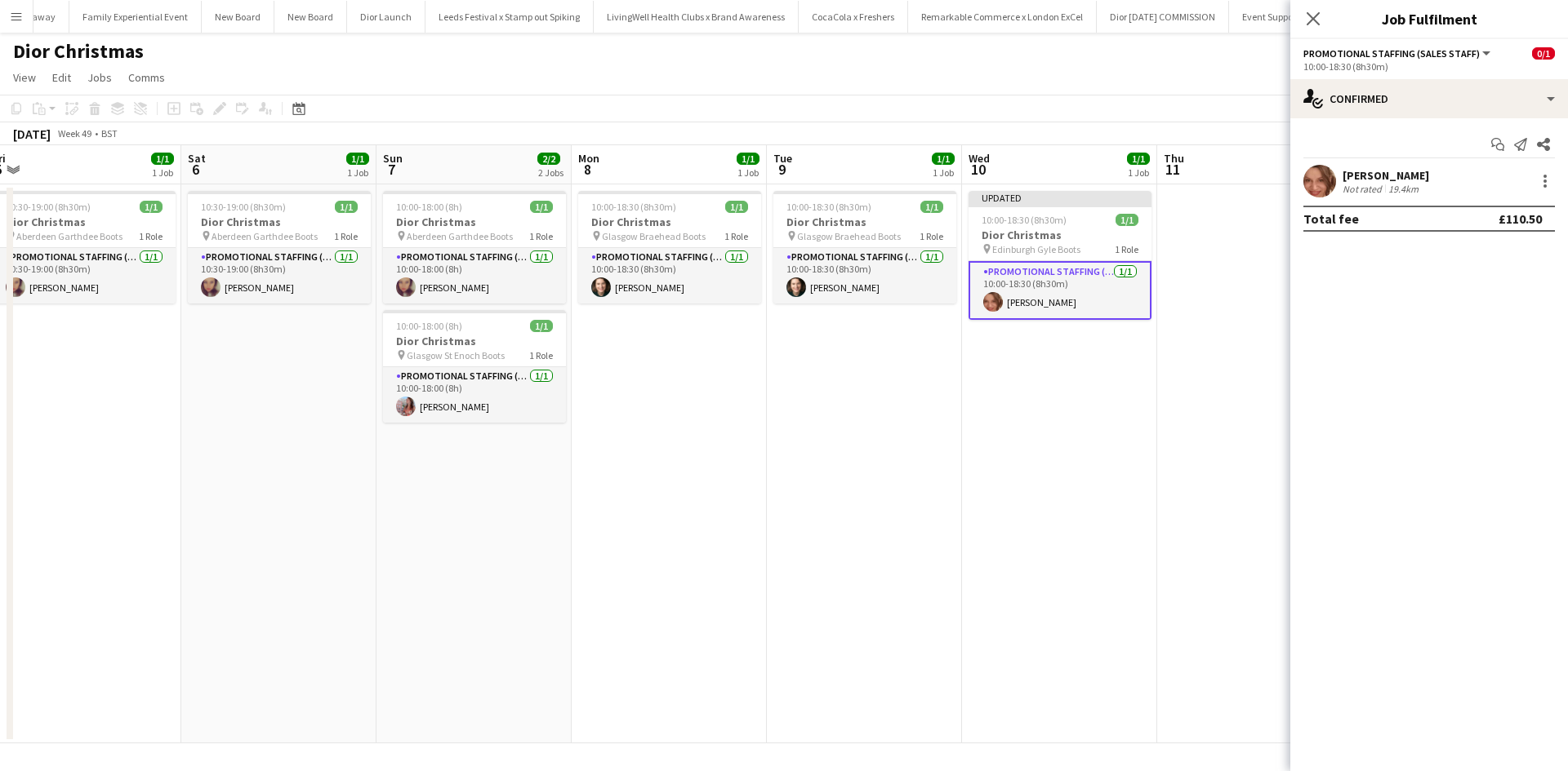
click at [1228, 508] on app-date-cell at bounding box center [1254, 464] width 195 height 559
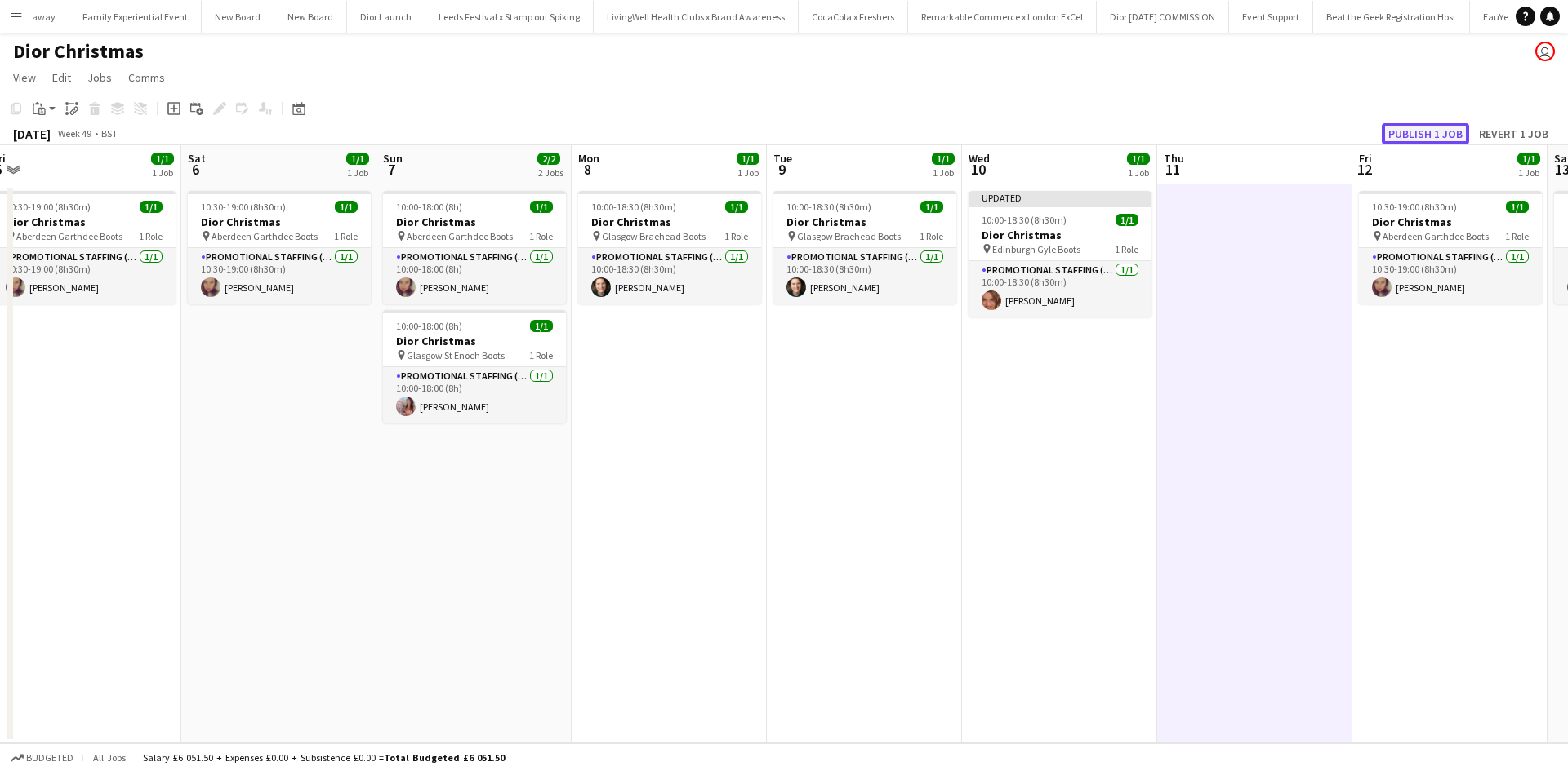
click at [1419, 136] on button "Publish 1 job" at bounding box center [1425, 134] width 87 height 21
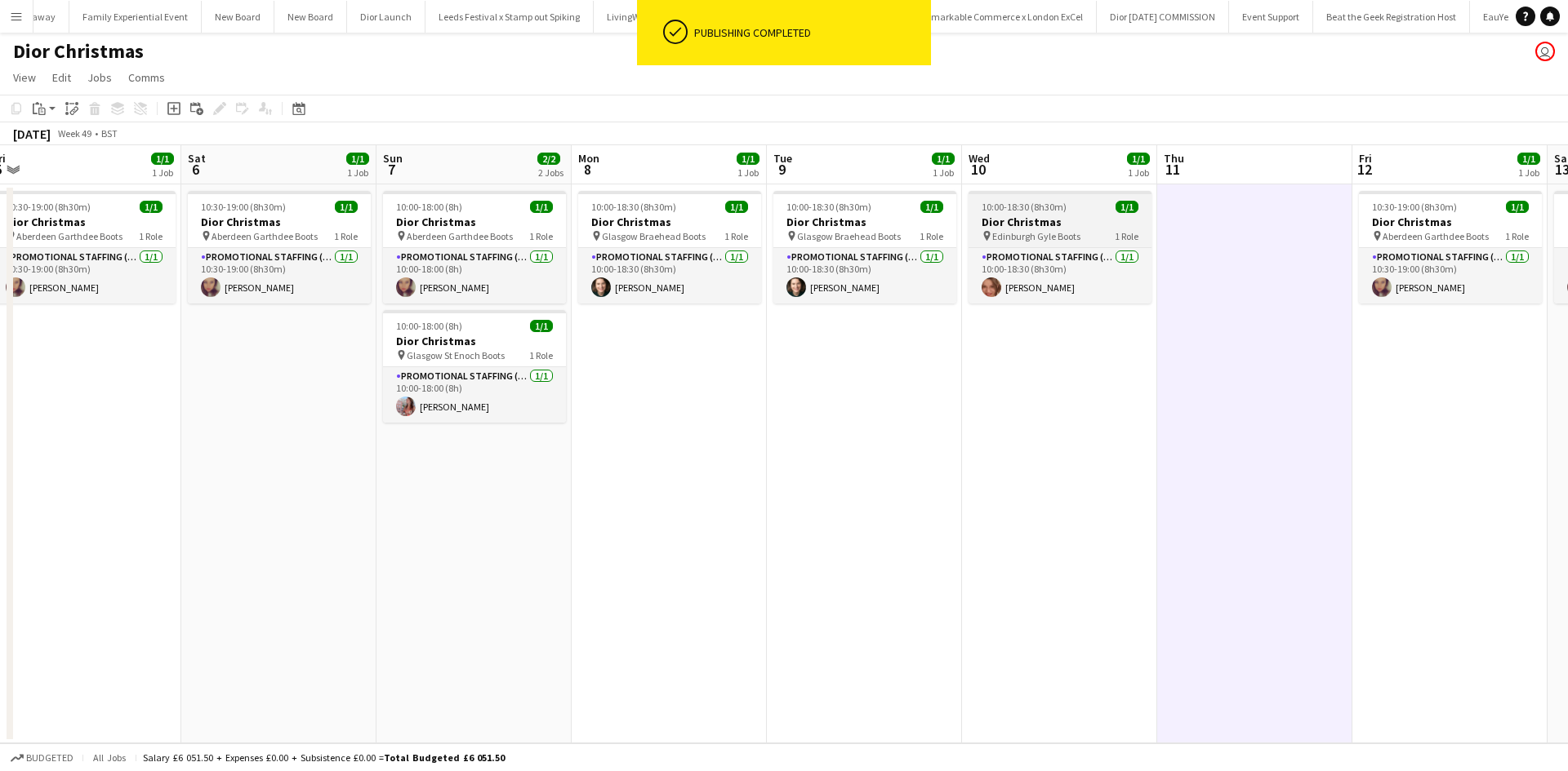
click at [1065, 217] on h3 "Dior Christmas" at bounding box center [1060, 222] width 183 height 15
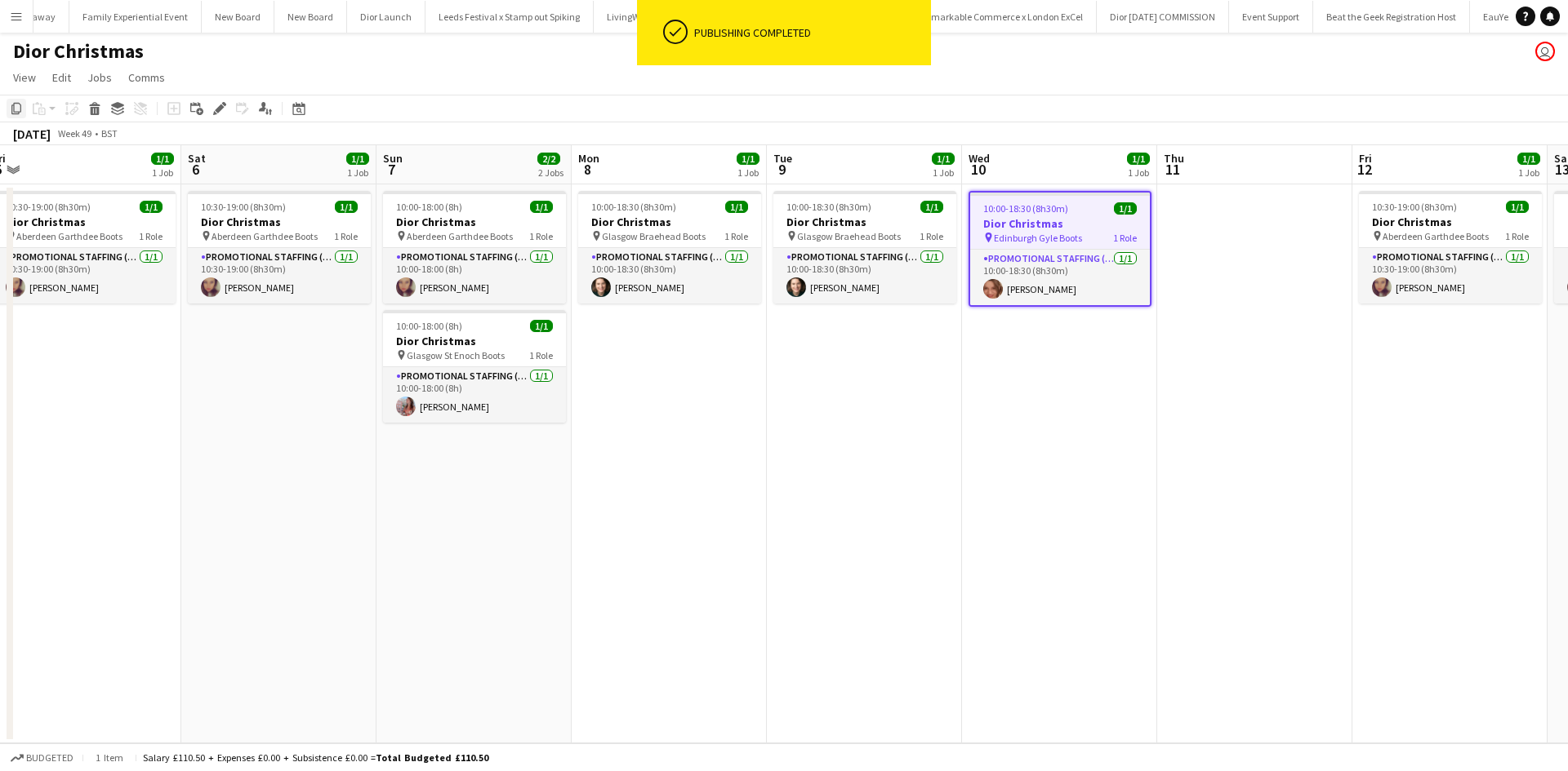
click at [14, 109] on icon at bounding box center [16, 108] width 10 height 12
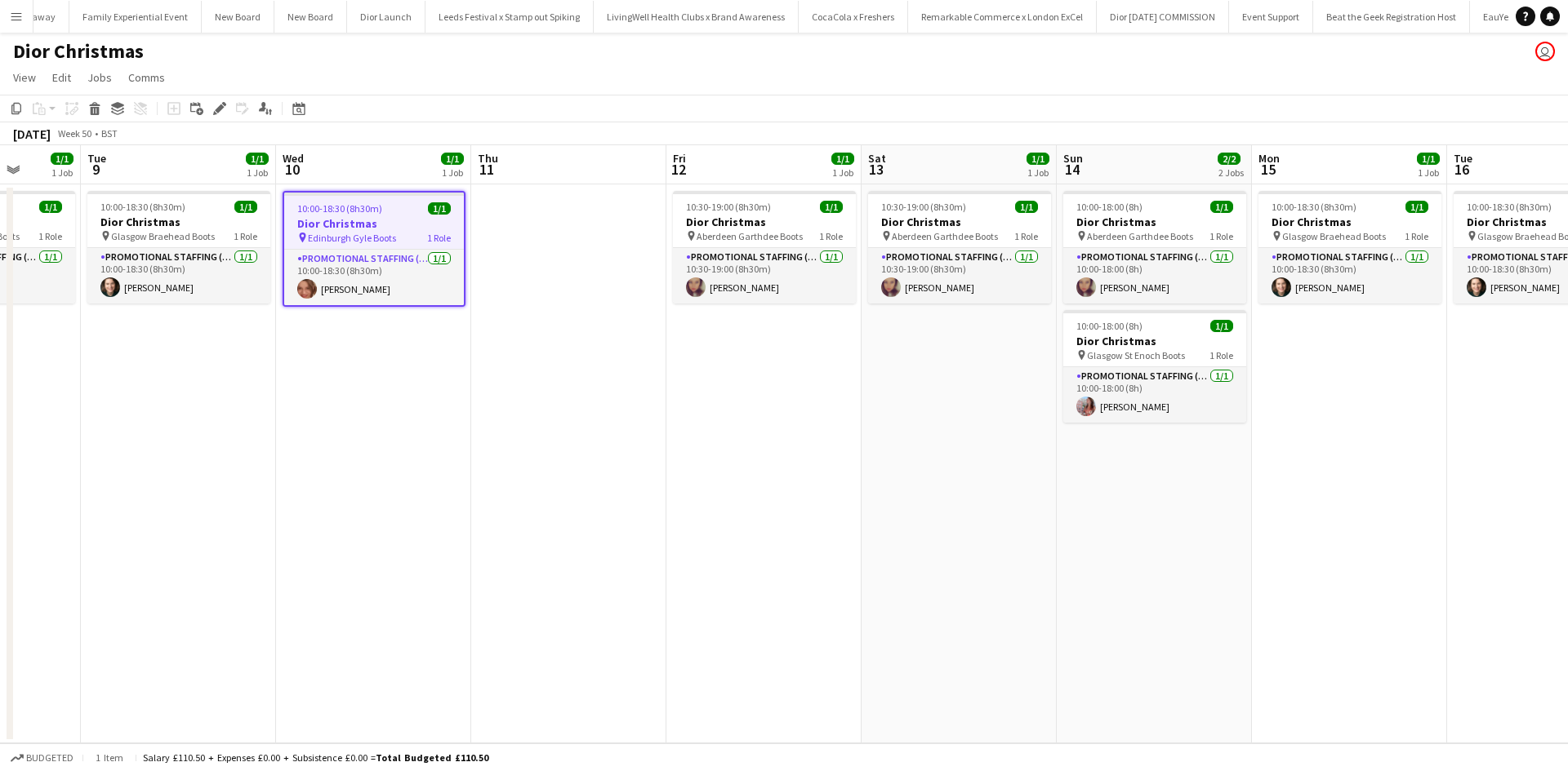
drag, startPoint x: 1326, startPoint y: 418, endPoint x: 618, endPoint y: 293, distance: 718.9
click at [618, 293] on app-calendar-viewport "Sat 6 1/1 1 Job Sun 7 2/2 2 Jobs Mon 8 1/1 1 Job Tue 9 1/1 1 Job Wed 10 1/1 1 J…" at bounding box center [784, 445] width 1568 height 598
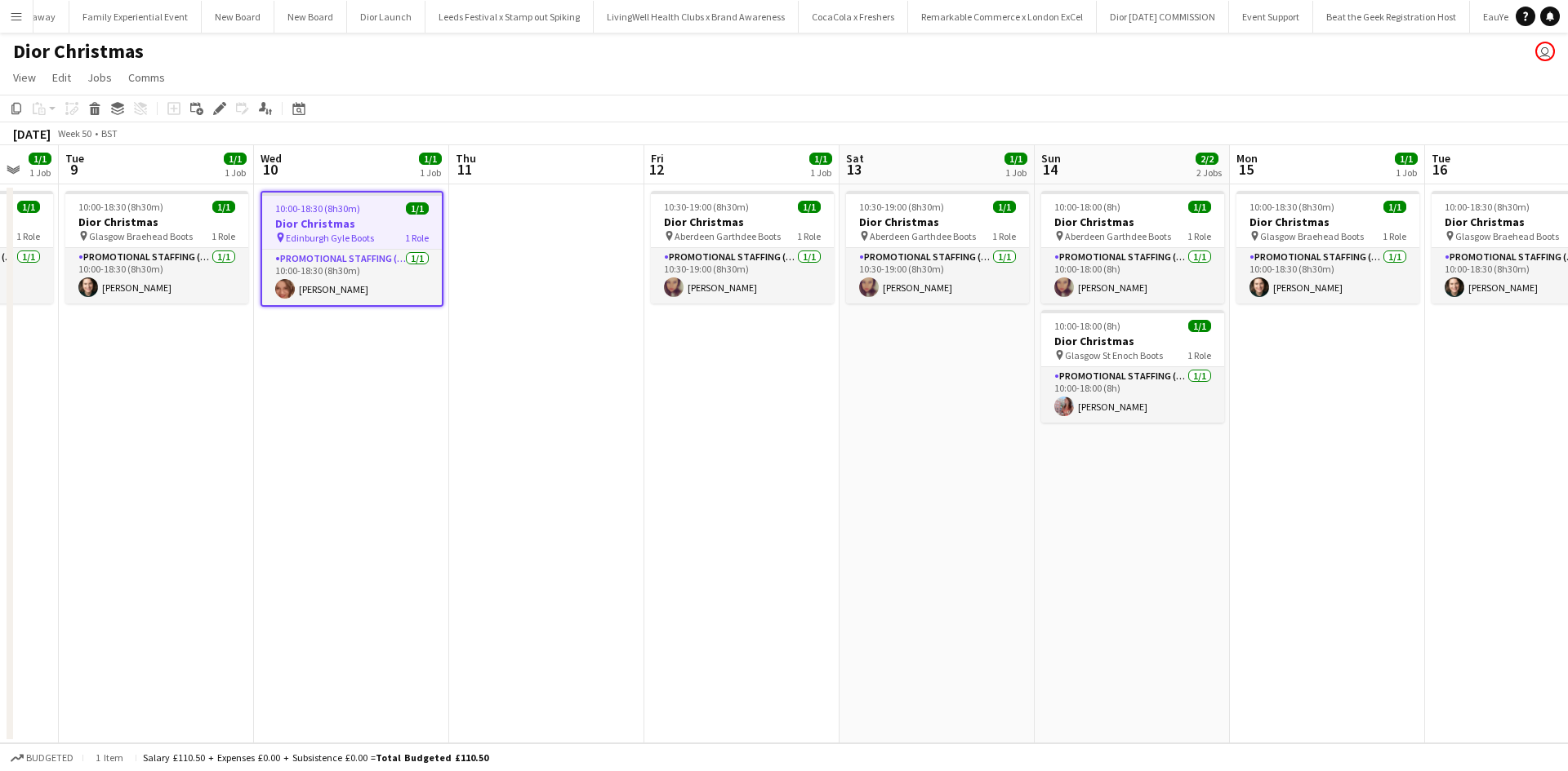
click at [1111, 490] on app-date-cell "10:00-18:00 (8h) 1/1 Dior Christmas pin Aberdeen Garthdee Boots 1 Role Promotio…" at bounding box center [1131, 464] width 195 height 559
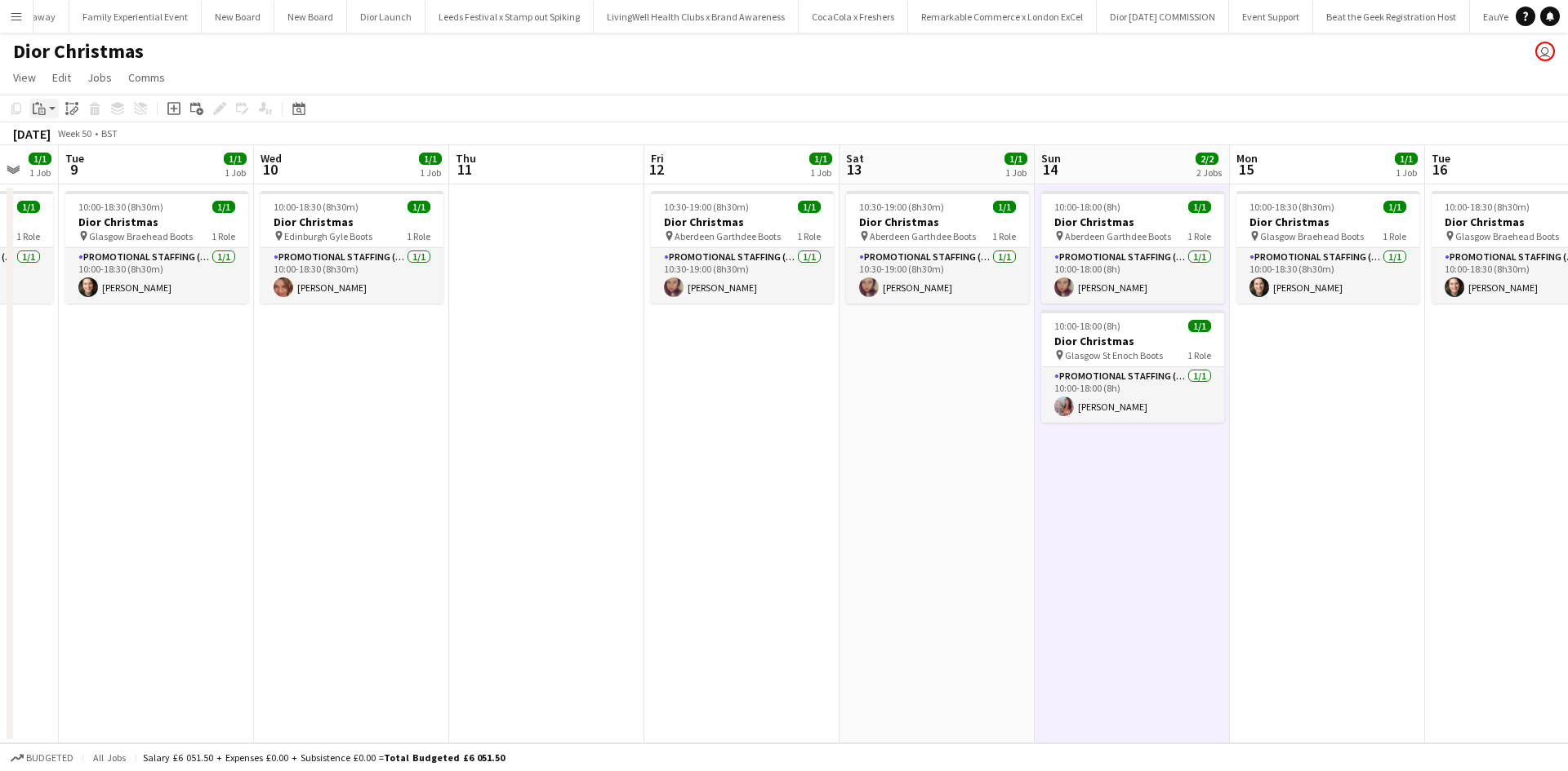
click at [39, 112] on icon "Paste" at bounding box center [39, 108] width 13 height 13
click at [72, 169] on link "Paste with crew Ctrl+Shift+V" at bounding box center [120, 168] width 154 height 15
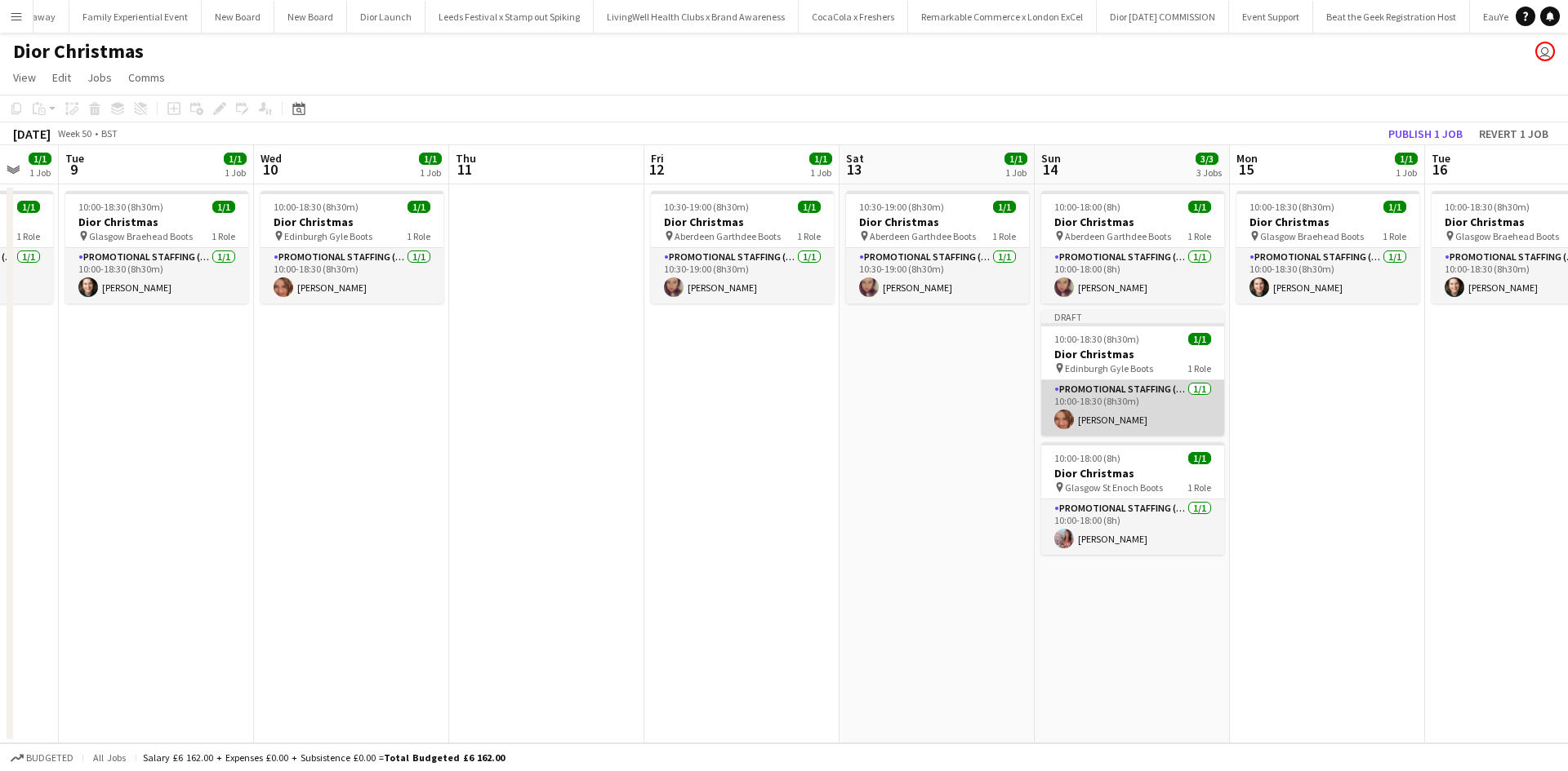
click at [1167, 403] on app-card-role "Promotional Staffing (Sales Staff) [DATE] 10:00-18:30 (8h30m) [PERSON_NAME]" at bounding box center [1132, 409] width 183 height 56
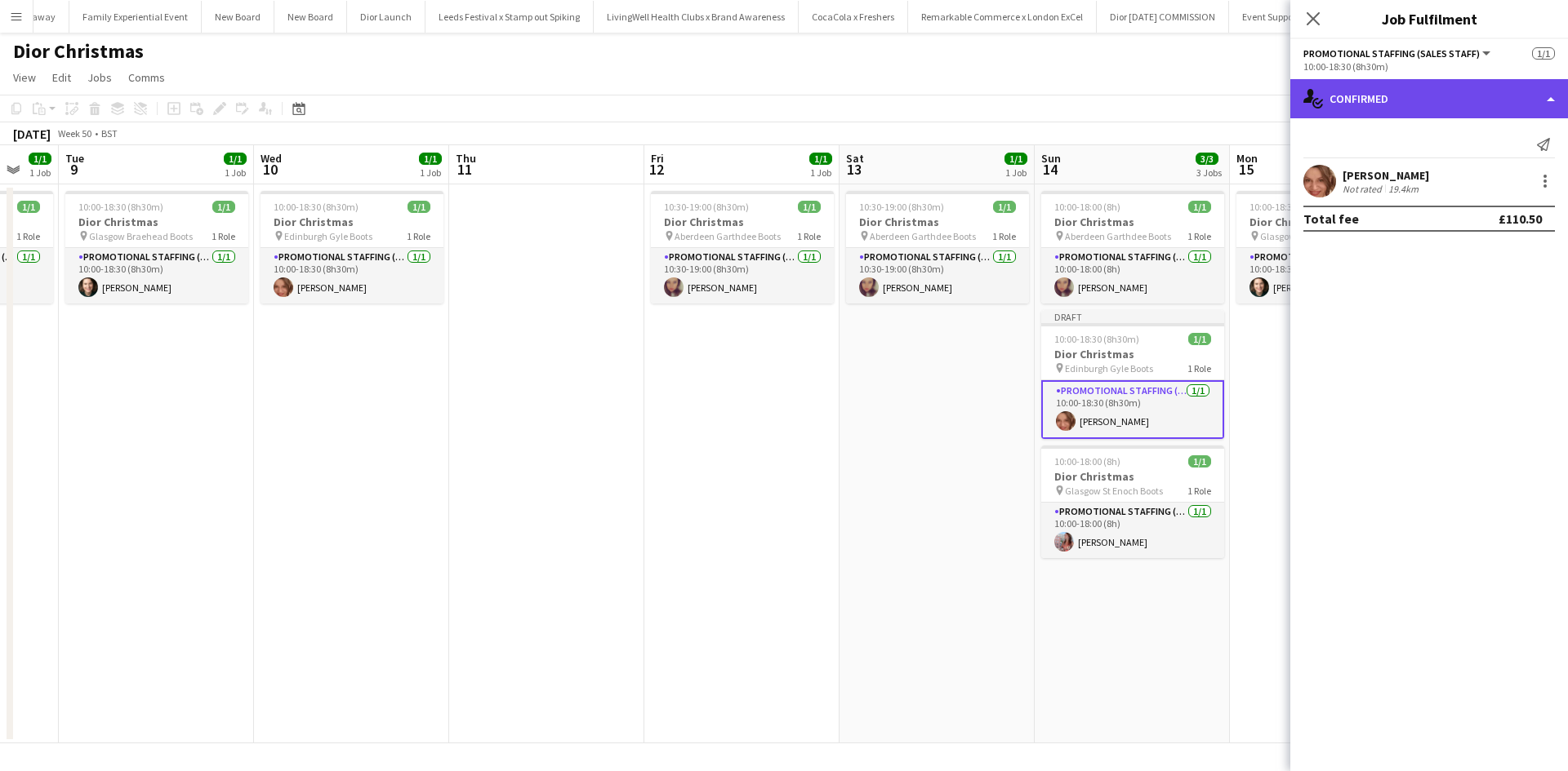
click at [1379, 106] on div "single-neutral-actions-check-2 Confirmed" at bounding box center [1429, 99] width 278 height 39
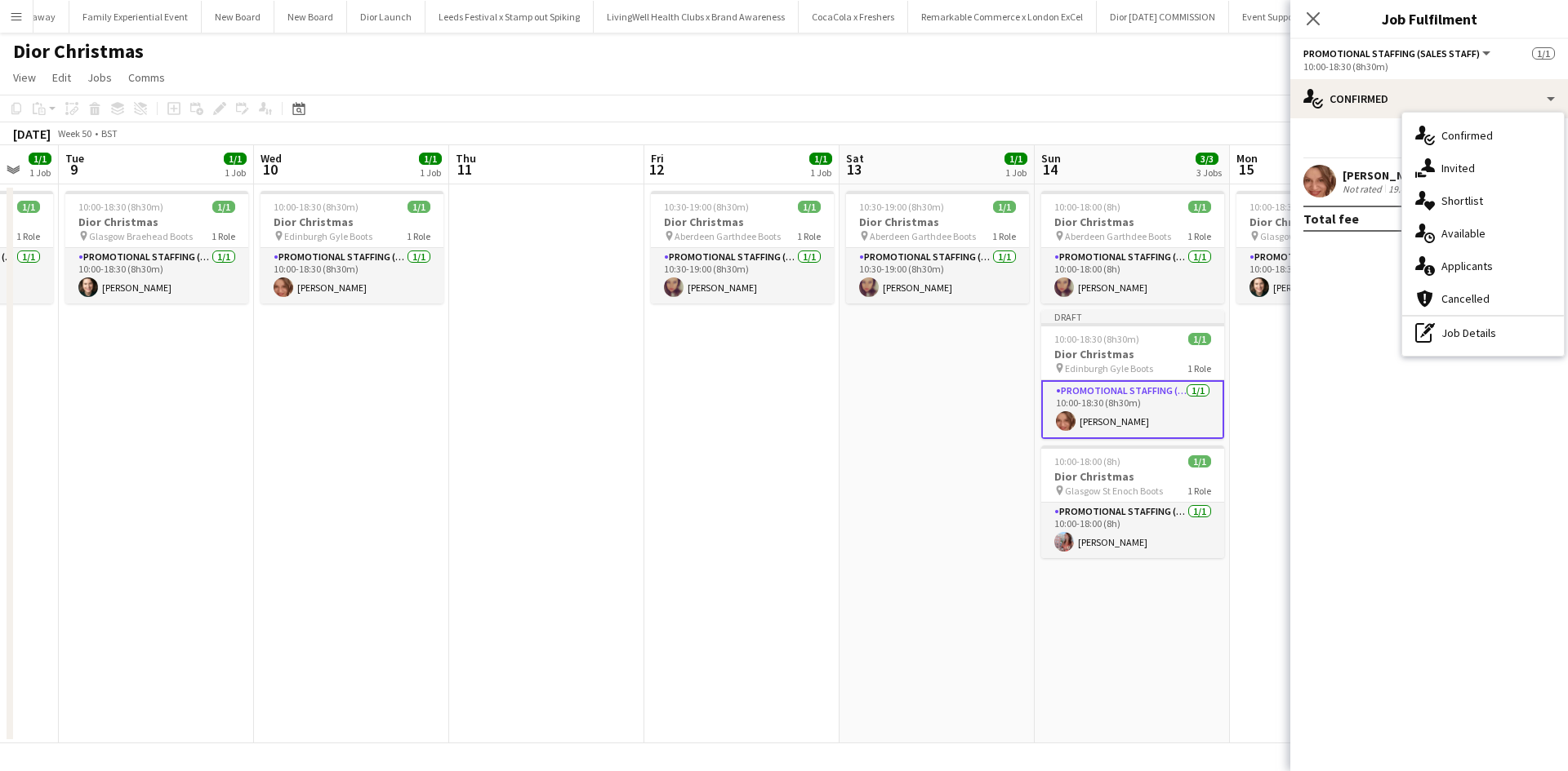
click at [1437, 329] on div "pen-write Job Details" at bounding box center [1482, 333] width 162 height 33
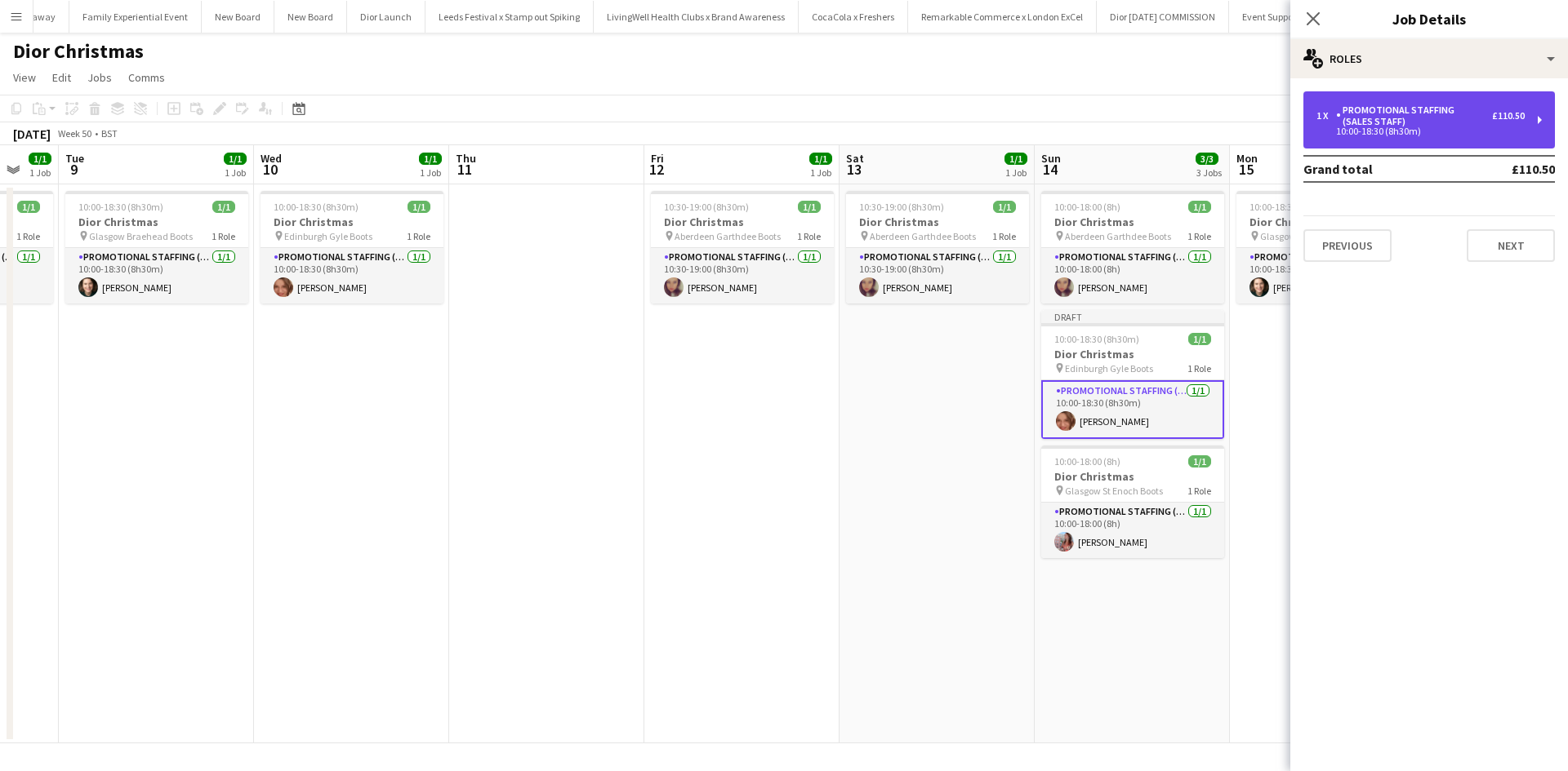
click at [1392, 130] on div "10:00-18:30 (8h30m)" at bounding box center [1420, 132] width 208 height 8
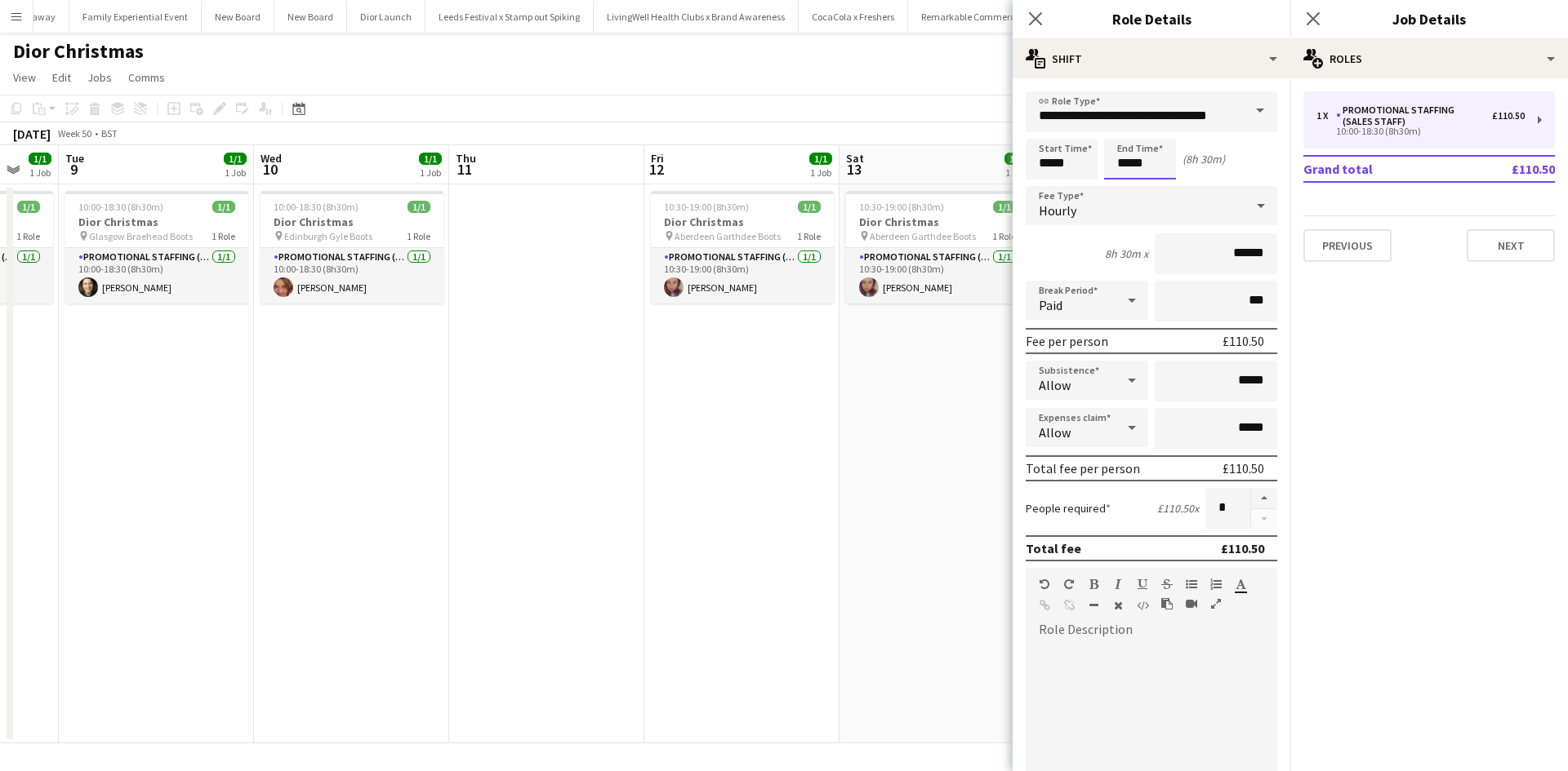
click at [1137, 161] on input "*****" at bounding box center [1140, 159] width 72 height 41
type input "*****"
click at [930, 356] on app-date-cell "10:30-19:00 (8h30m) 1/1 Dior Christmas pin Aberdeen Garthdee Boots 1 Role Promo…" at bounding box center [937, 464] width 195 height 559
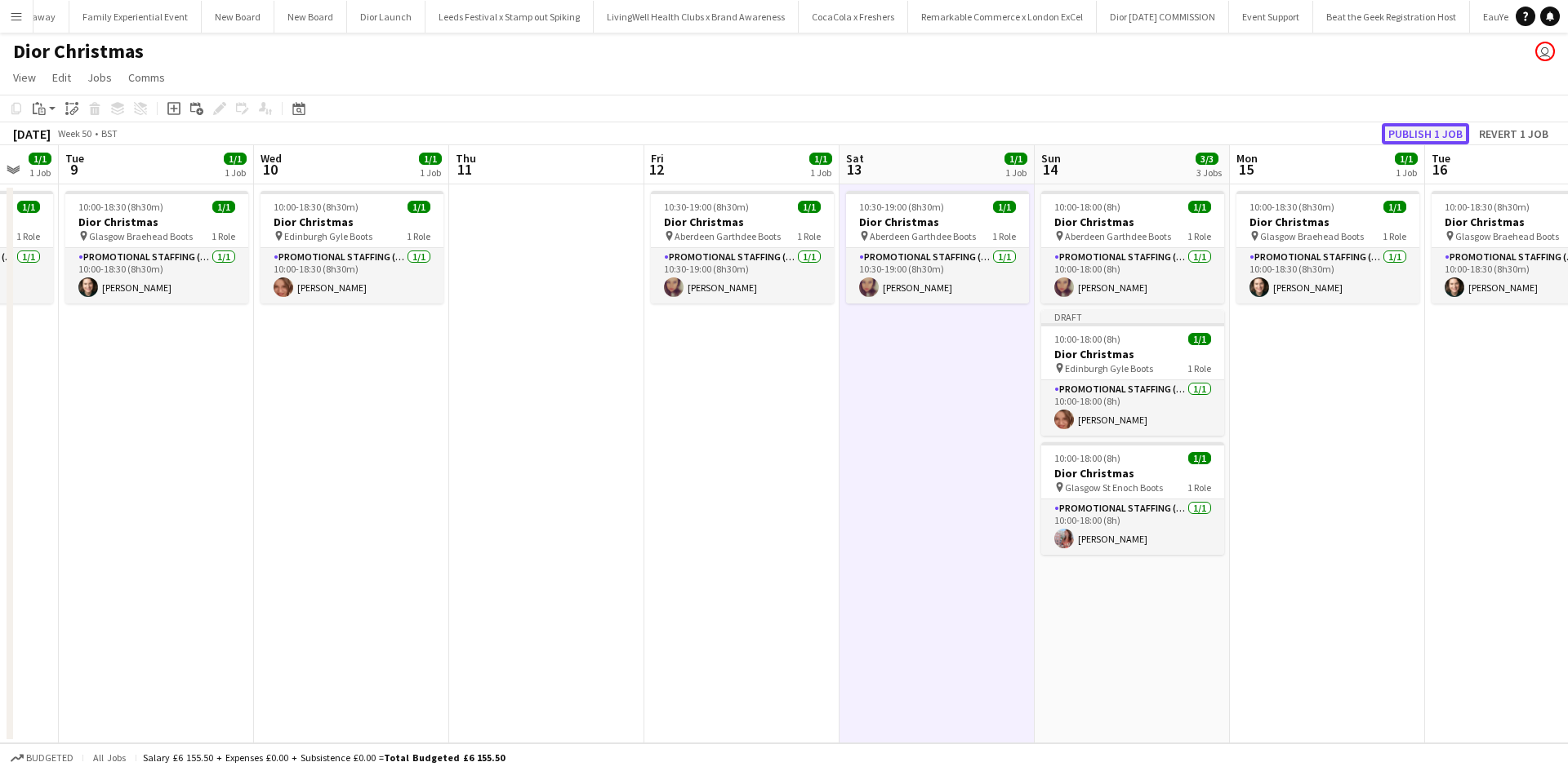
click at [1423, 131] on button "Publish 1 job" at bounding box center [1425, 134] width 87 height 21
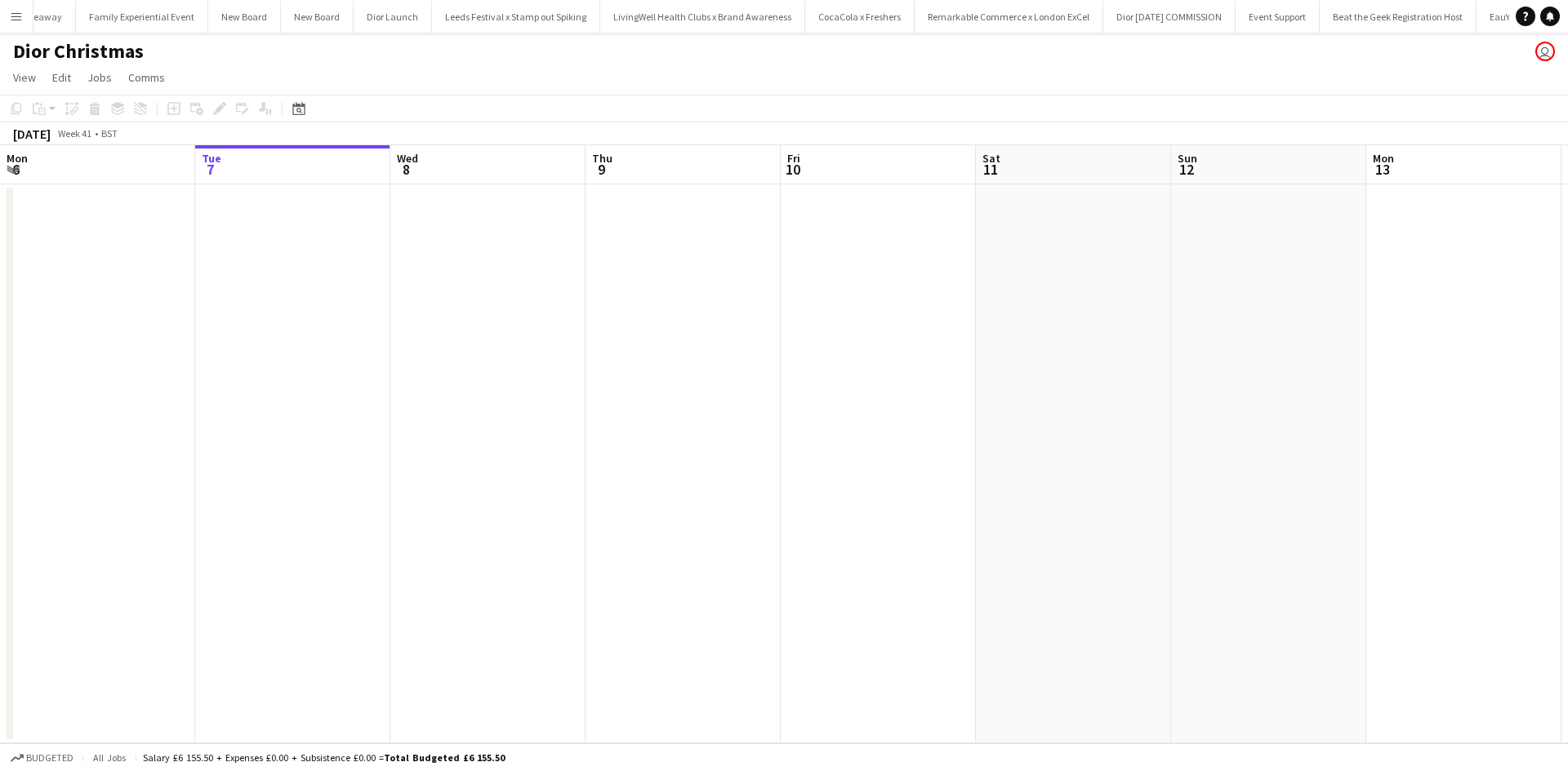
scroll to position [0, 18082]
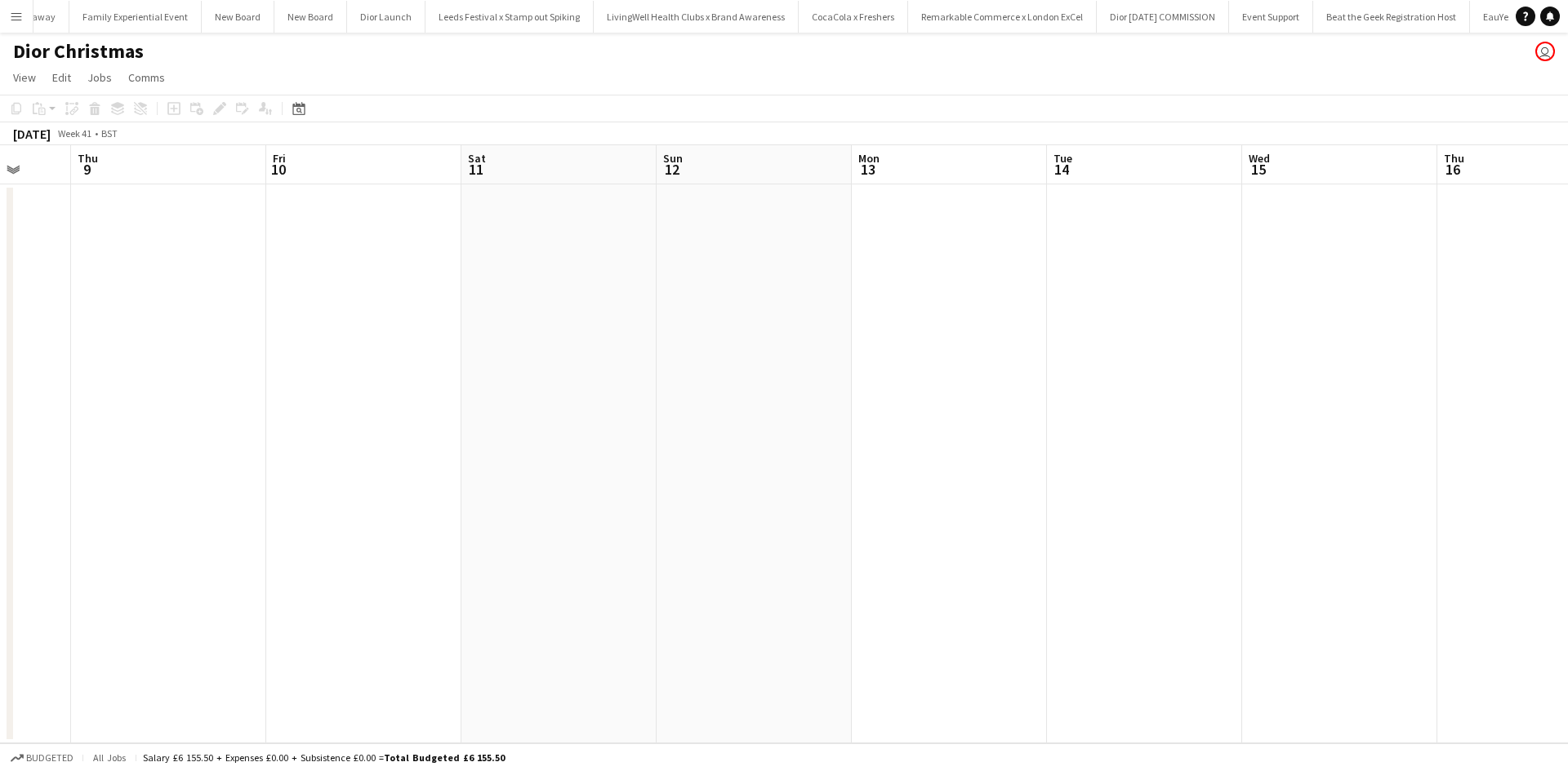
drag, startPoint x: 1048, startPoint y: 427, endPoint x: 315, endPoint y: 402, distance: 733.4
click at [315, 402] on app-calendar-viewport "Mon 6 Tue 7 Wed 8 Thu 9 Fri 10 Sat 11 Sun 12 Mon 13 Tue 14 Wed 15 Thu 16 Fri 17…" at bounding box center [784, 445] width 1568 height 598
drag, startPoint x: 1123, startPoint y: 522, endPoint x: 1048, endPoint y: 540, distance: 77.1
click at [653, 476] on app-calendar-viewport "Mon 6 Tue 7 Wed 8 Thu 9 Fri 10 Sat 11 Sun 12 Mon 13 Tue 14 Wed 15 Thu 16 Fri 17…" at bounding box center [784, 445] width 1568 height 598
drag, startPoint x: 1136, startPoint y: 563, endPoint x: 720, endPoint y: 491, distance: 422.2
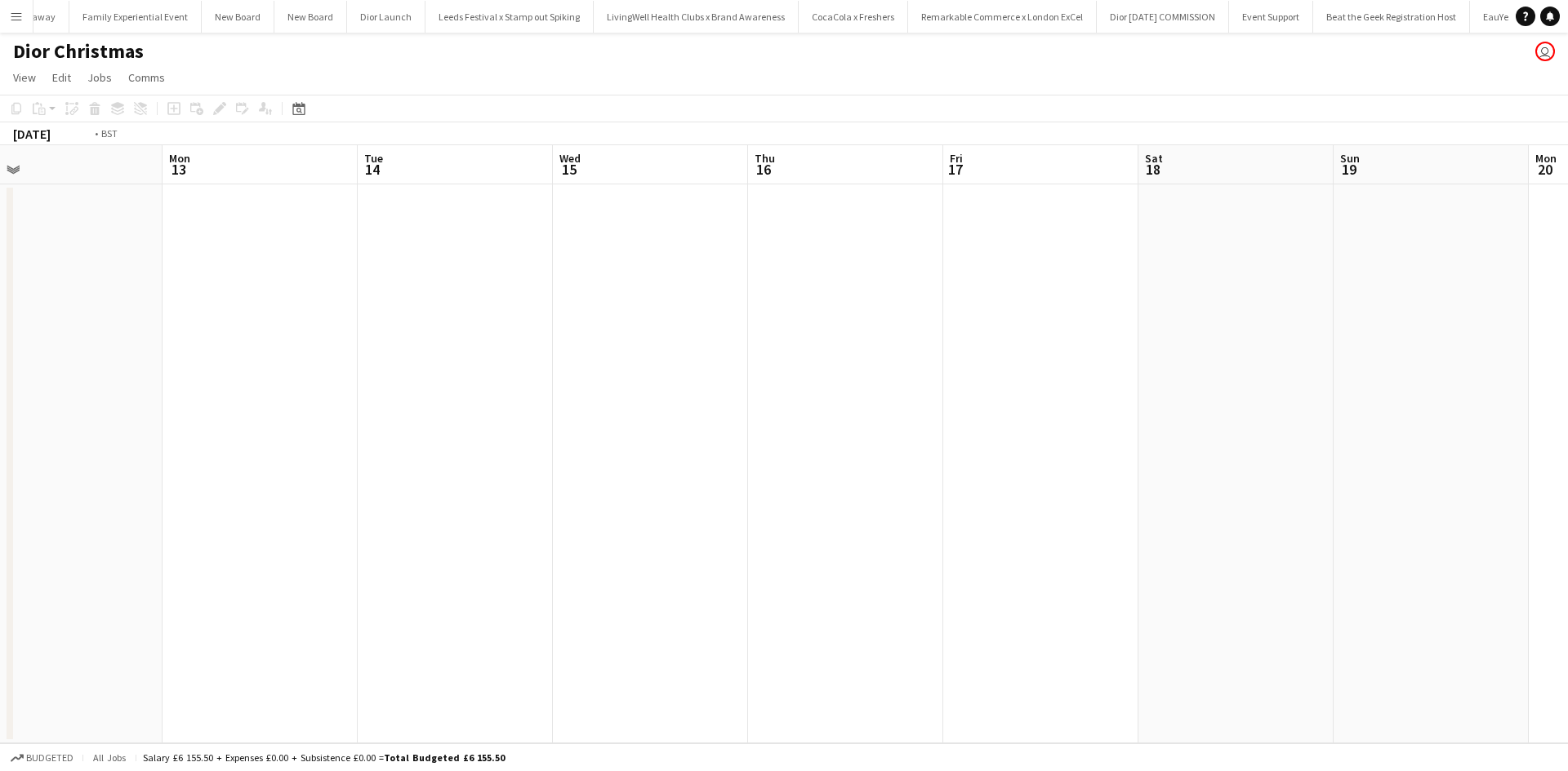
click at [742, 497] on app-calendar-viewport "Wed 8 Thu 9 Fri 10 Sat 11 Sun 12 Mon 13 Tue 14 Wed 15 Thu 16 Fri 17 Sat 18 Sun …" at bounding box center [784, 445] width 1568 height 598
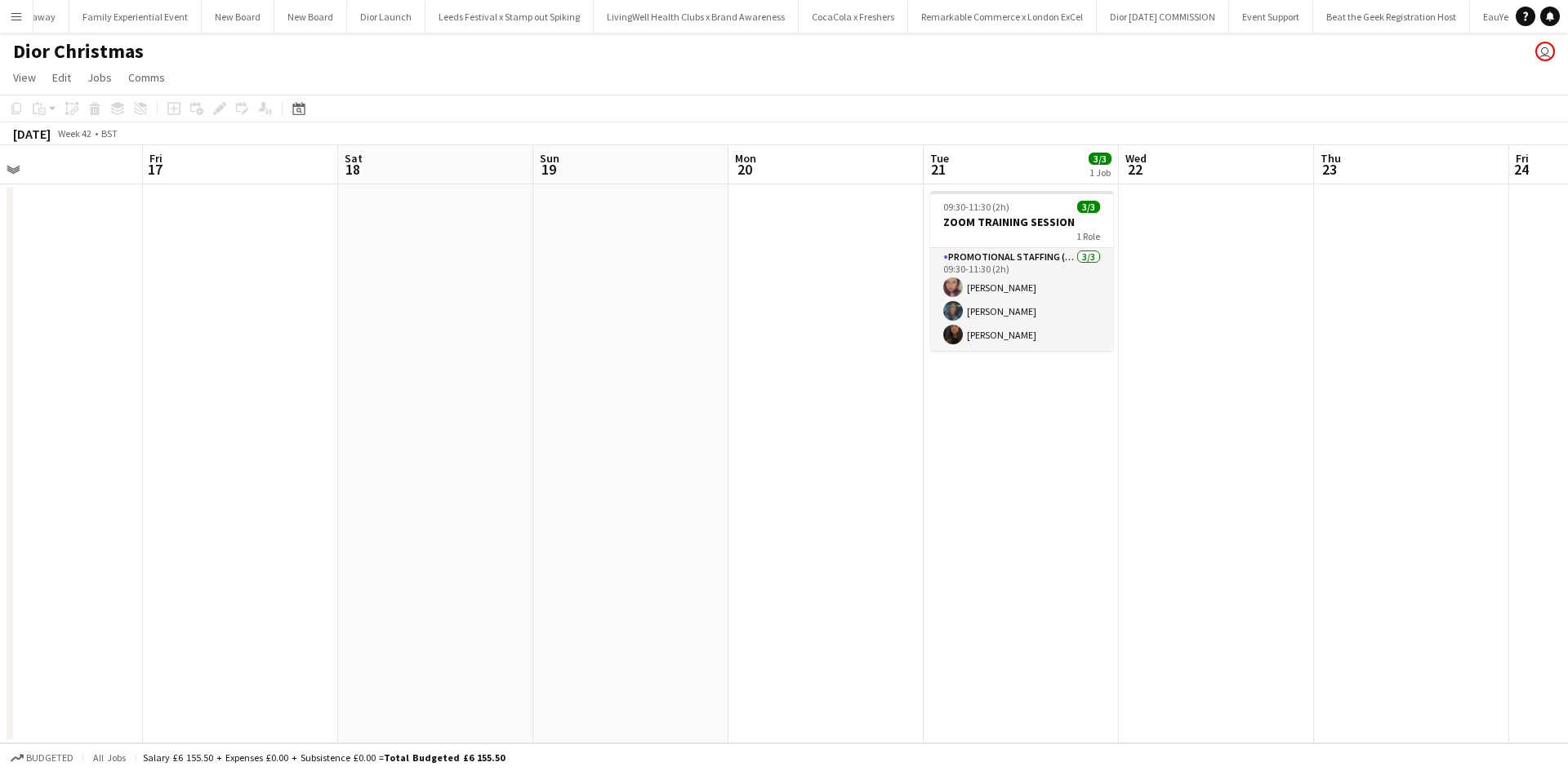
drag, startPoint x: 1106, startPoint y: 567, endPoint x: 667, endPoint y: 526, distance: 440.9
click at [667, 526] on app-calendar-viewport "Sun 12 Mon 13 Tue 14 Wed 15 Thu 16 Fri 17 Sat 18 Sun 19 Mon 20 Tue 21 3/3 1 Job…" at bounding box center [784, 445] width 1568 height 598
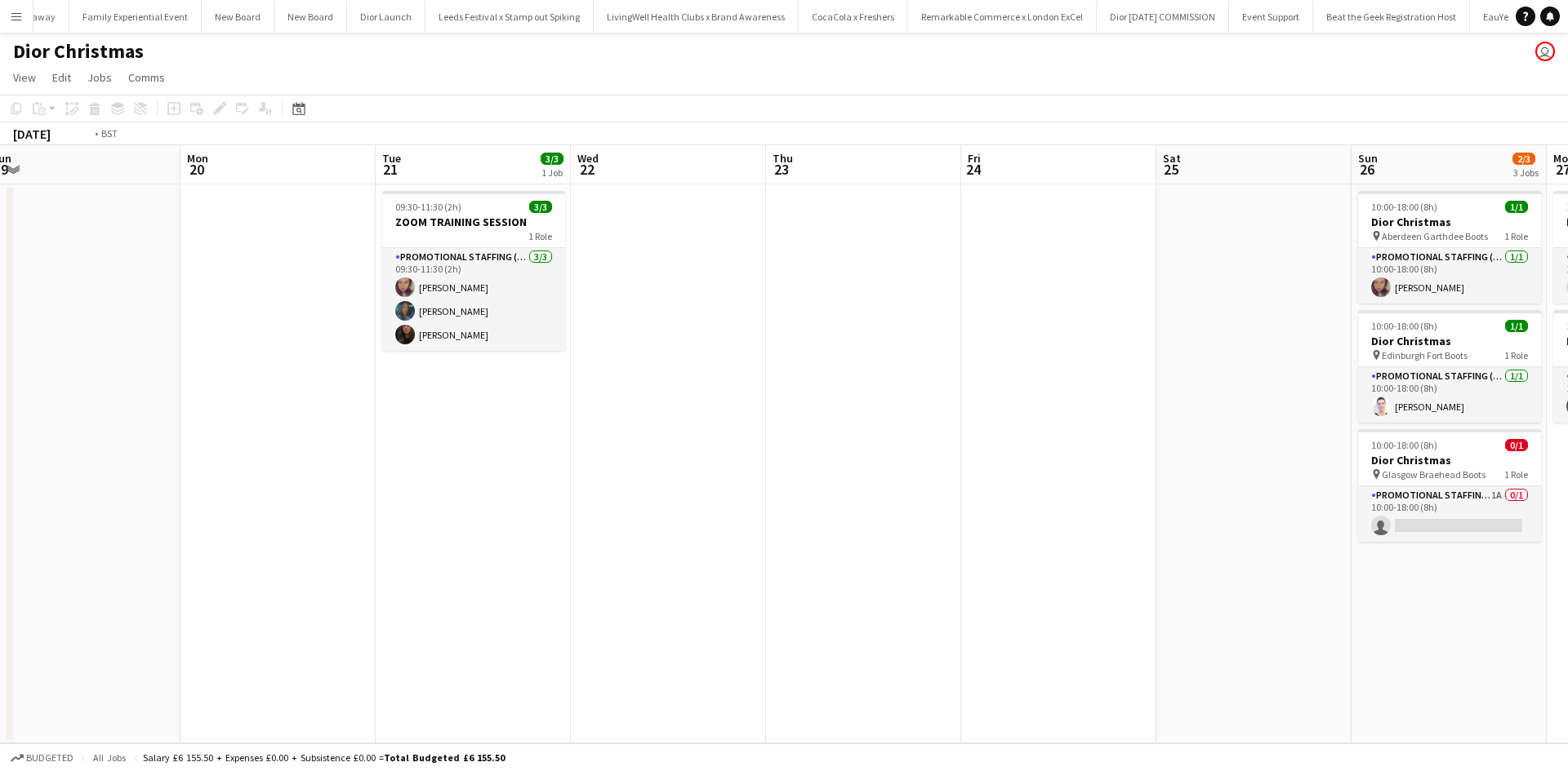
scroll to position [0, 571]
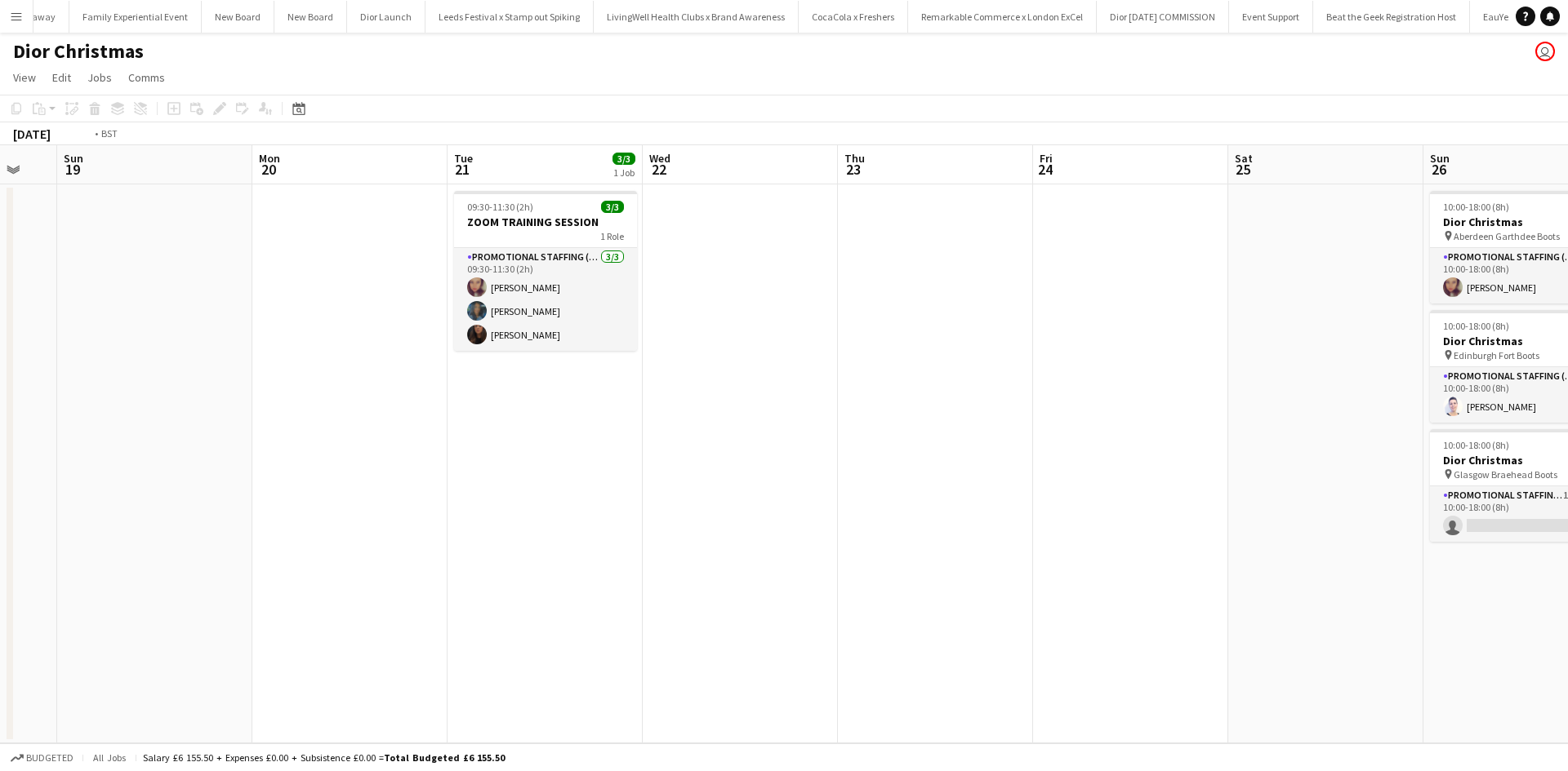
drag, startPoint x: 1261, startPoint y: 593, endPoint x: 378, endPoint y: 557, distance: 883.7
click at [385, 558] on app-calendar-viewport "Thu 16 Fri 17 Sat 18 Sun 19 Mon 20 Tue 21 3/3 1 Job Wed 22 Thu 23 Fri 24 Sat 25…" at bounding box center [784, 445] width 1568 height 598
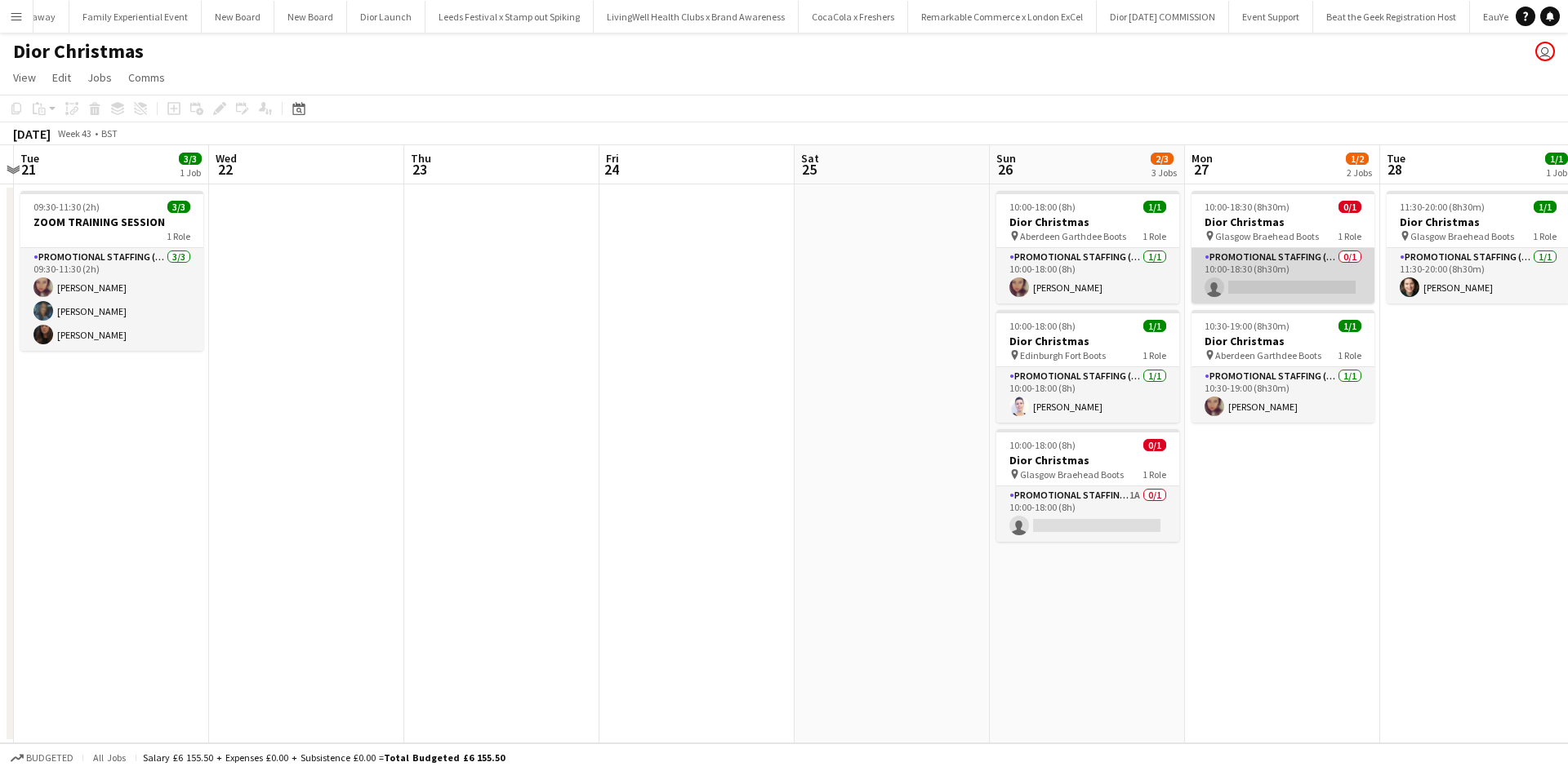
click at [1321, 271] on app-card-role "Promotional Staffing (Sales Staff) 0/1 10:00-18:30 (8h30m) single-neutral-actio…" at bounding box center [1283, 276] width 183 height 56
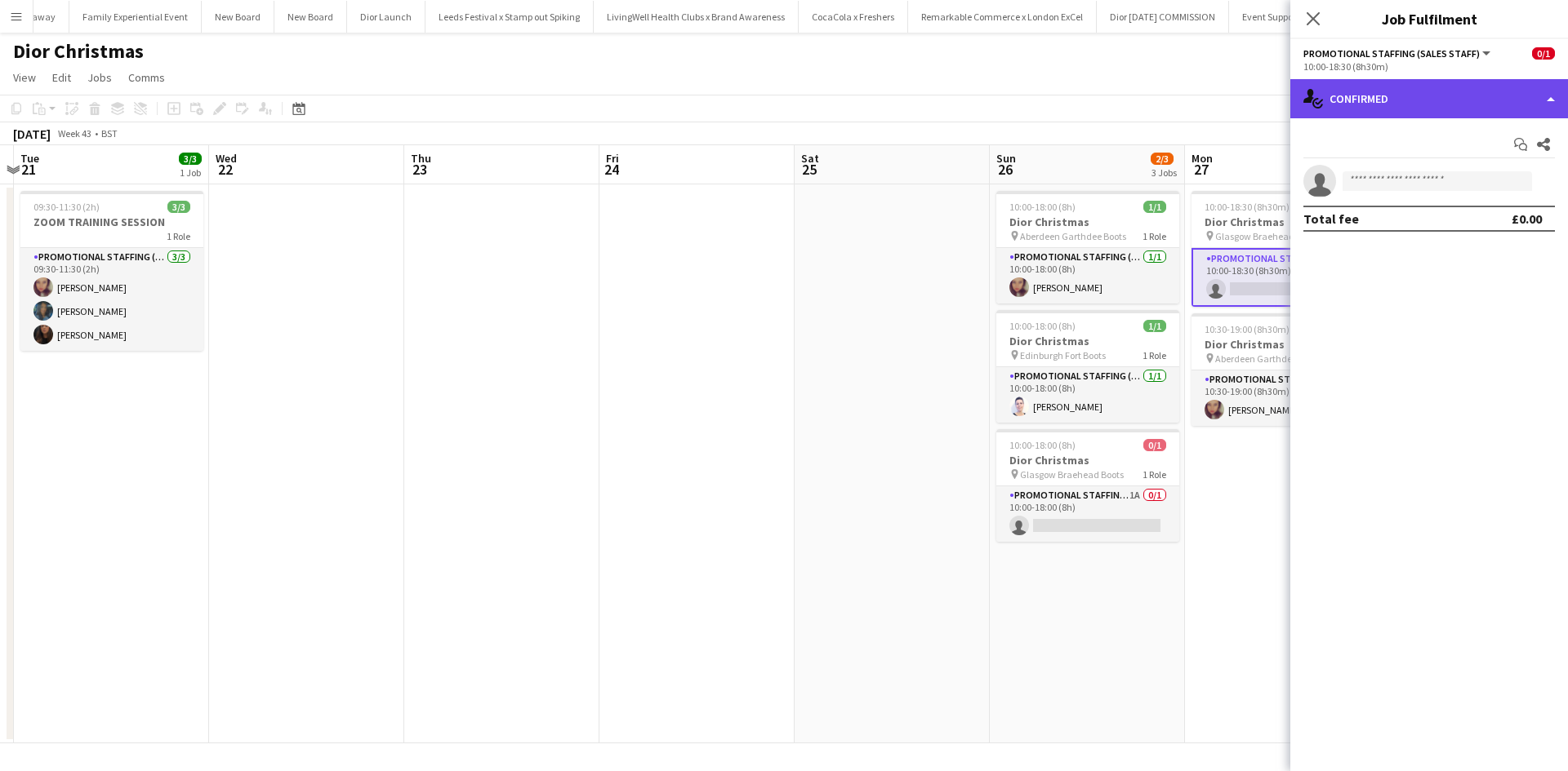
click at [1428, 103] on div "single-neutral-actions-check-2 Confirmed" at bounding box center [1429, 99] width 278 height 39
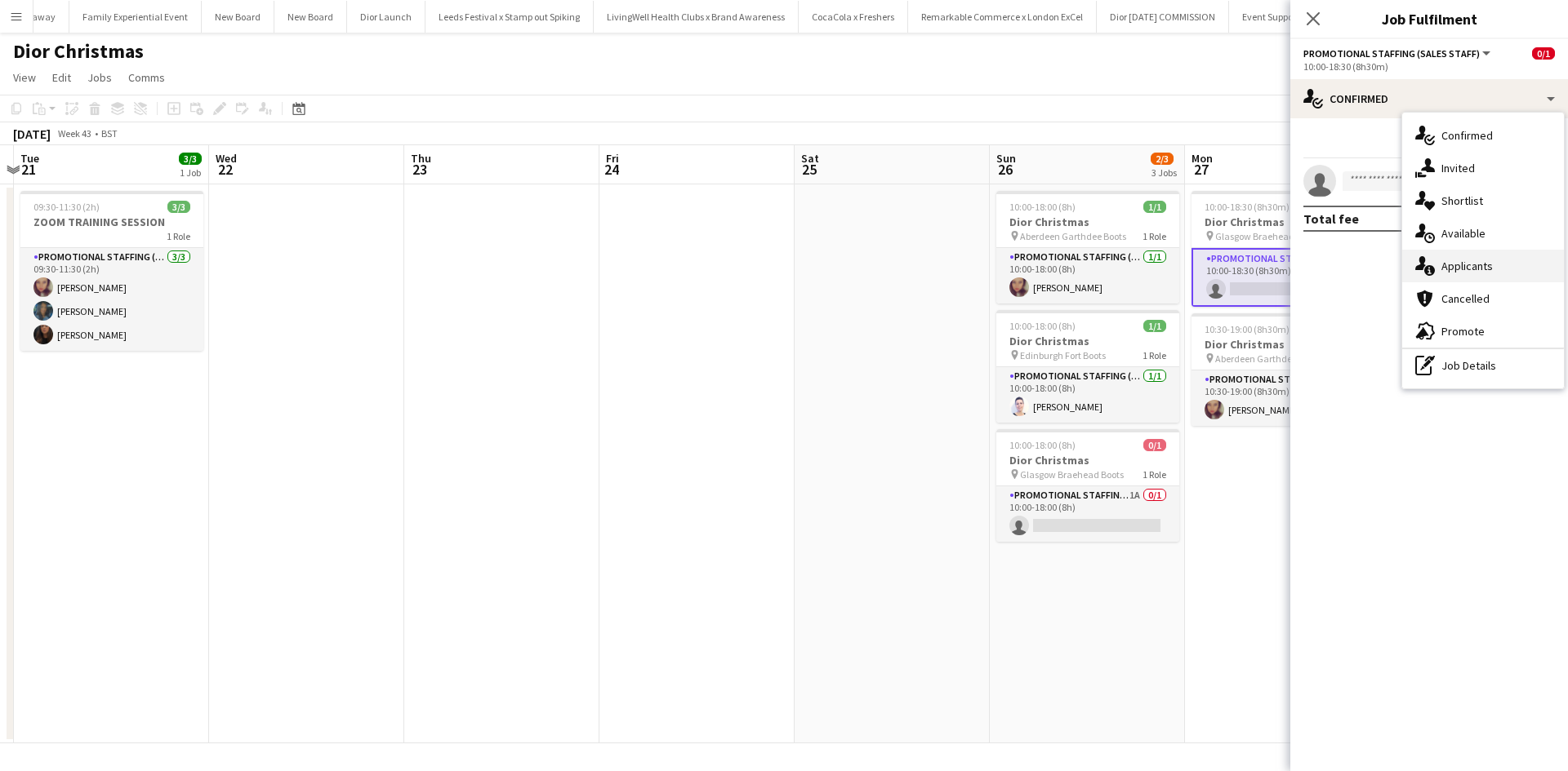
click at [1518, 270] on div "single-neutral-actions-information Applicants" at bounding box center [1482, 266] width 162 height 33
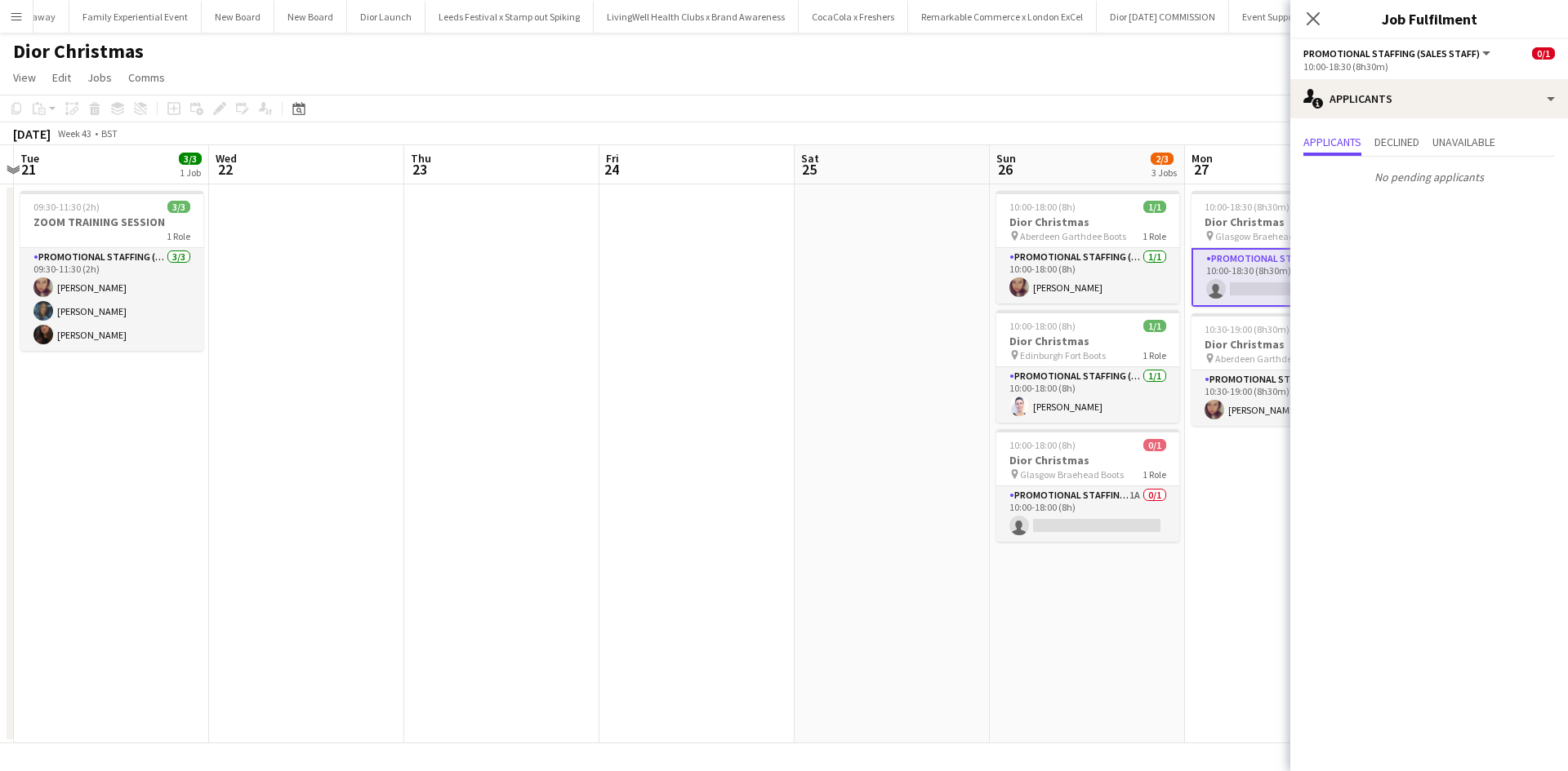
click at [1237, 617] on app-date-cell "10:00-18:30 (8h30m) 0/1 Dior Christmas pin Glasgow Braehead Boots 1 Role Promot…" at bounding box center [1282, 464] width 195 height 559
